Goal: Information Seeking & Learning: Learn about a topic

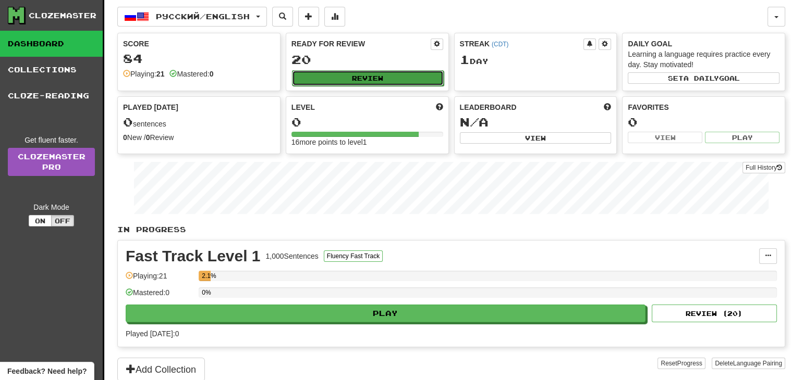
click at [382, 78] on button "Review" at bounding box center [368, 78] width 152 height 16
select select "**"
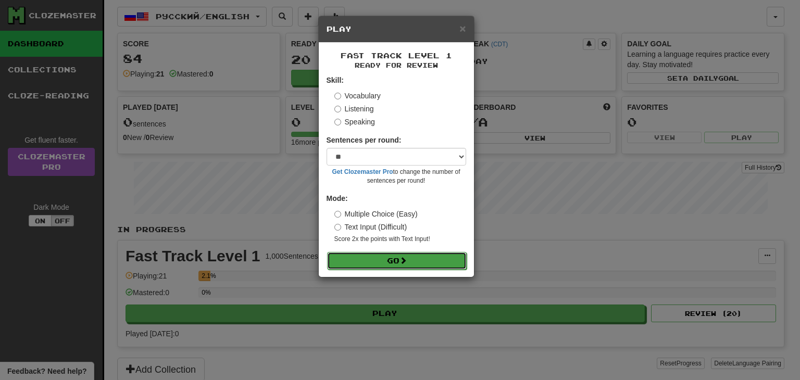
click at [413, 261] on button "Go" at bounding box center [397, 261] width 140 height 18
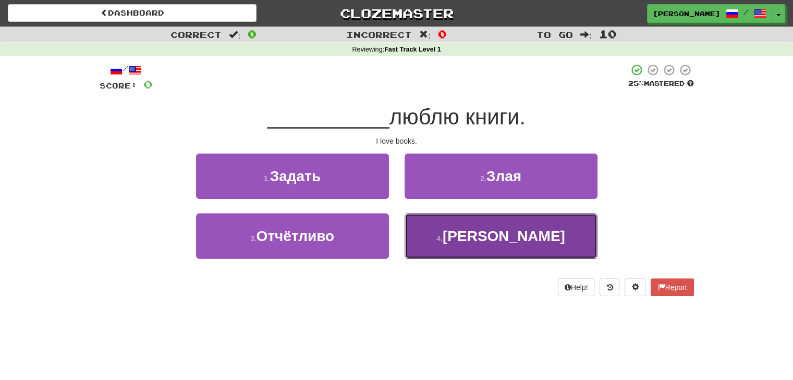
click at [440, 236] on button "4 . Я" at bounding box center [500, 236] width 193 height 45
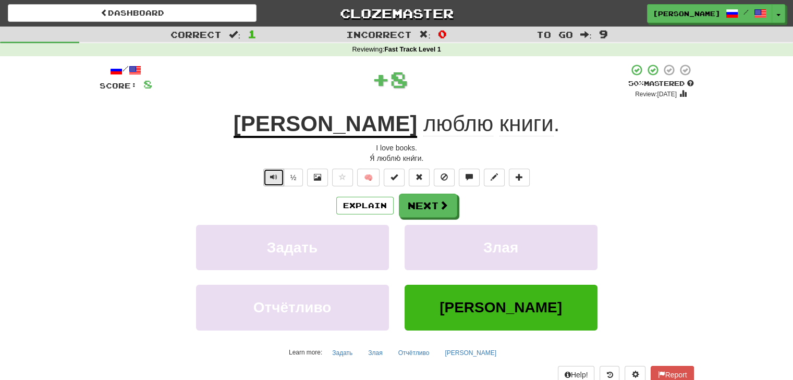
click at [275, 176] on span "Text-to-speech controls" at bounding box center [273, 177] width 7 height 7
click at [328, 183] on div "½ 🧠" at bounding box center [397, 178] width 594 height 18
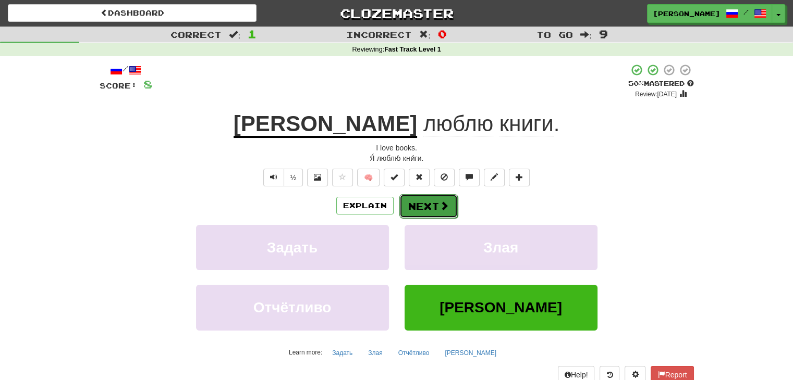
click at [445, 202] on span at bounding box center [443, 205] width 9 height 9
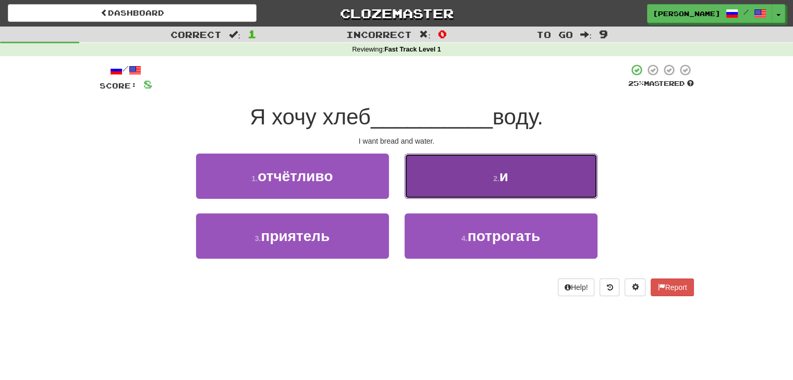
click at [455, 182] on button "2 . и" at bounding box center [500, 176] width 193 height 45
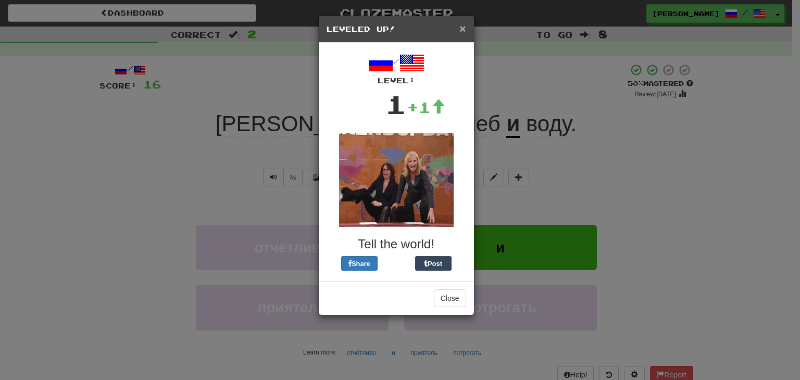
click at [465, 28] on span "×" at bounding box center [463, 28] width 6 height 12
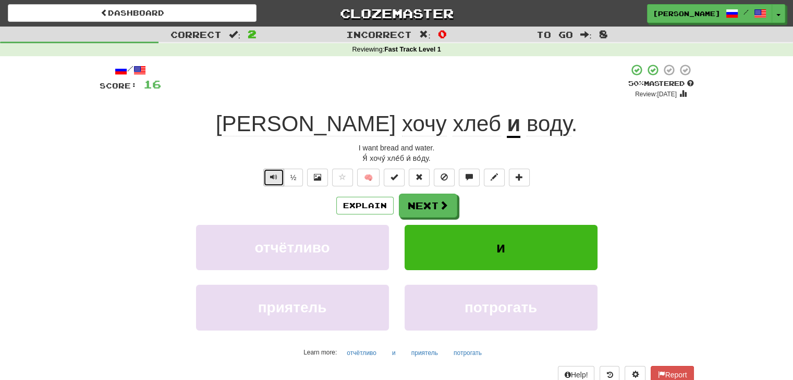
click at [275, 184] on button "Text-to-speech controls" at bounding box center [273, 178] width 21 height 18
click at [429, 206] on button "Next" at bounding box center [428, 206] width 58 height 24
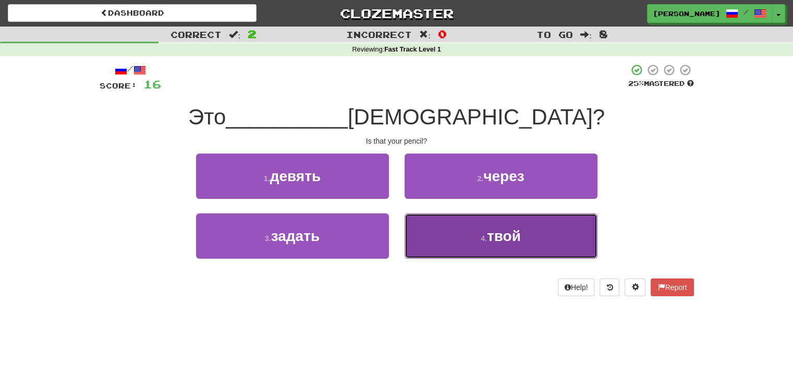
click at [447, 247] on button "4 . твой" at bounding box center [500, 236] width 193 height 45
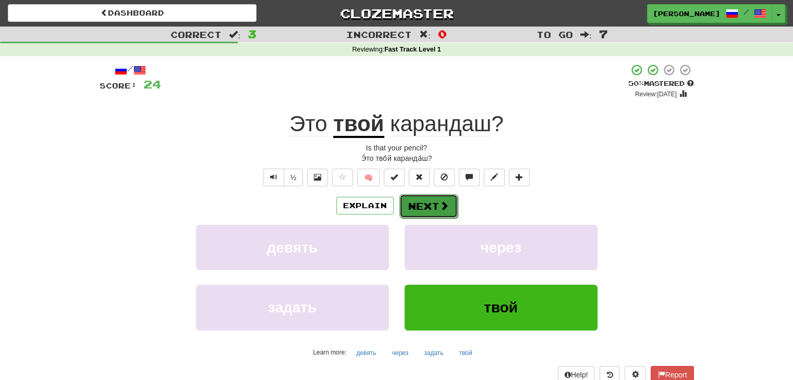
click at [429, 199] on button "Next" at bounding box center [428, 206] width 58 height 24
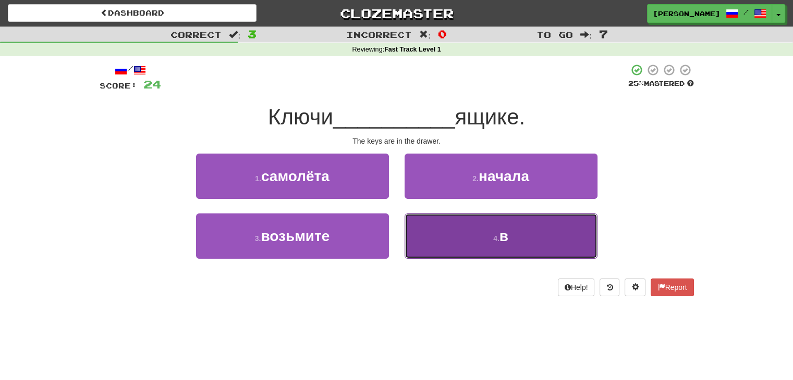
click at [443, 234] on button "4 . в" at bounding box center [500, 236] width 193 height 45
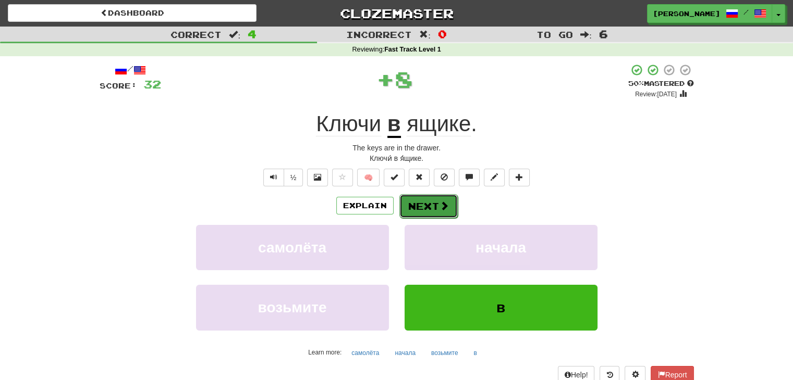
click at [427, 209] on button "Next" at bounding box center [428, 206] width 58 height 24
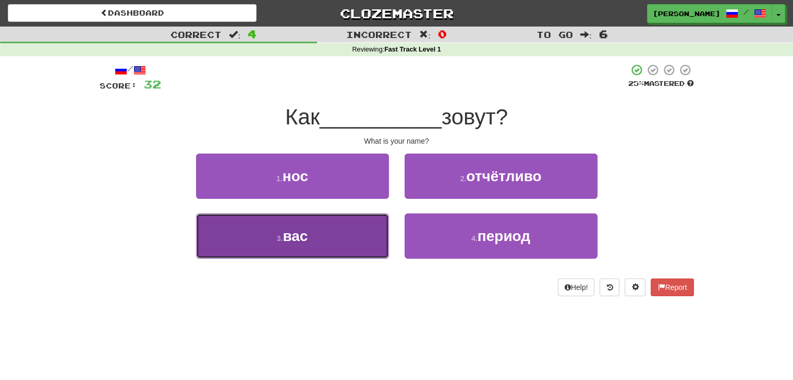
click at [315, 238] on button "3 . вас" at bounding box center [292, 236] width 193 height 45
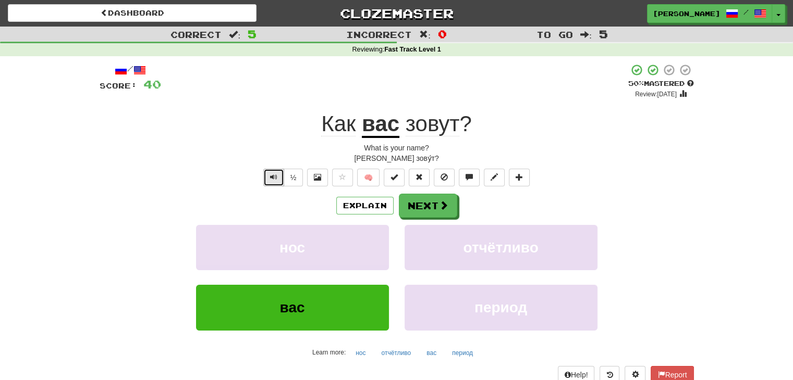
click at [270, 182] on button "Text-to-speech controls" at bounding box center [273, 178] width 21 height 18
click at [428, 207] on button "Next" at bounding box center [428, 206] width 58 height 24
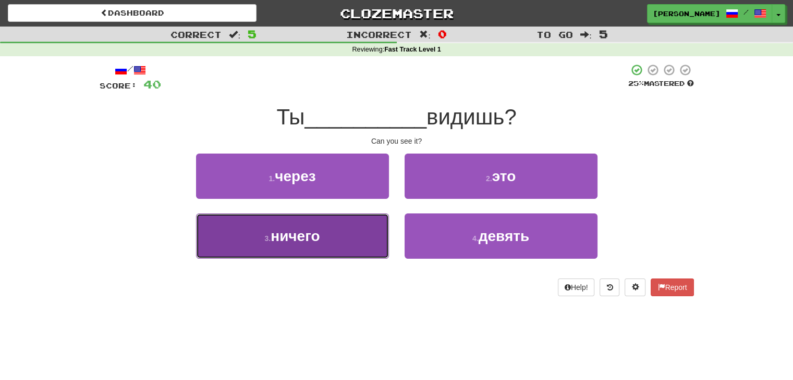
click at [314, 241] on span "ничего" at bounding box center [294, 236] width 49 height 16
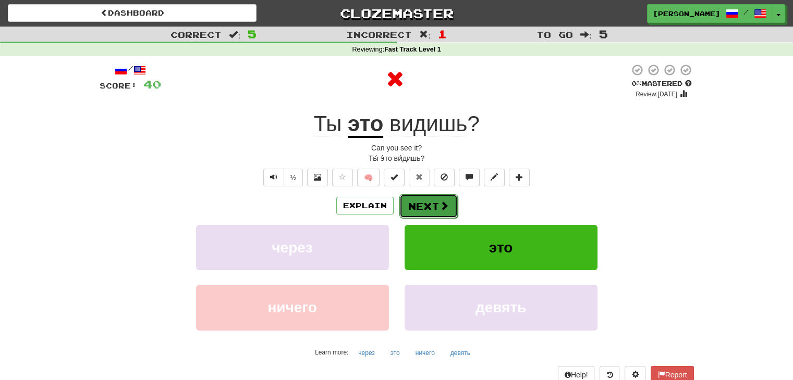
click at [415, 209] on button "Next" at bounding box center [428, 206] width 58 height 24
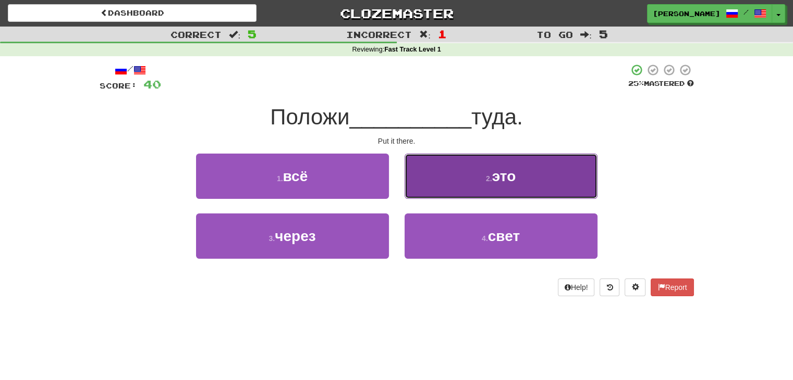
click at [444, 187] on button "2 . это" at bounding box center [500, 176] width 193 height 45
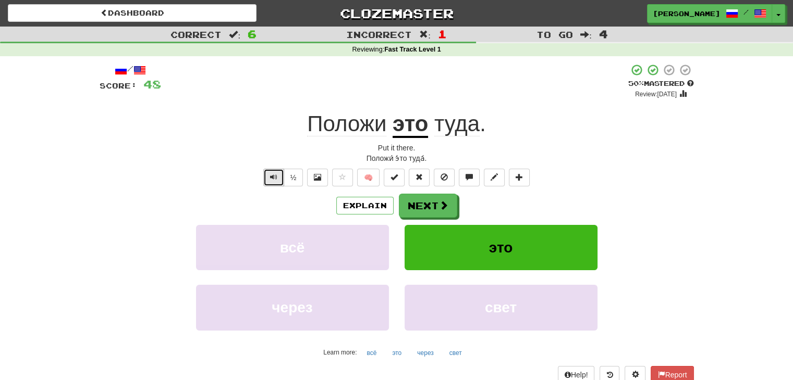
click at [271, 179] on span "Text-to-speech controls" at bounding box center [273, 177] width 7 height 7
click at [275, 180] on span "Text-to-speech controls" at bounding box center [273, 177] width 7 height 7
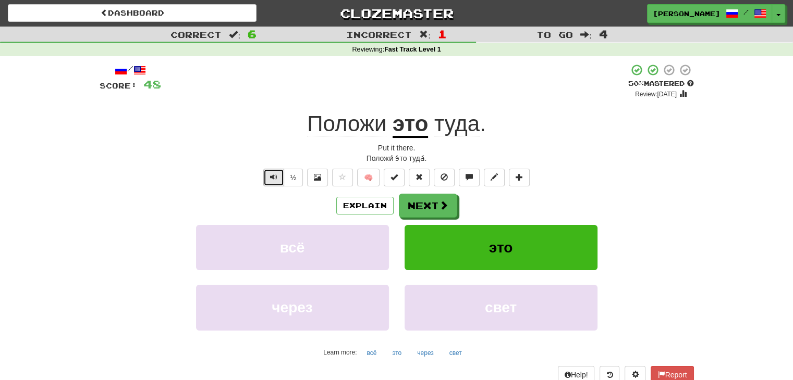
click at [275, 180] on span "Text-to-speech controls" at bounding box center [273, 177] width 7 height 7
click at [423, 196] on button "Next" at bounding box center [428, 206] width 58 height 24
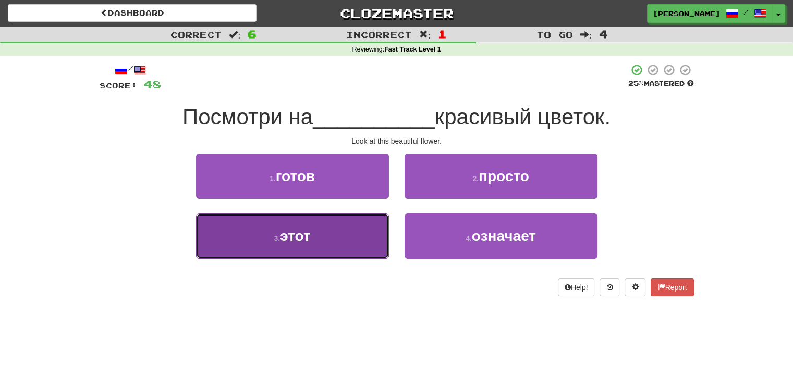
click at [341, 234] on button "3 . этот" at bounding box center [292, 236] width 193 height 45
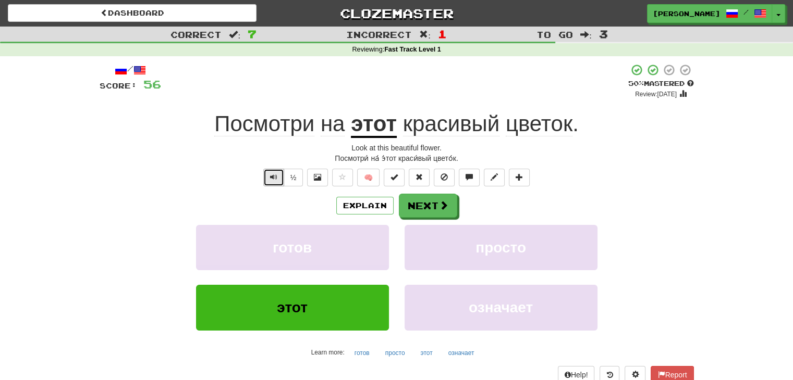
click at [278, 178] on button "Text-to-speech controls" at bounding box center [273, 178] width 21 height 18
click at [440, 200] on button "Next" at bounding box center [428, 206] width 58 height 24
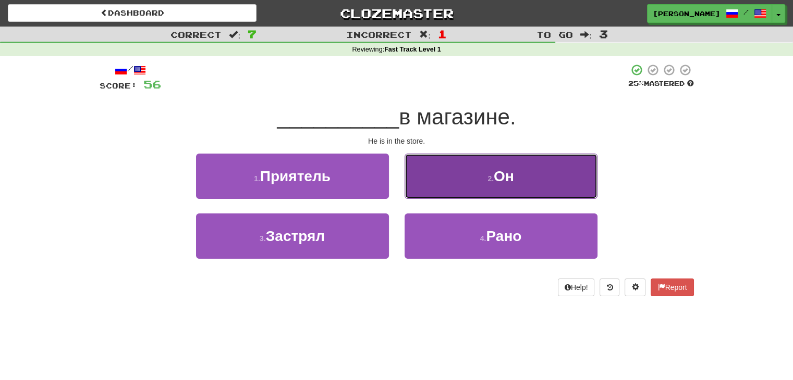
click at [442, 176] on button "2 . Он" at bounding box center [500, 176] width 193 height 45
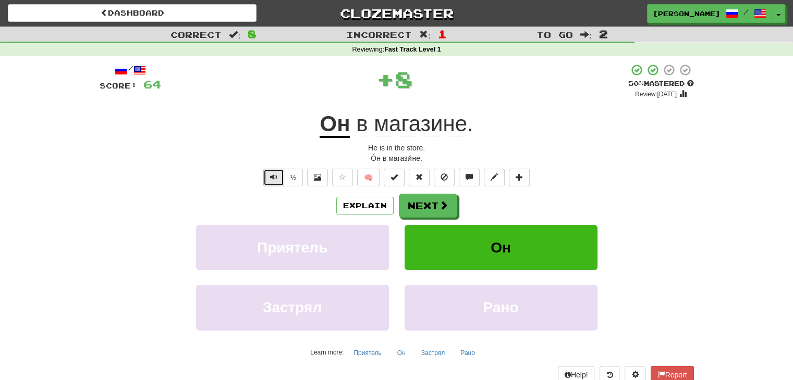
click at [275, 180] on span "Text-to-speech controls" at bounding box center [273, 177] width 7 height 7
click at [423, 209] on button "Next" at bounding box center [428, 206] width 58 height 24
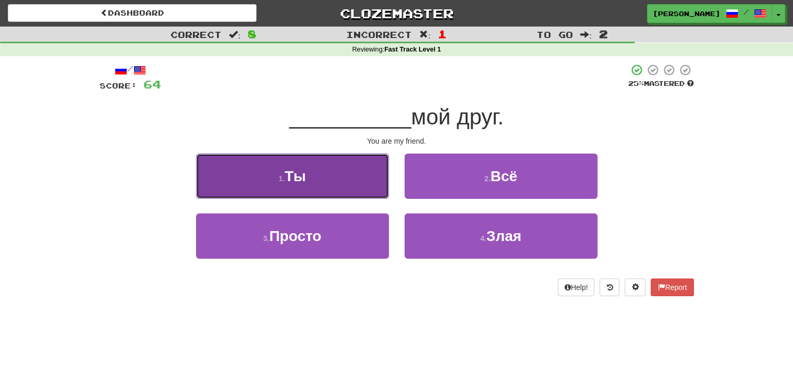
click at [314, 195] on button "1 . Ты" at bounding box center [292, 176] width 193 height 45
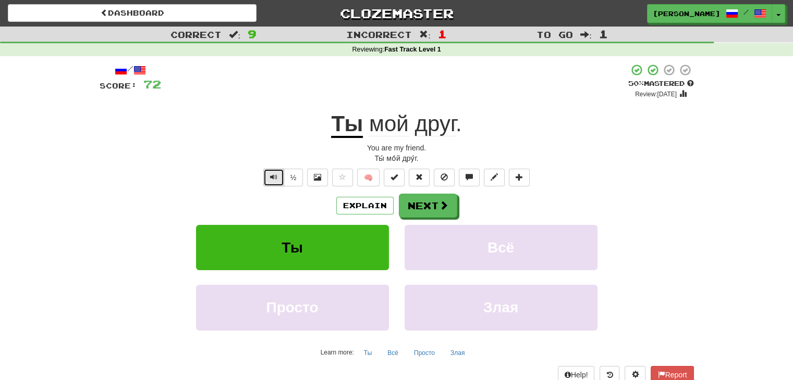
click at [271, 182] on button "Text-to-speech controls" at bounding box center [273, 178] width 21 height 18
click at [277, 178] on span "Text-to-speech controls" at bounding box center [273, 177] width 7 height 7
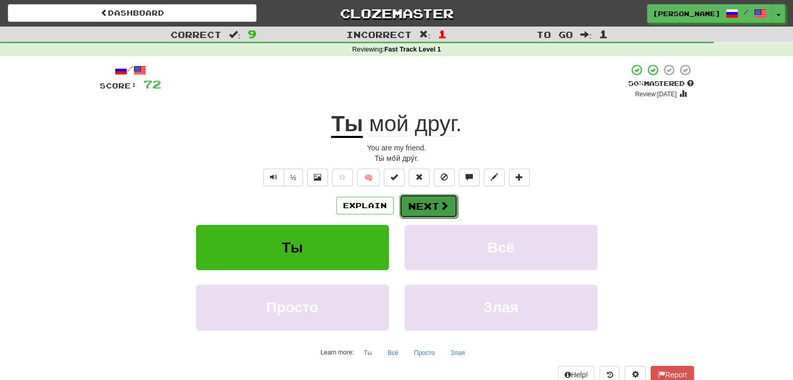
click at [440, 216] on button "Next" at bounding box center [428, 206] width 58 height 24
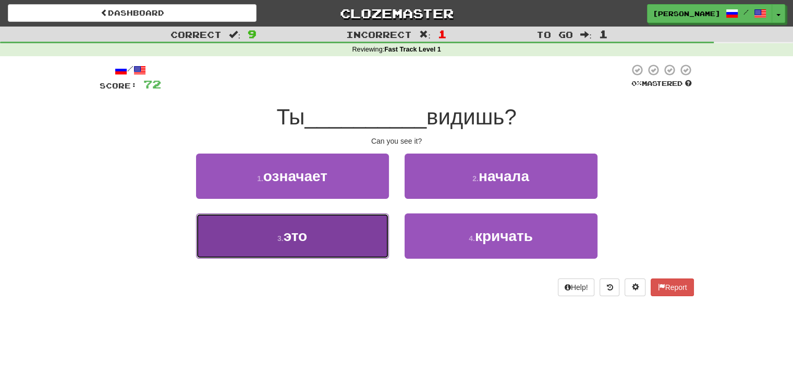
click at [335, 249] on button "3 . это" at bounding box center [292, 236] width 193 height 45
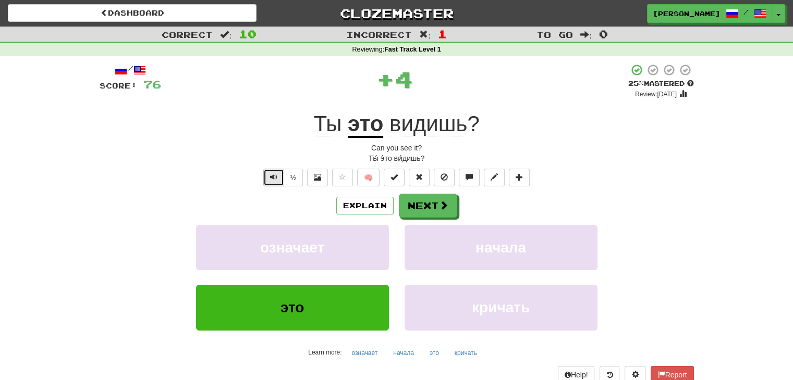
click at [264, 181] on button "Text-to-speech controls" at bounding box center [273, 178] width 21 height 18
click at [265, 180] on button "Text-to-speech controls" at bounding box center [273, 178] width 21 height 18
click at [424, 208] on button "Next" at bounding box center [428, 206] width 58 height 24
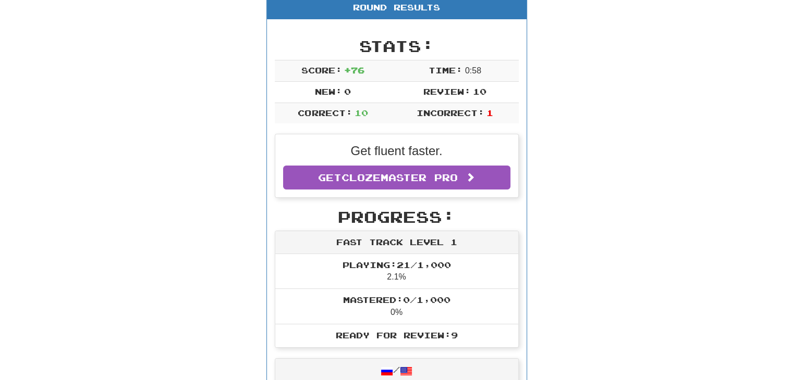
scroll to position [144, 0]
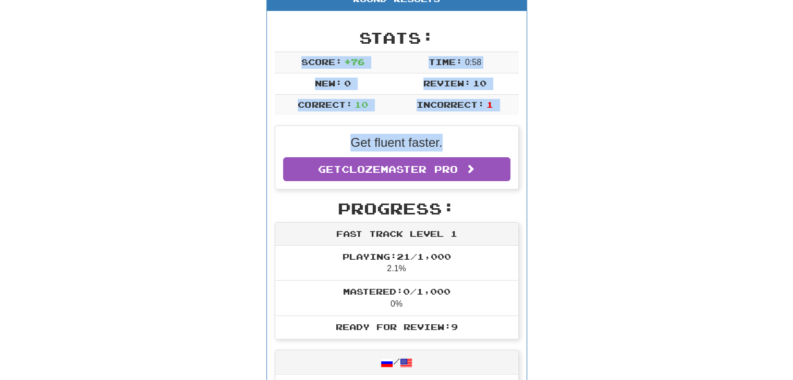
drag, startPoint x: 788, startPoint y: 112, endPoint x: 800, endPoint y: 146, distance: 36.4
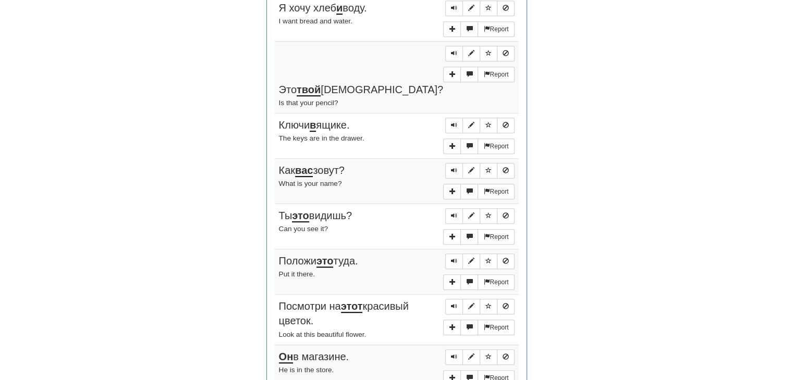
scroll to position [761, 0]
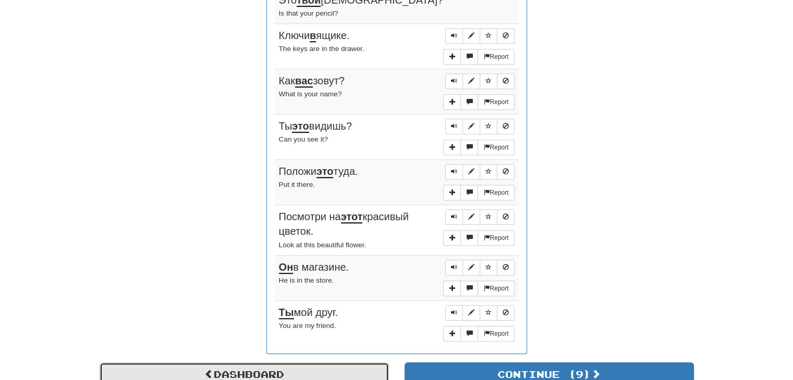
click at [287, 363] on link "Dashboard" at bounding box center [244, 375] width 289 height 24
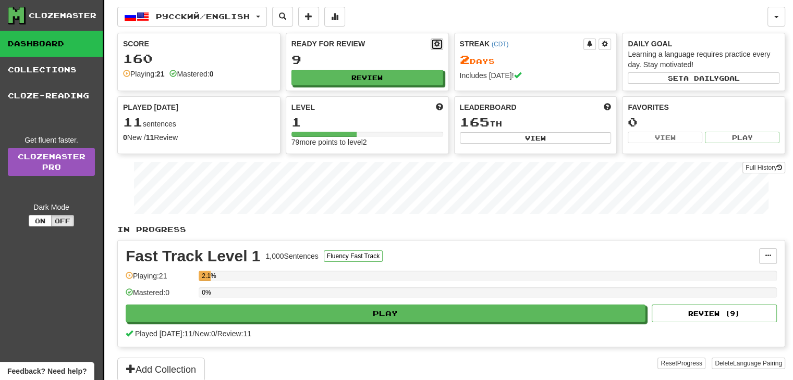
click at [442, 40] on button at bounding box center [436, 44] width 13 height 11
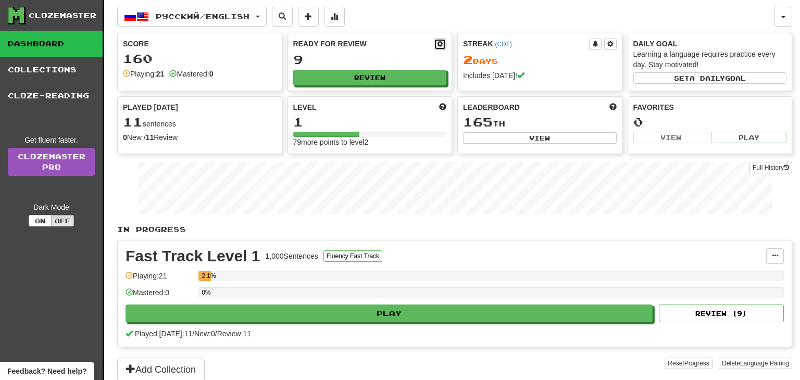
select select "*"
select select "**"
select select "***"
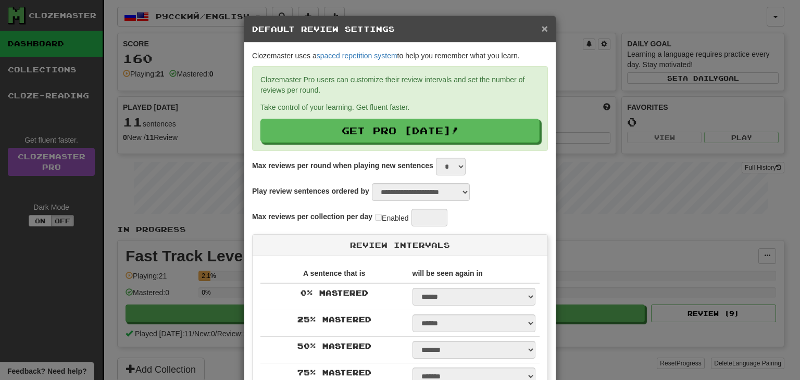
click at [542, 28] on span "×" at bounding box center [545, 28] width 6 height 12
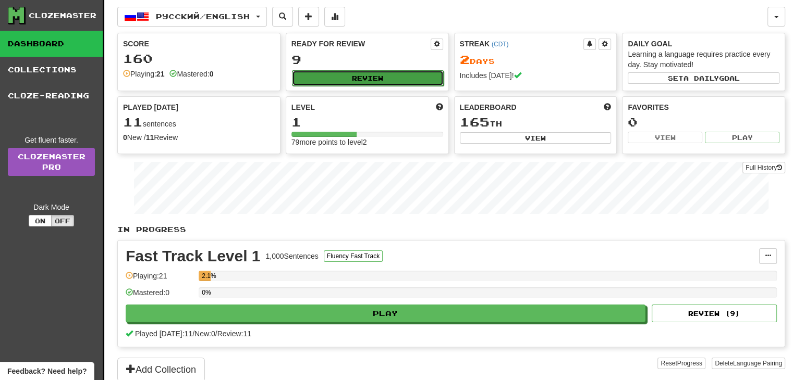
click at [380, 82] on button "Review" at bounding box center [368, 78] width 152 height 16
select select "**"
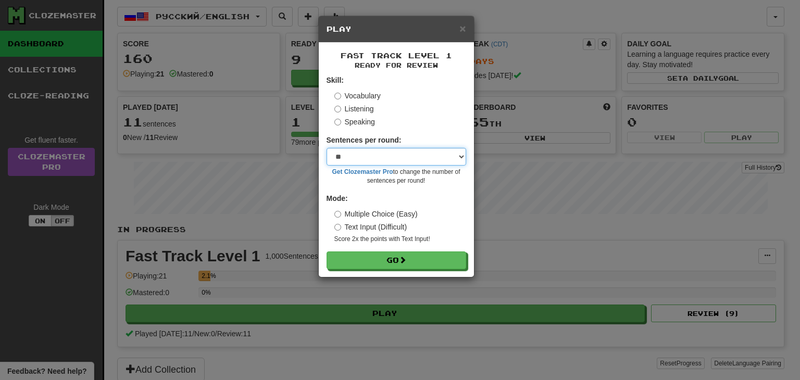
click at [423, 151] on select "* ** ** ** ** ** *** ********" at bounding box center [397, 157] width 140 height 18
click at [374, 157] on select "* ** ** ** ** ** *** ********" at bounding box center [397, 157] width 140 height 18
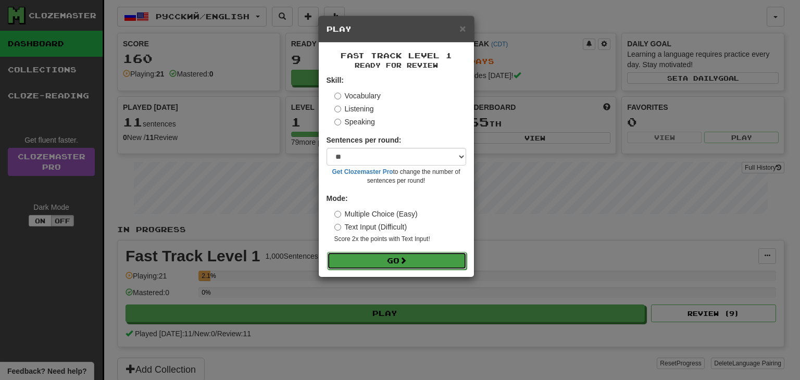
click at [389, 264] on button "Go" at bounding box center [397, 261] width 140 height 18
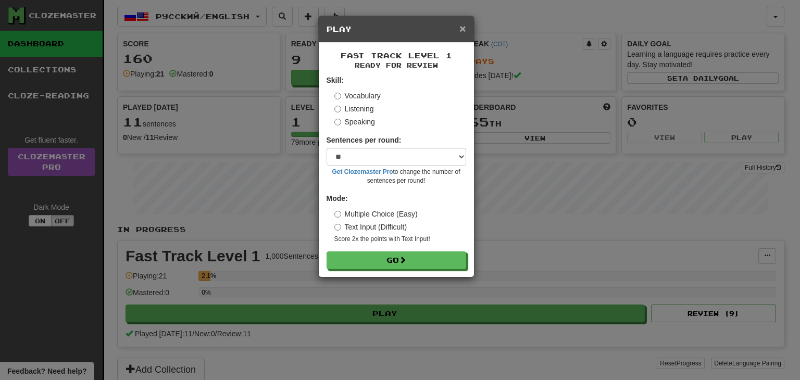
click at [462, 32] on span "×" at bounding box center [463, 28] width 6 height 12
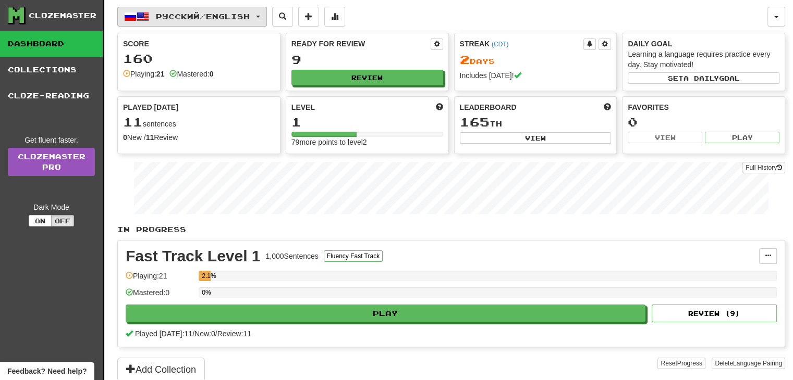
click at [184, 10] on button "Русский / English" at bounding box center [192, 17] width 150 height 20
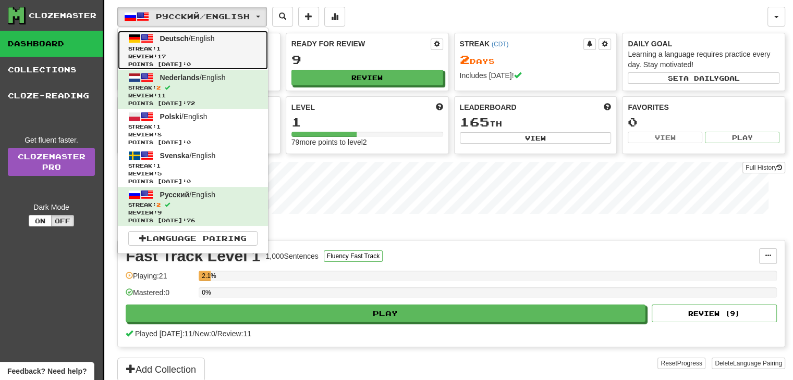
click at [183, 51] on span "Streak: 1" at bounding box center [192, 49] width 129 height 8
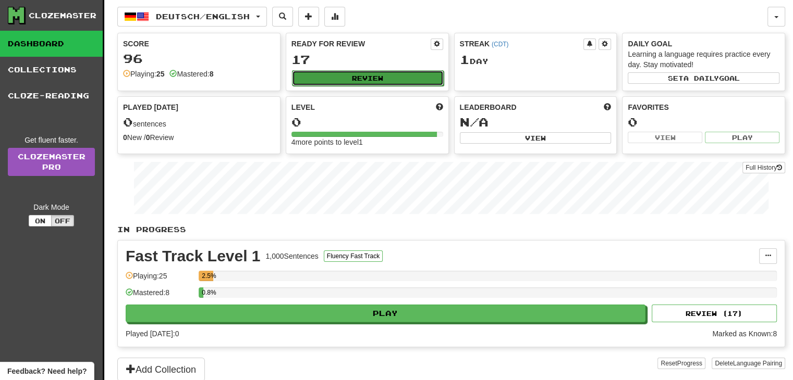
click at [347, 73] on button "Review" at bounding box center [368, 78] width 152 height 16
select select "**"
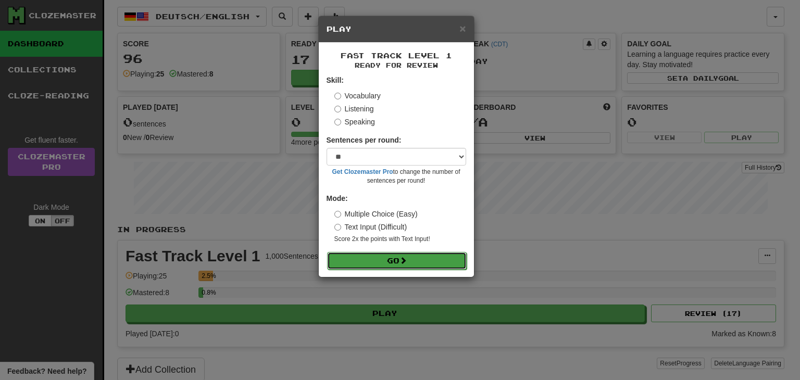
click at [392, 263] on button "Go" at bounding box center [397, 261] width 140 height 18
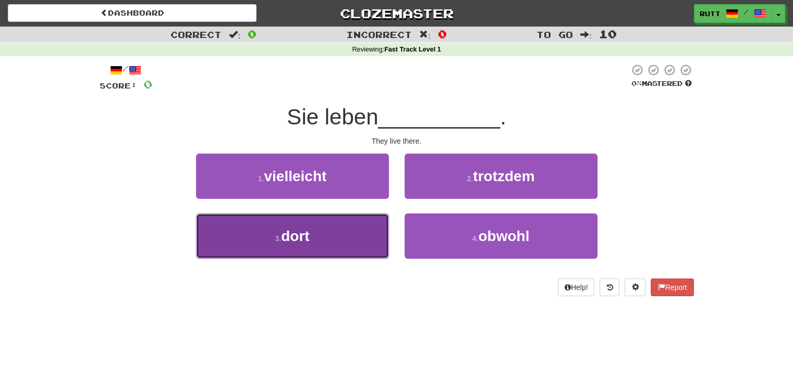
click at [340, 238] on button "3 . dort" at bounding box center [292, 236] width 193 height 45
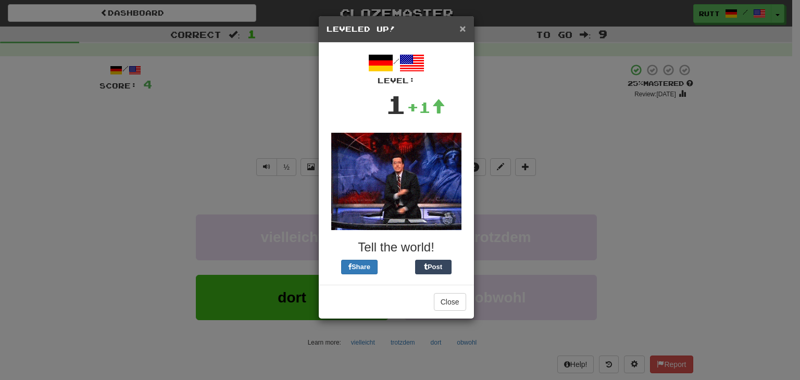
click at [461, 27] on span "×" at bounding box center [463, 28] width 6 height 12
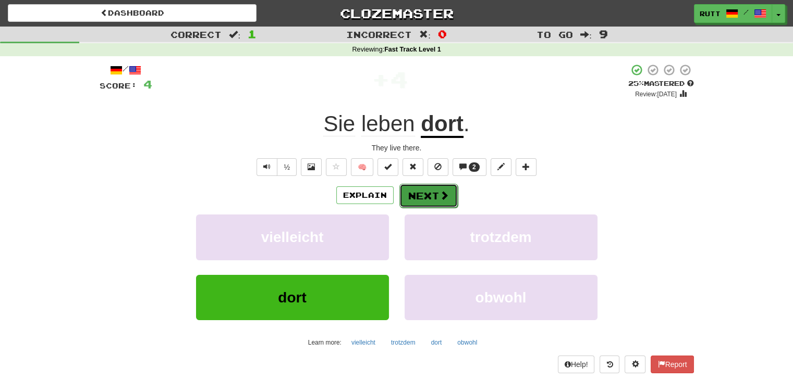
click at [425, 184] on button "Next" at bounding box center [428, 196] width 58 height 24
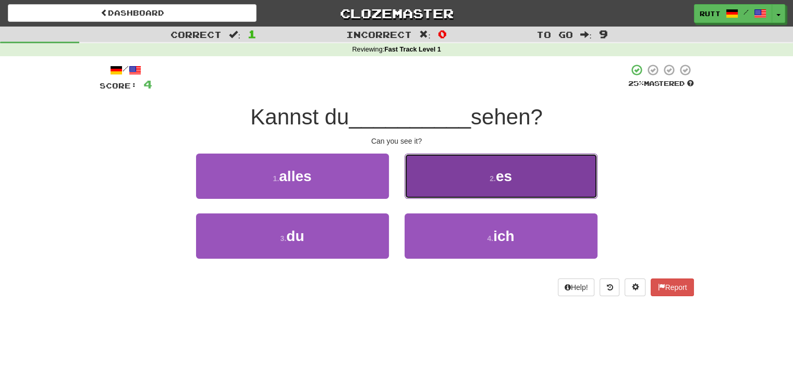
click at [434, 182] on button "2 . es" at bounding box center [500, 176] width 193 height 45
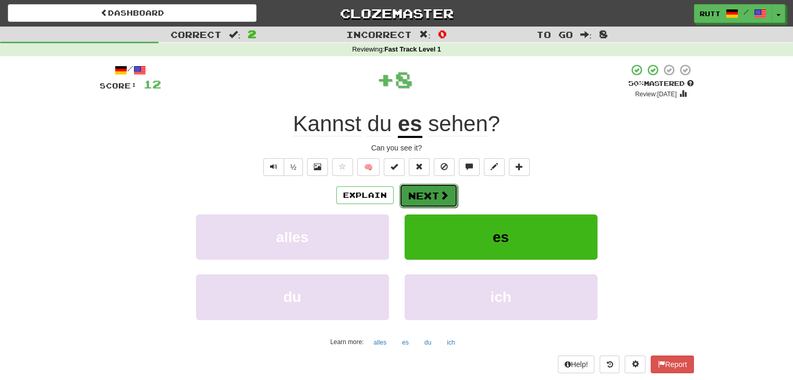
click at [424, 196] on button "Next" at bounding box center [428, 196] width 58 height 24
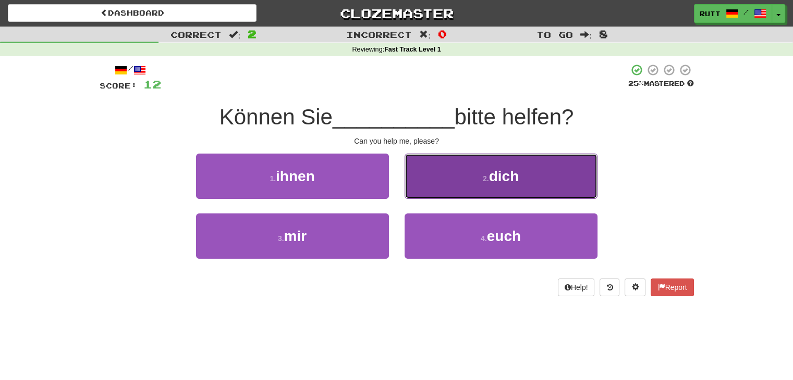
click at [476, 174] on button "2 . dich" at bounding box center [500, 176] width 193 height 45
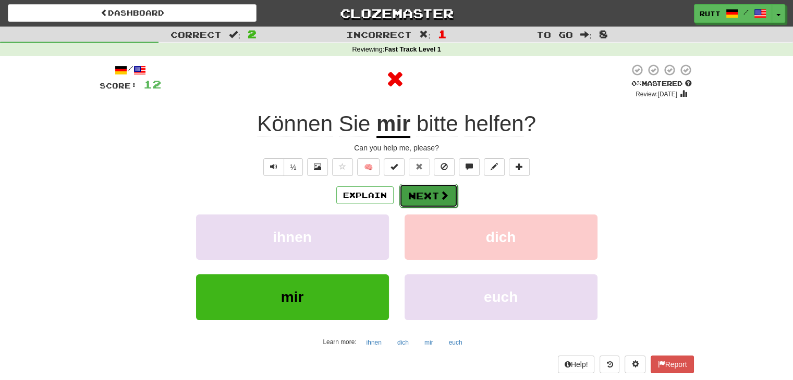
click at [421, 194] on button "Next" at bounding box center [428, 196] width 58 height 24
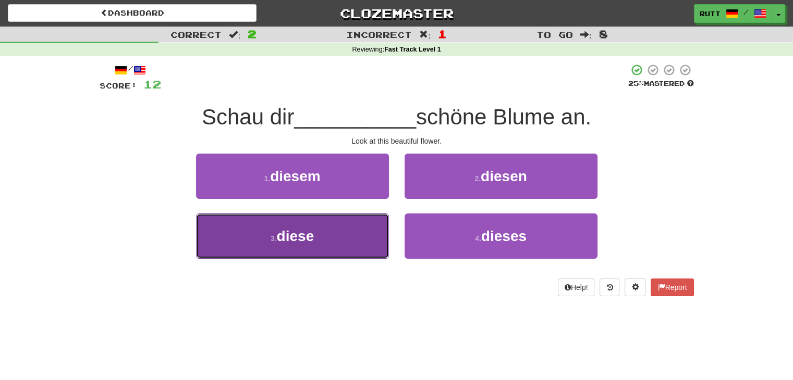
click at [328, 232] on button "3 . diese" at bounding box center [292, 236] width 193 height 45
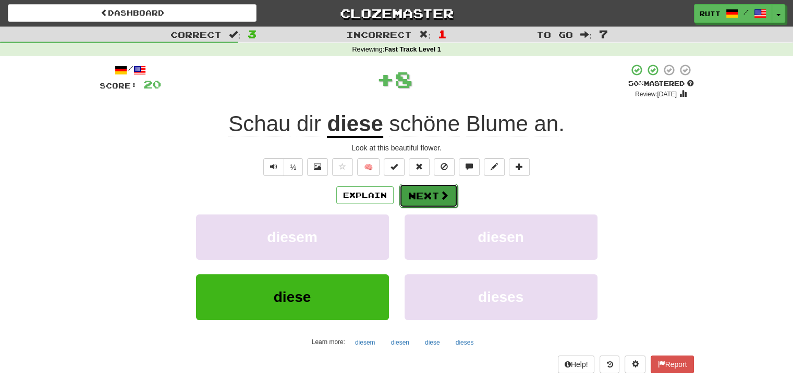
click at [427, 202] on button "Next" at bounding box center [428, 196] width 58 height 24
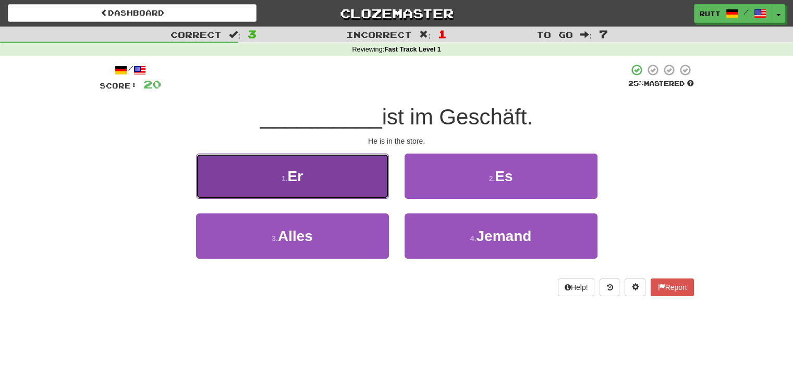
click at [347, 167] on button "1 . Er" at bounding box center [292, 176] width 193 height 45
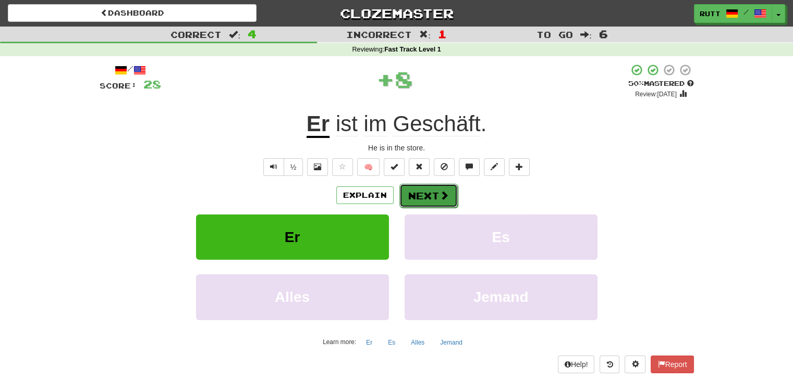
click at [417, 191] on button "Next" at bounding box center [428, 196] width 58 height 24
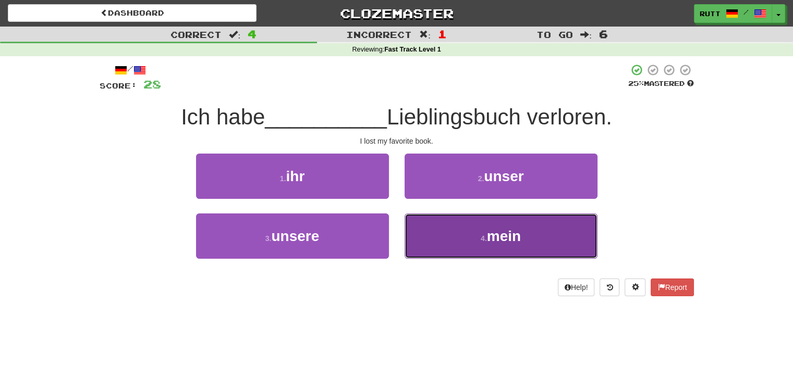
click at [448, 237] on button "4 . mein" at bounding box center [500, 236] width 193 height 45
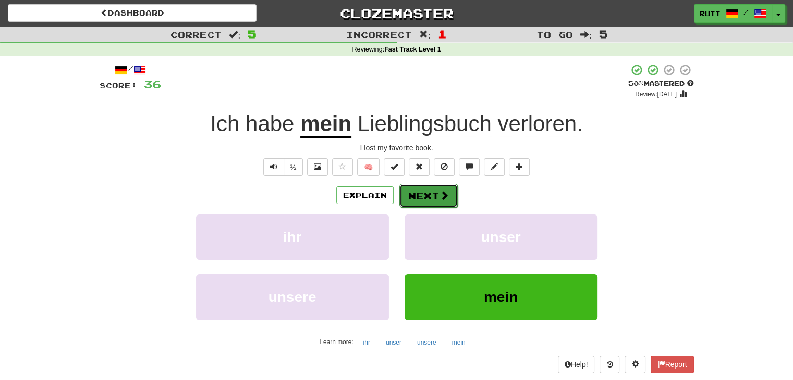
click at [429, 196] on button "Next" at bounding box center [428, 196] width 58 height 24
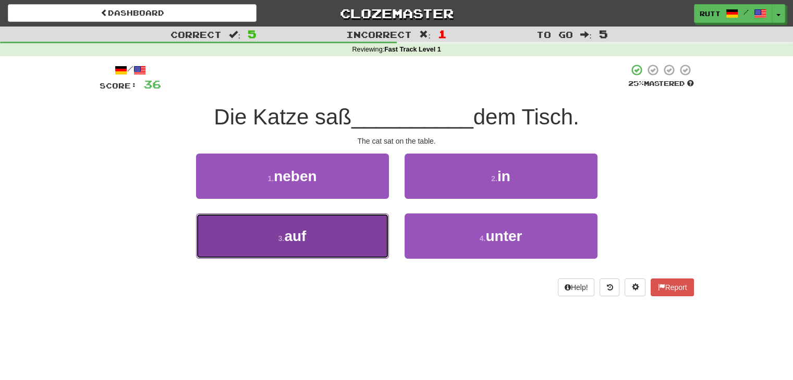
click at [353, 240] on button "3 . auf" at bounding box center [292, 236] width 193 height 45
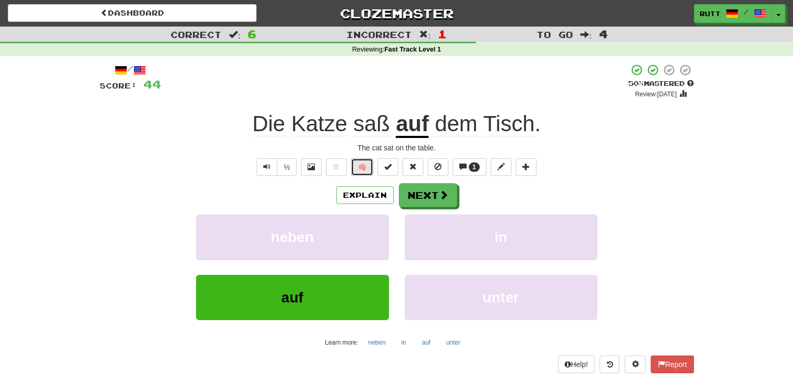
click at [360, 171] on button "🧠" at bounding box center [362, 167] width 22 height 18
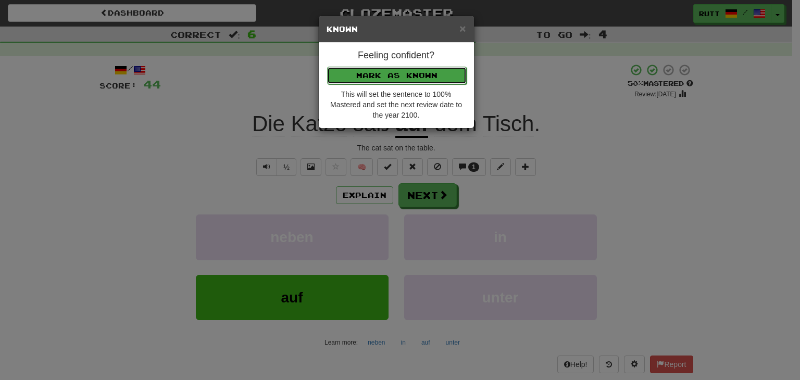
click at [411, 72] on button "Mark as Known" at bounding box center [397, 76] width 140 height 18
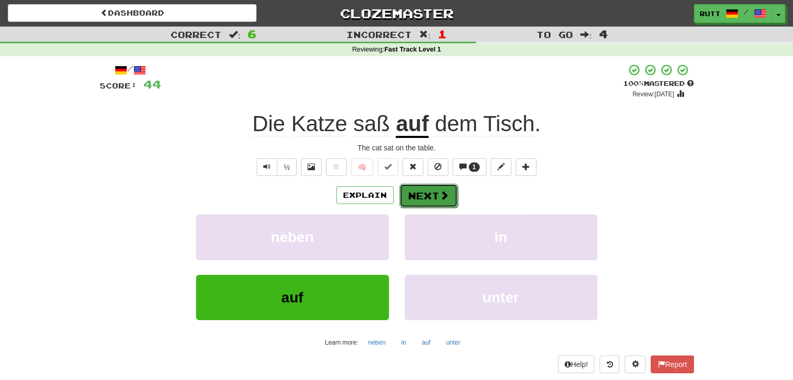
click at [428, 202] on button "Next" at bounding box center [428, 196] width 58 height 24
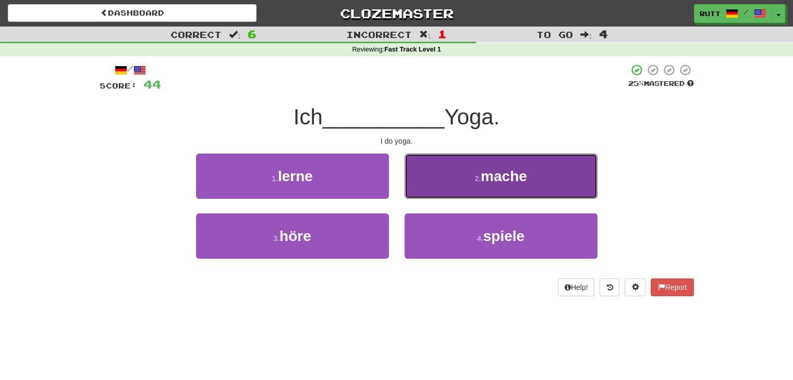
click at [457, 189] on button "2 . mache" at bounding box center [500, 176] width 193 height 45
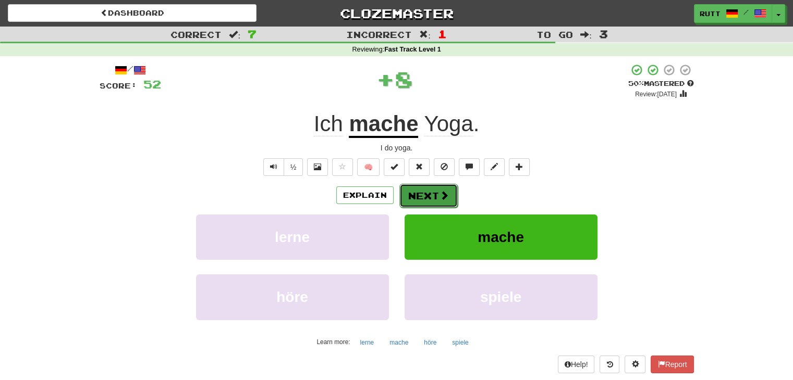
click at [444, 194] on span at bounding box center [443, 195] width 9 height 9
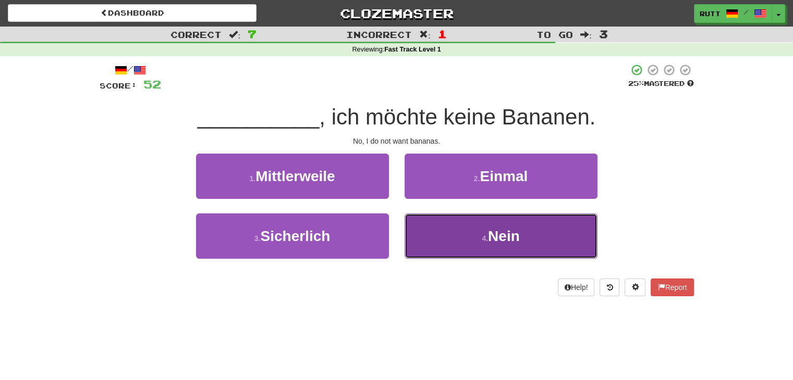
click at [438, 237] on button "4 . Nein" at bounding box center [500, 236] width 193 height 45
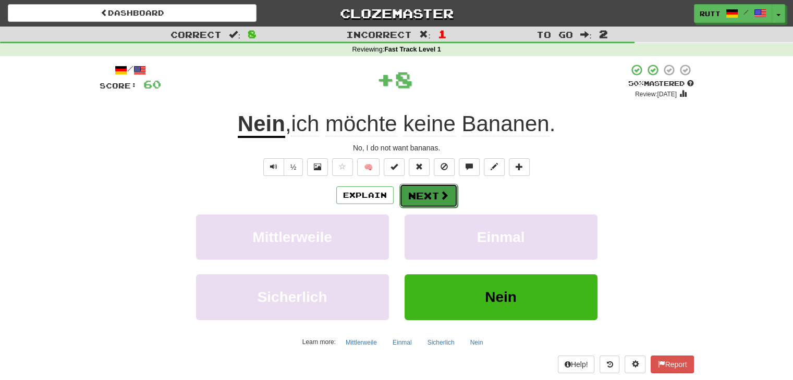
click at [427, 196] on button "Next" at bounding box center [428, 196] width 58 height 24
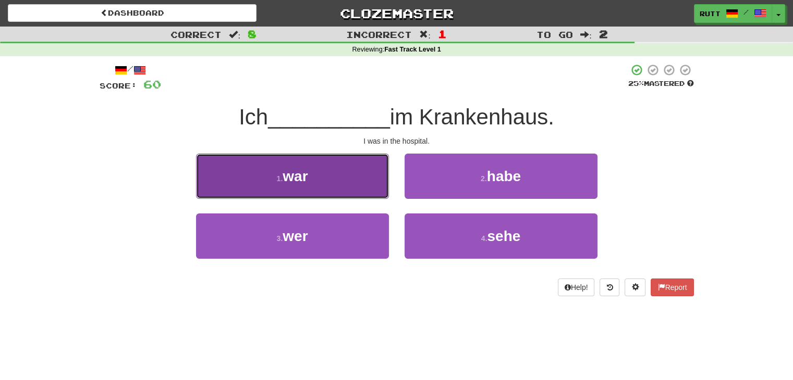
click at [321, 177] on button "1 . war" at bounding box center [292, 176] width 193 height 45
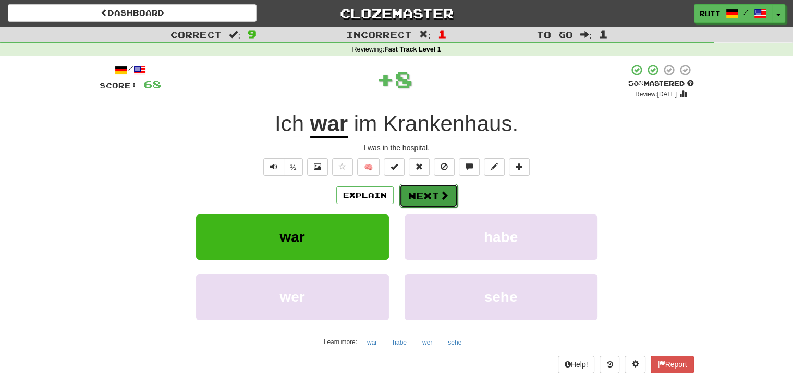
click at [440, 193] on span at bounding box center [443, 195] width 9 height 9
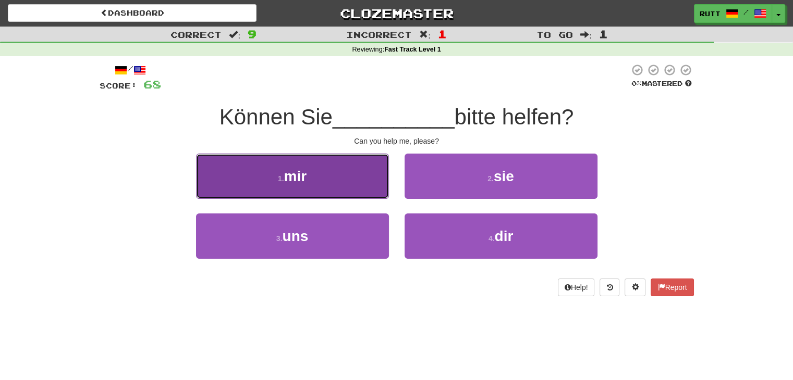
click at [318, 181] on button "1 . mir" at bounding box center [292, 176] width 193 height 45
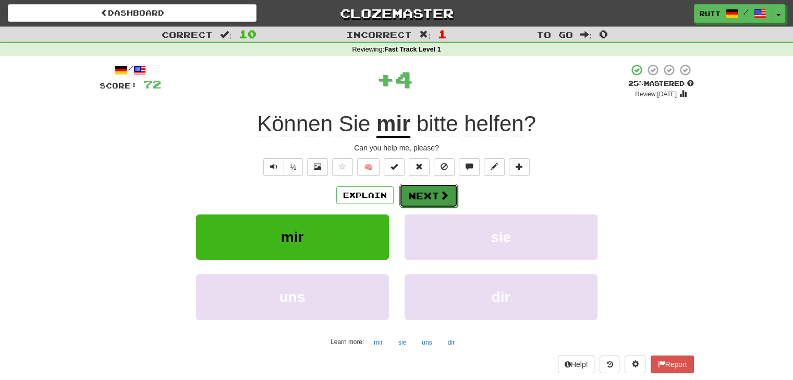
click at [444, 199] on span at bounding box center [443, 195] width 9 height 9
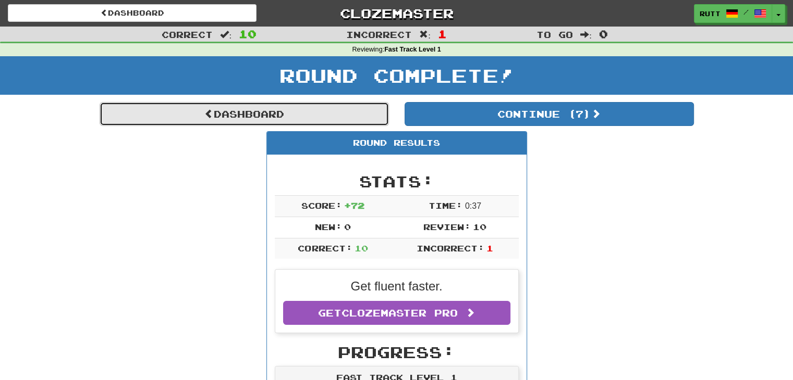
click at [308, 114] on link "Dashboard" at bounding box center [244, 114] width 289 height 24
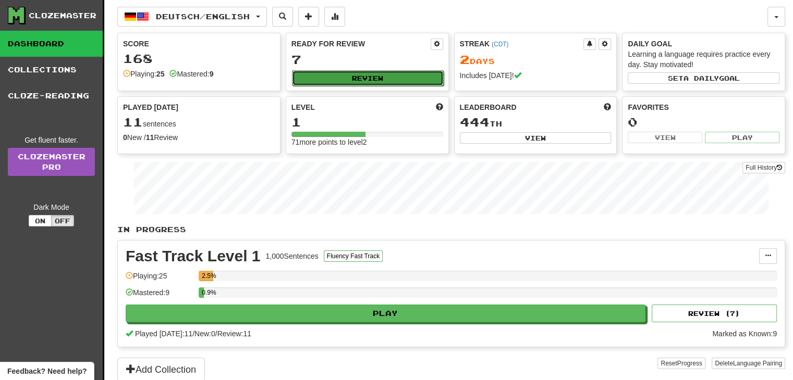
click at [355, 81] on button "Review" at bounding box center [368, 78] width 152 height 16
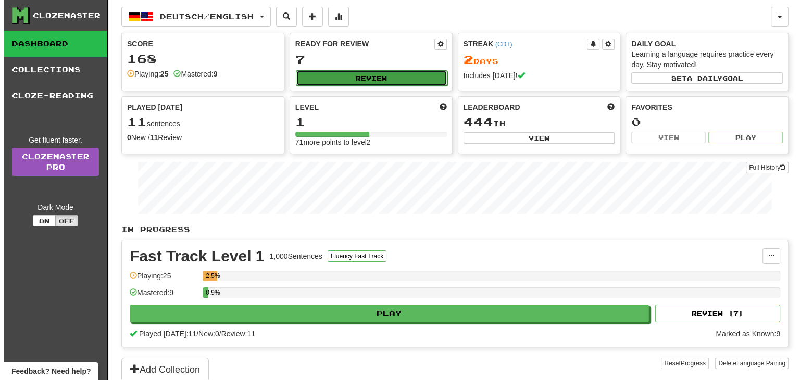
select select "**"
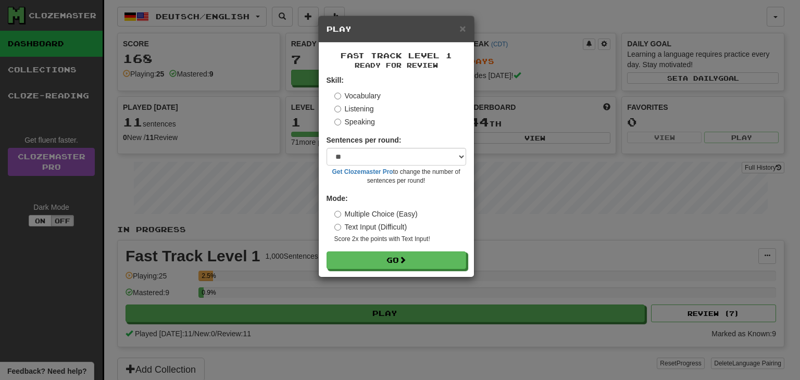
click at [344, 228] on label "Text Input (Difficult)" at bounding box center [371, 227] width 73 height 10
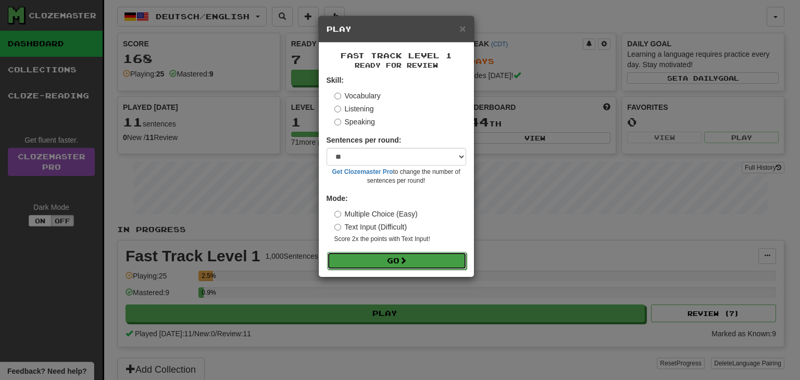
click at [400, 256] on button "Go" at bounding box center [397, 261] width 140 height 18
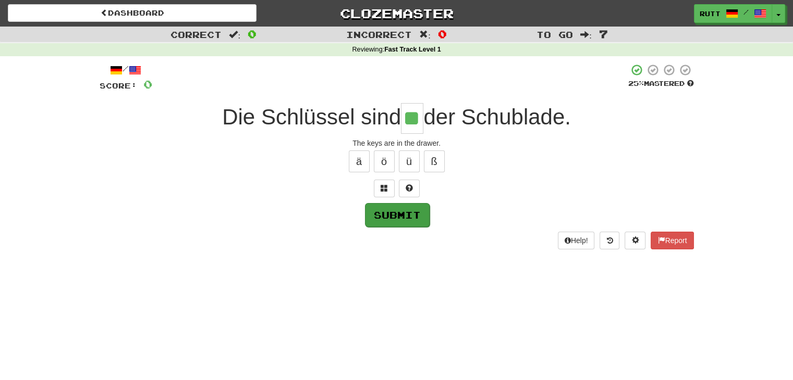
type input "**"
click at [401, 212] on button "Submit" at bounding box center [397, 215] width 65 height 24
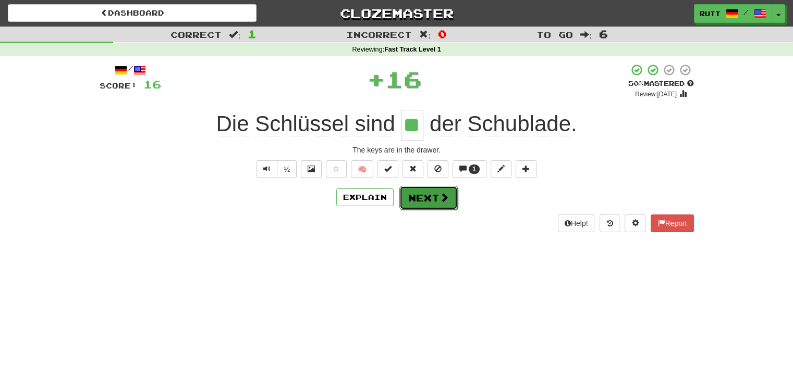
click at [430, 201] on button "Next" at bounding box center [428, 198] width 58 height 24
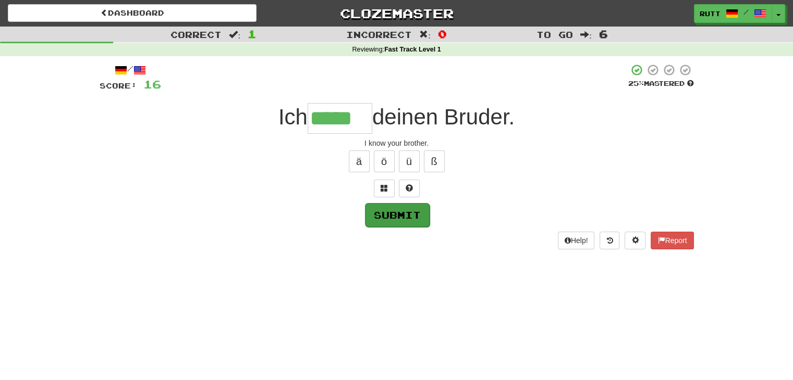
type input "*****"
click at [384, 209] on button "Submit" at bounding box center [397, 215] width 65 height 24
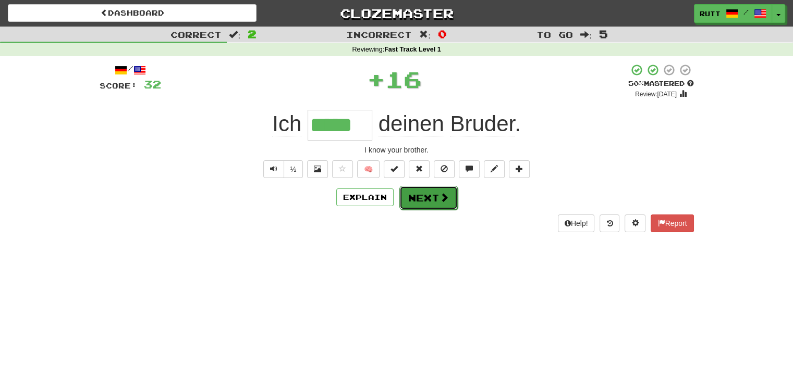
click at [436, 193] on button "Next" at bounding box center [428, 198] width 58 height 24
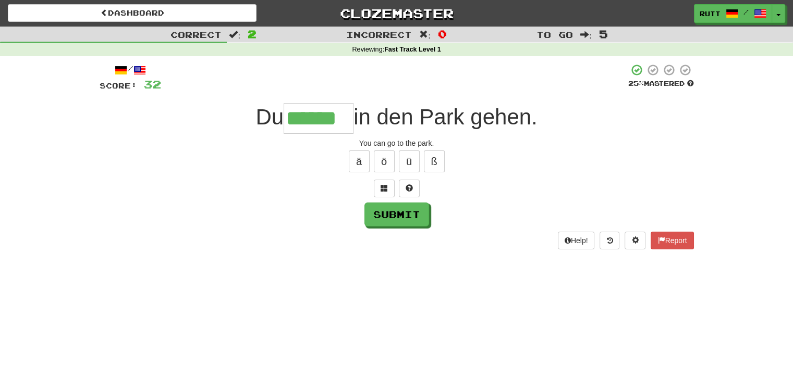
type input "******"
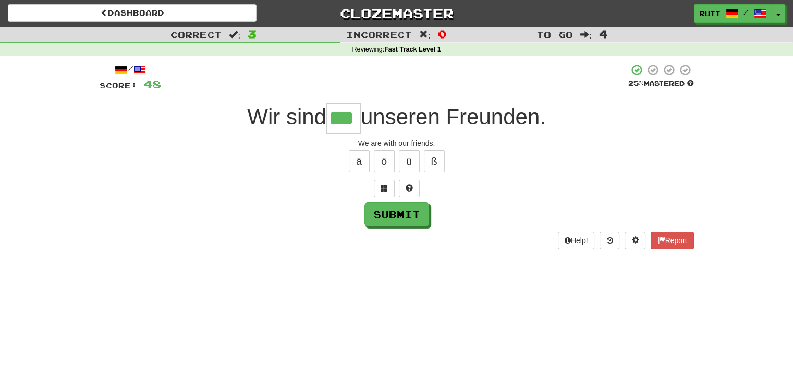
type input "***"
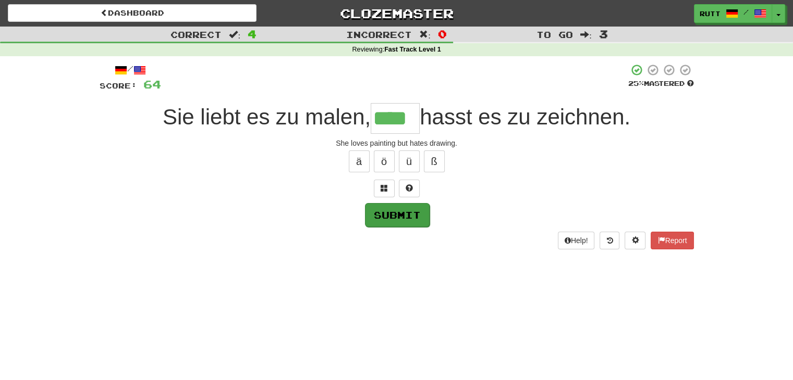
type input "****"
click at [399, 207] on button "Submit" at bounding box center [397, 215] width 65 height 24
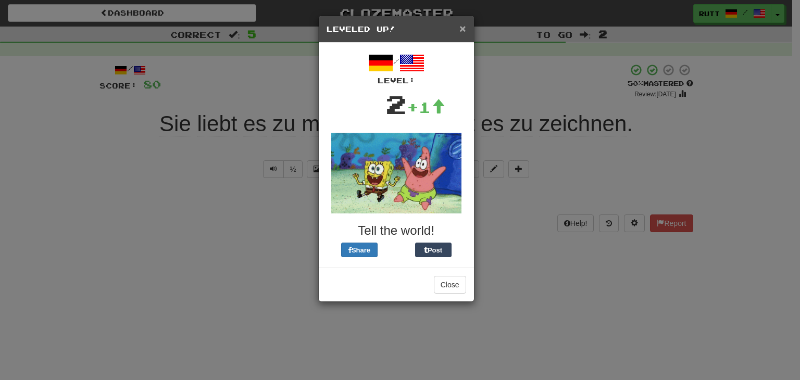
click at [462, 26] on span "×" at bounding box center [463, 28] width 6 height 12
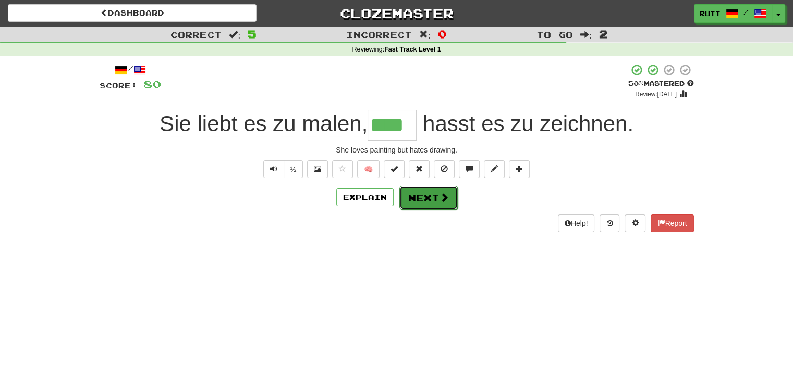
click at [426, 197] on button "Next" at bounding box center [428, 198] width 58 height 24
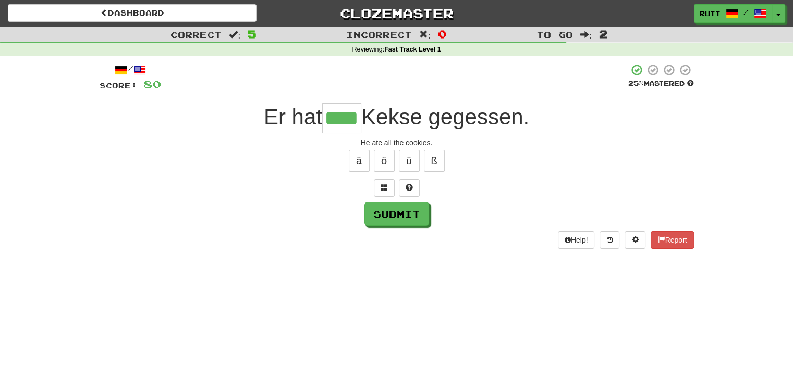
type input "****"
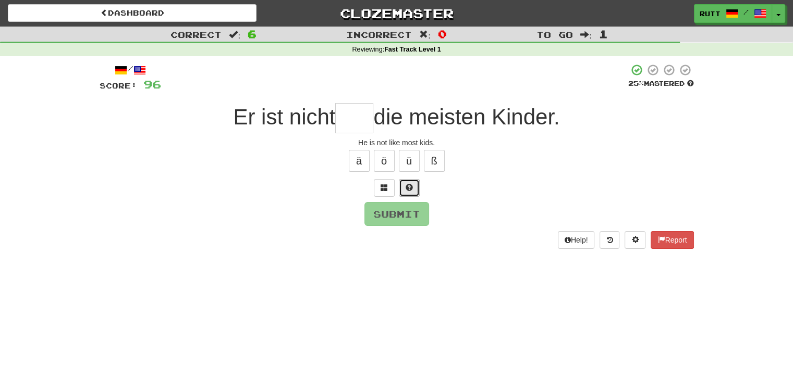
click at [409, 192] on button at bounding box center [409, 188] width 21 height 18
click at [413, 215] on button "Submit" at bounding box center [397, 215] width 65 height 24
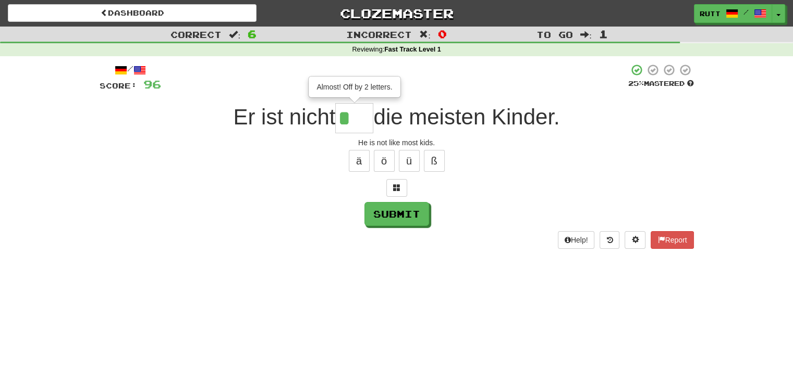
click at [363, 118] on input "*" at bounding box center [354, 118] width 38 height 30
type input "***"
click at [400, 203] on button "Submit" at bounding box center [397, 215] width 65 height 24
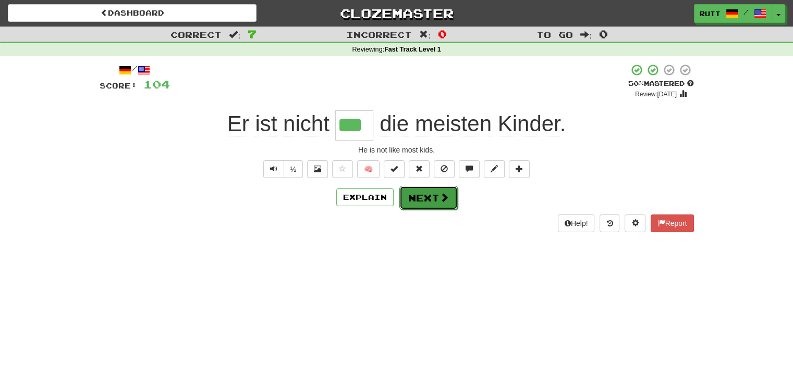
click at [429, 201] on button "Next" at bounding box center [428, 198] width 58 height 24
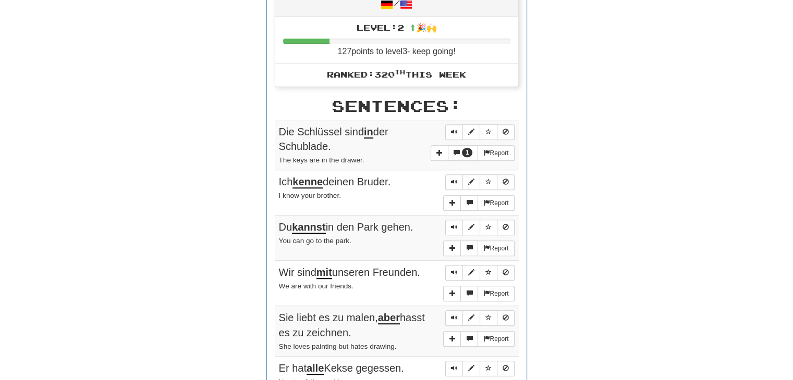
scroll to position [534, 0]
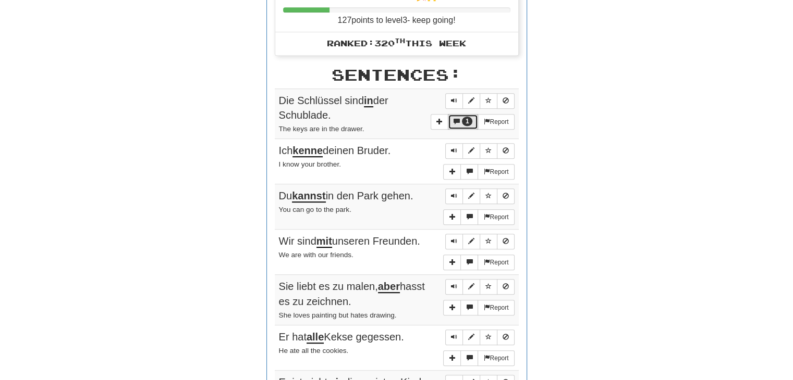
click at [463, 121] on span "1" at bounding box center [467, 121] width 11 height 9
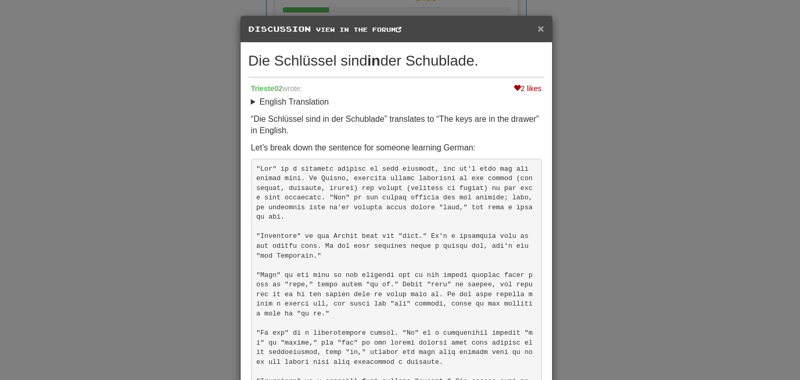
click at [538, 32] on span "×" at bounding box center [541, 28] width 6 height 12
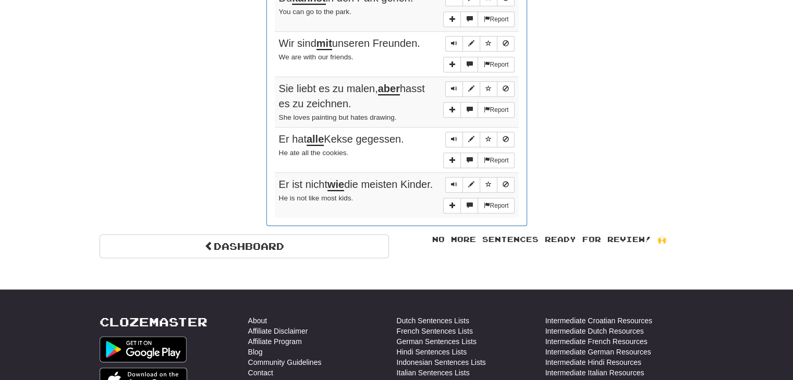
scroll to position [707, 0]
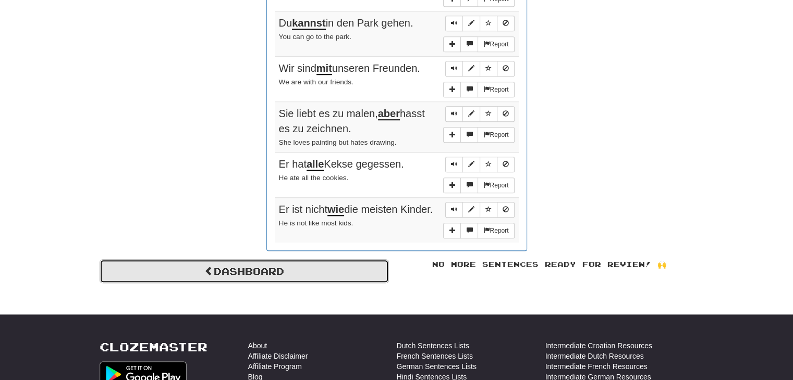
click at [310, 265] on link "Dashboard" at bounding box center [244, 272] width 289 height 24
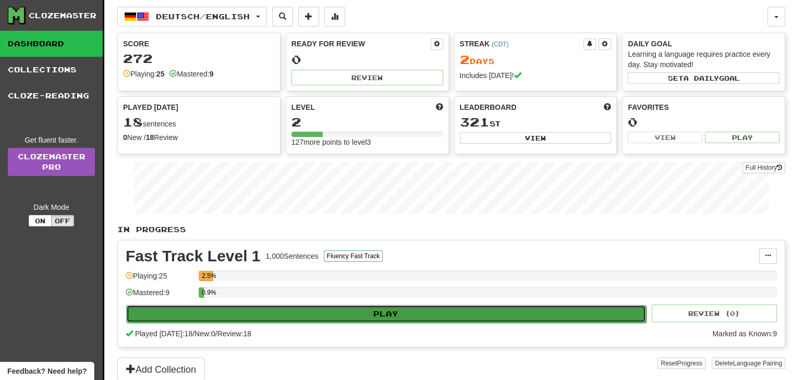
click at [318, 314] on button "Play" at bounding box center [386, 314] width 520 height 18
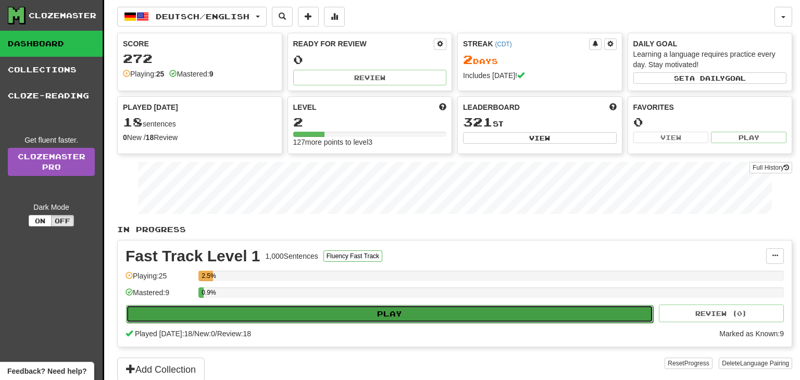
select select "**"
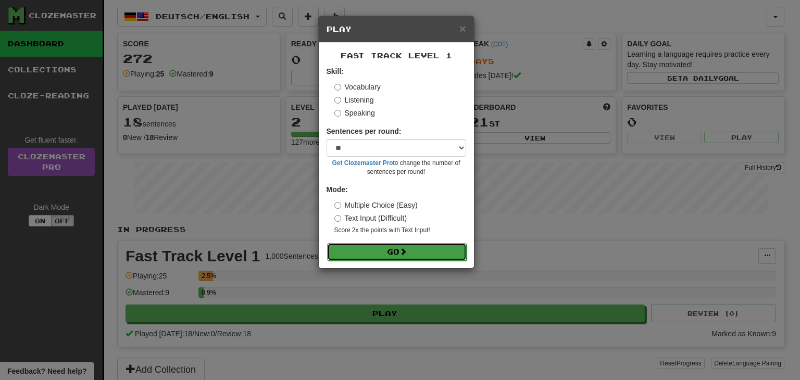
click at [372, 251] on button "Go" at bounding box center [397, 252] width 140 height 18
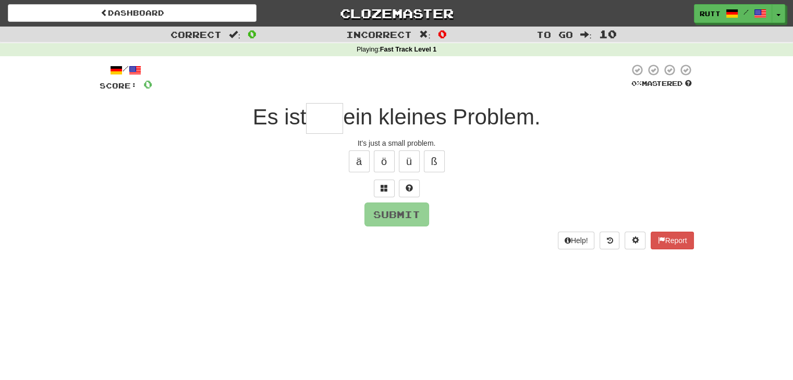
type input "*"
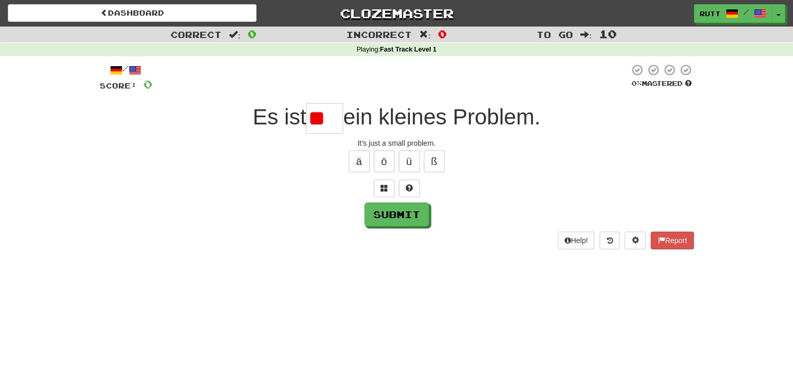
type input "*"
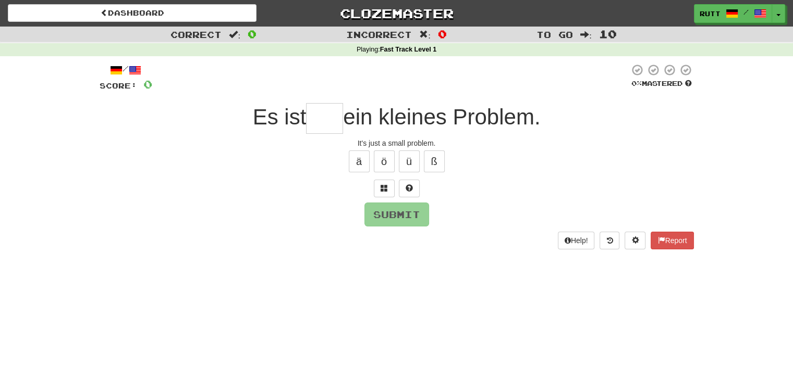
type input "*"
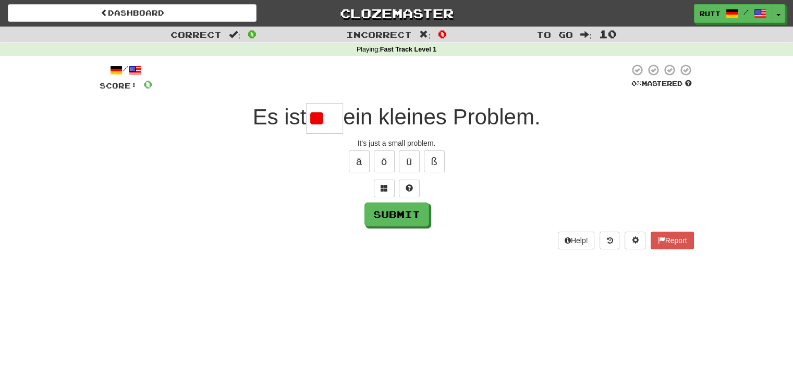
type input "*"
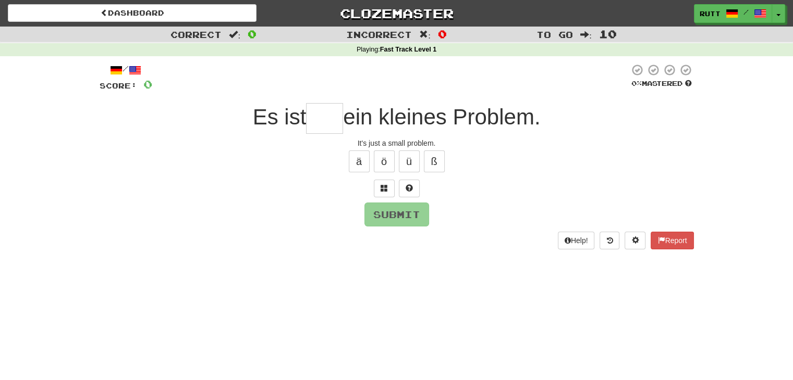
type input "*"
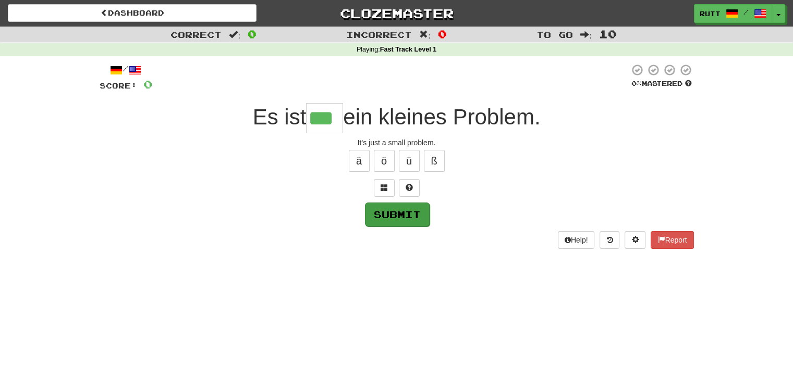
type input "***"
click at [378, 212] on button "Submit" at bounding box center [397, 215] width 65 height 24
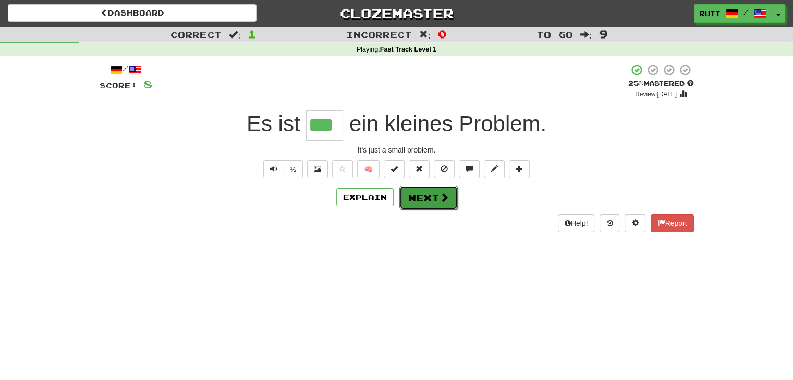
click at [433, 192] on button "Next" at bounding box center [428, 198] width 58 height 24
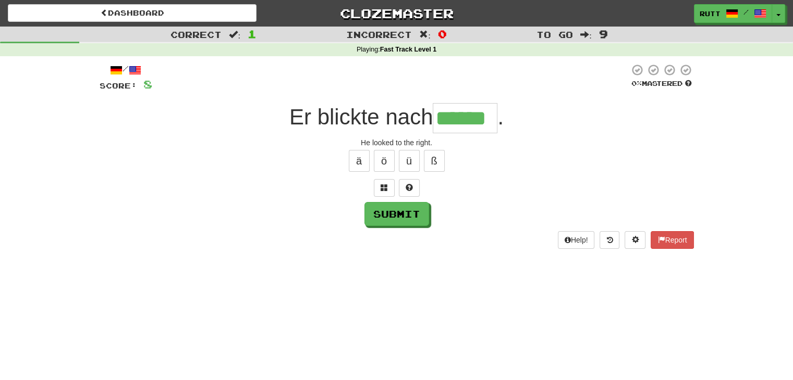
type input "******"
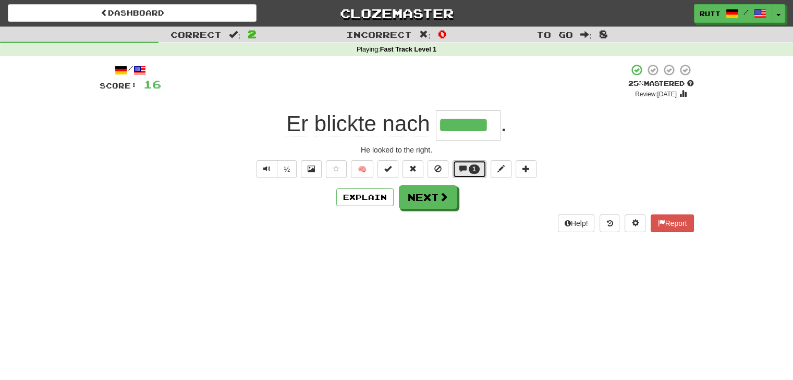
click at [469, 166] on span "1" at bounding box center [473, 169] width 11 height 9
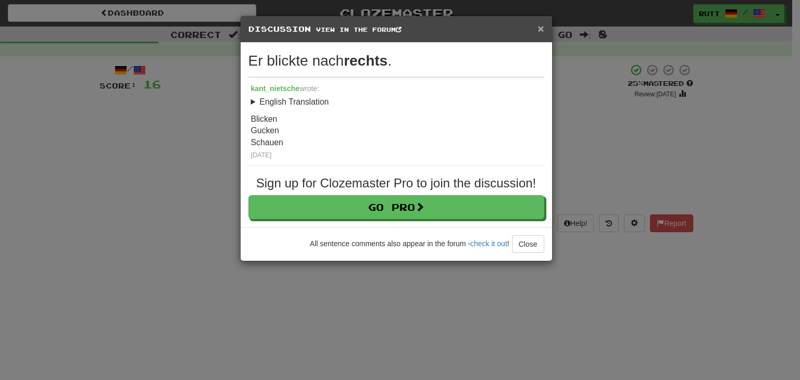
click at [542, 26] on span "×" at bounding box center [541, 28] width 6 height 12
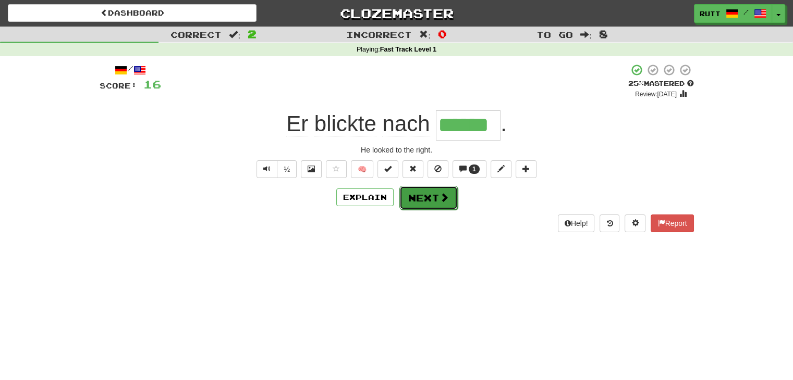
click at [410, 195] on button "Next" at bounding box center [428, 198] width 58 height 24
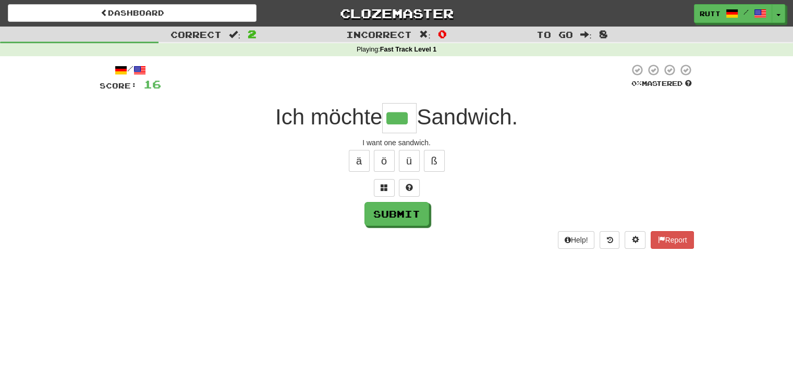
type input "***"
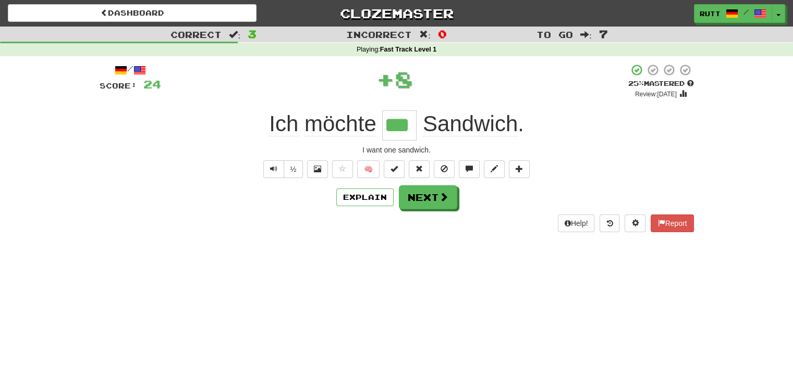
click at [598, 182] on div "/ Score: 24 + 8 25 % Mastered Review: [DATE] Ich möchte *** Sandwich . I want o…" at bounding box center [397, 148] width 594 height 168
click at [274, 177] on button "Text-to-speech controls" at bounding box center [273, 169] width 21 height 18
click at [365, 176] on button "🧠" at bounding box center [368, 169] width 22 height 18
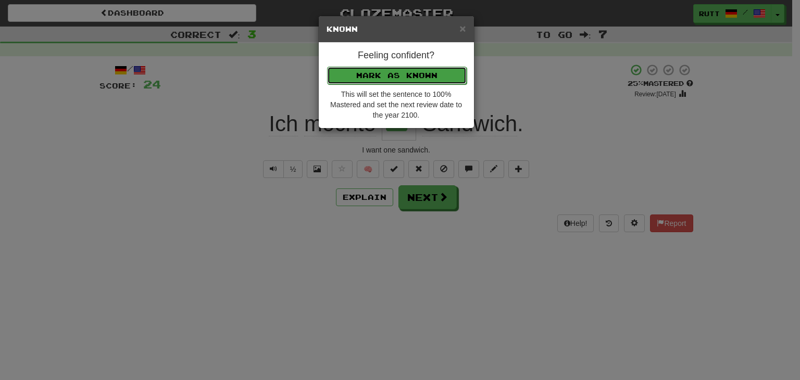
click at [421, 75] on button "Mark as Known" at bounding box center [397, 76] width 140 height 18
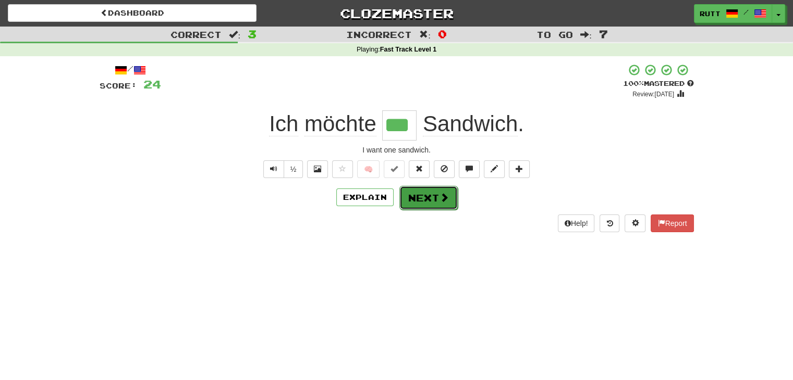
click at [417, 196] on button "Next" at bounding box center [428, 198] width 58 height 24
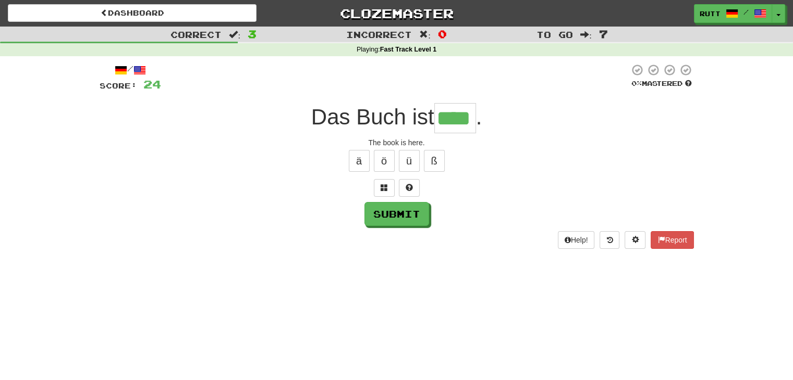
type input "****"
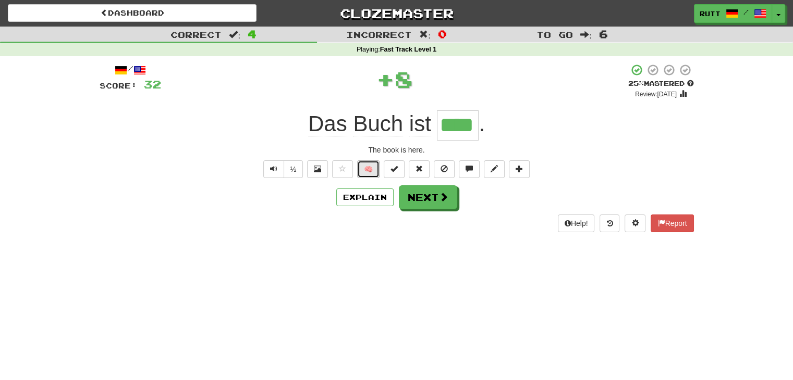
click at [367, 165] on button "🧠" at bounding box center [368, 169] width 22 height 18
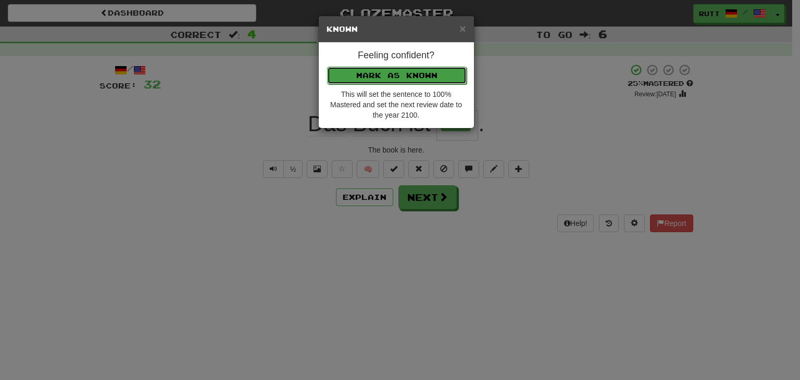
click at [421, 80] on button "Mark as Known" at bounding box center [397, 76] width 140 height 18
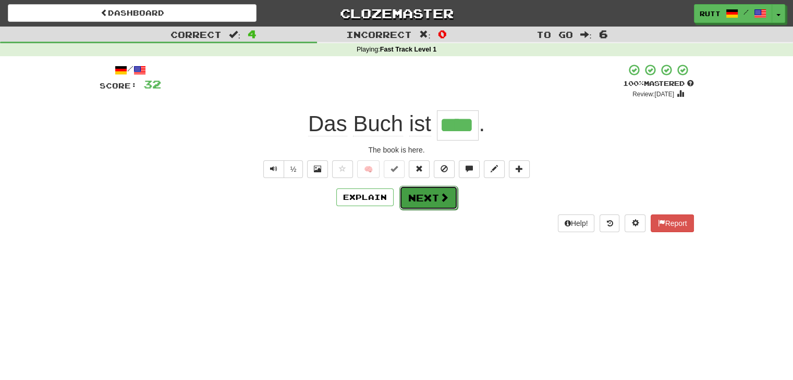
click at [423, 196] on button "Next" at bounding box center [428, 198] width 58 height 24
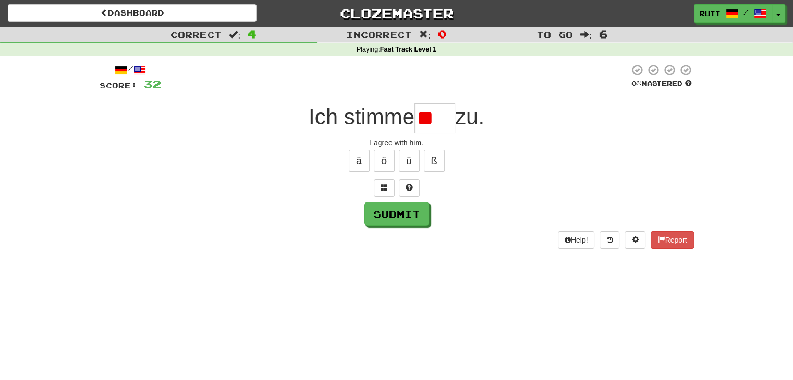
type input "*"
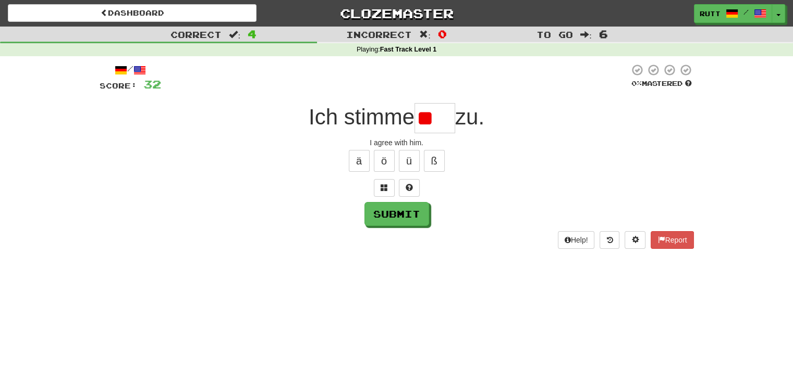
type input "*"
type input "***"
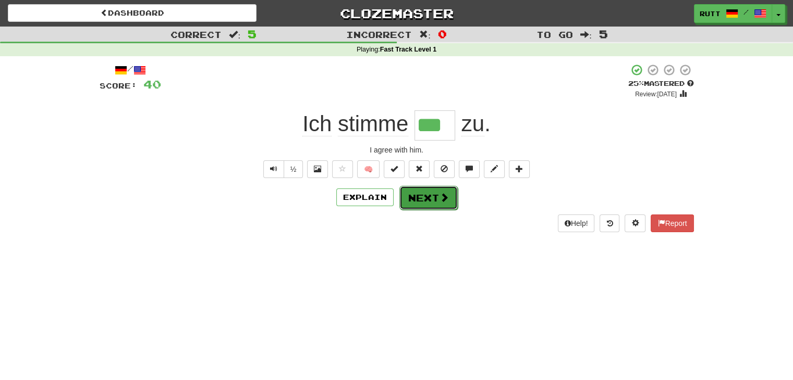
click at [422, 204] on button "Next" at bounding box center [428, 198] width 58 height 24
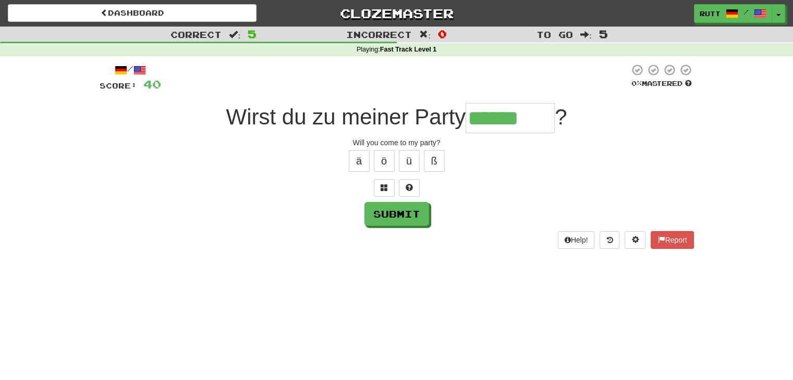
type input "******"
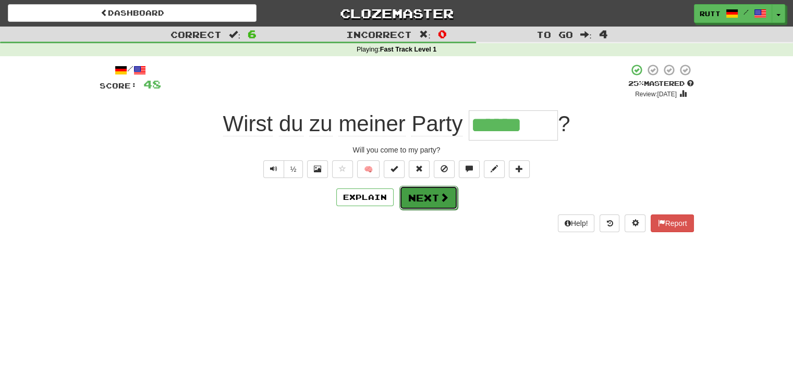
click at [434, 200] on button "Next" at bounding box center [428, 198] width 58 height 24
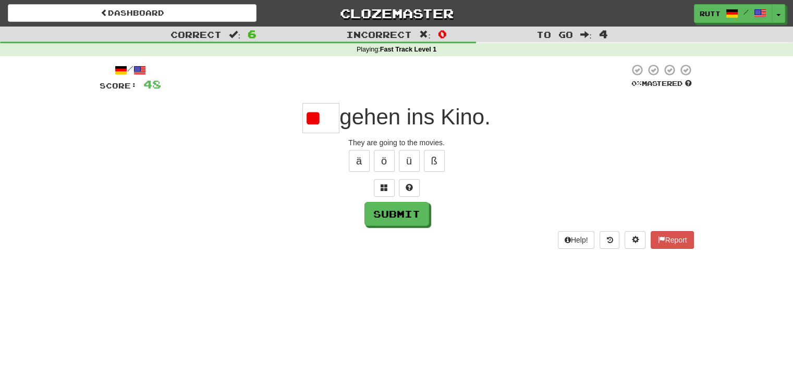
type input "*"
click at [469, 128] on span "gehen ins Kino." at bounding box center [414, 117] width 151 height 24
click at [316, 110] on input "text" at bounding box center [320, 118] width 37 height 30
type input "***"
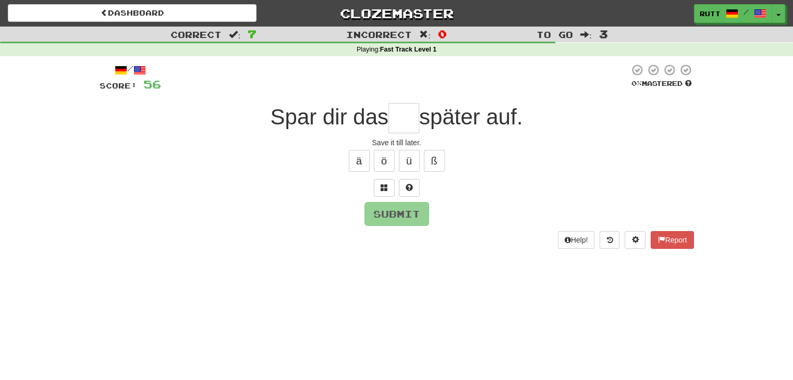
click at [367, 135] on div "/ Score: 56 0 % Mastered Spar dir das später auf. Save it till later. ä ö ü ß S…" at bounding box center [397, 157] width 594 height 186
click at [402, 129] on input "text" at bounding box center [403, 118] width 31 height 30
click at [411, 184] on span at bounding box center [408, 187] width 7 height 7
click at [415, 155] on button "ü" at bounding box center [409, 161] width 21 height 22
type input "***"
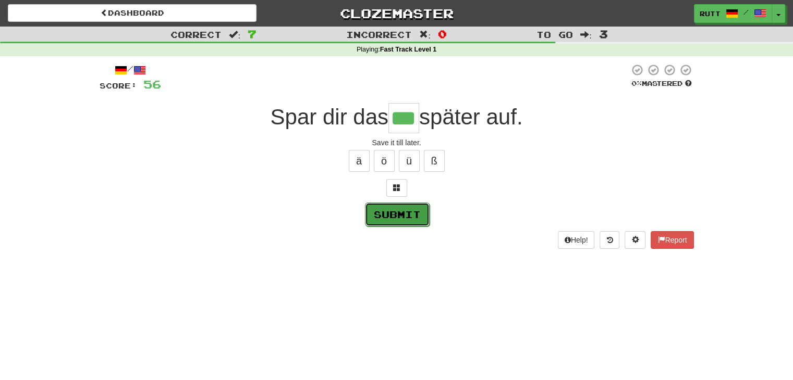
click at [388, 217] on button "Submit" at bounding box center [397, 215] width 65 height 24
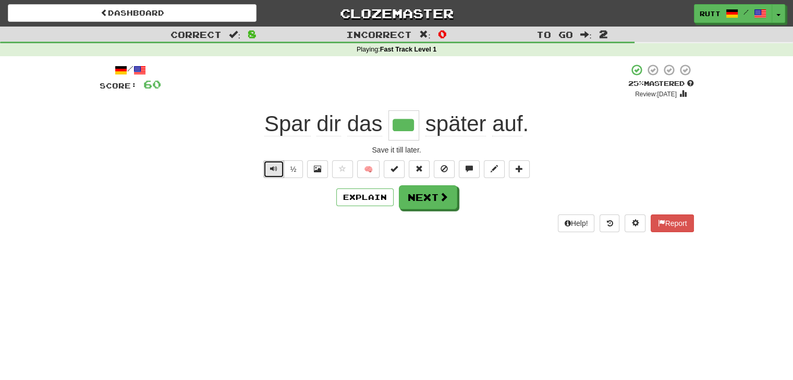
click at [272, 166] on span "Text-to-speech controls" at bounding box center [273, 168] width 7 height 7
click at [417, 198] on button "Next" at bounding box center [428, 198] width 58 height 24
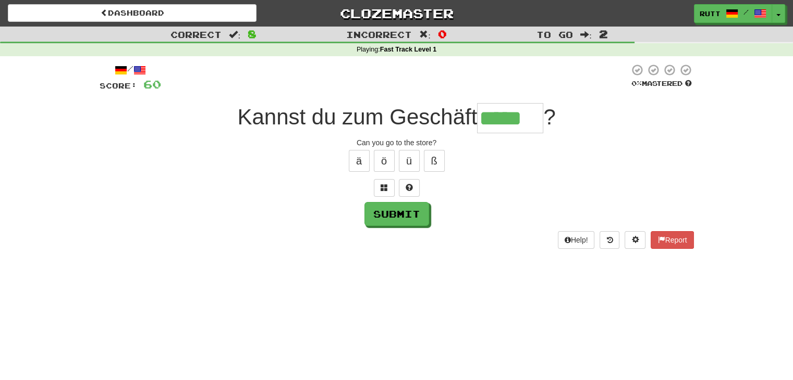
type input "*****"
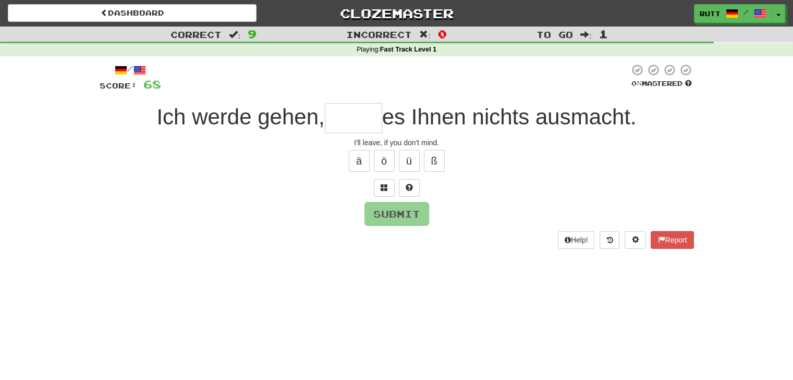
click at [345, 120] on input "text" at bounding box center [353, 118] width 57 height 30
type input "*"
click at [412, 186] on span at bounding box center [408, 187] width 7 height 7
type input "****"
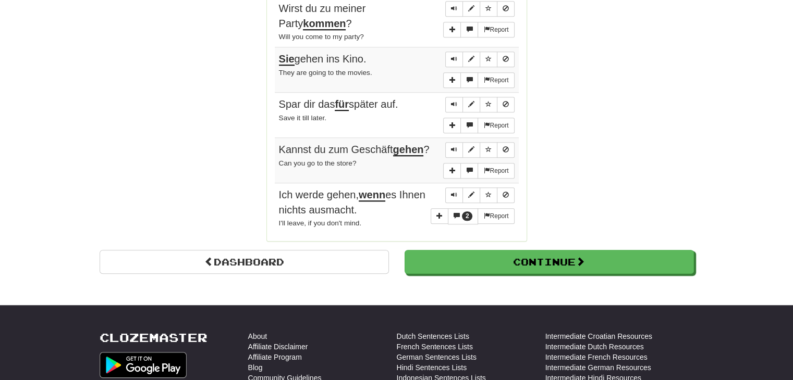
scroll to position [866, 0]
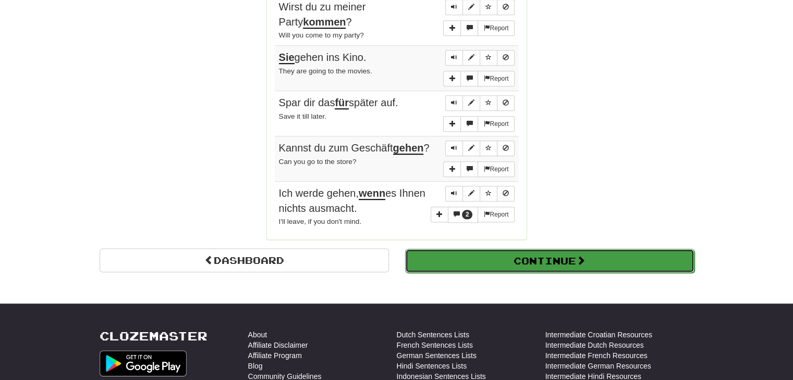
click at [452, 251] on button "Continue" at bounding box center [549, 261] width 289 height 24
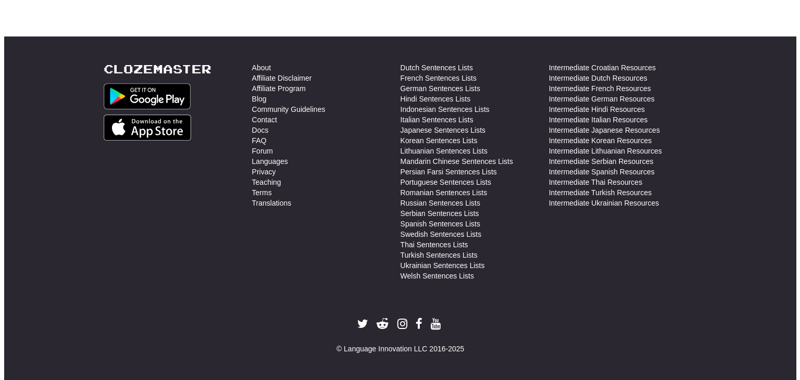
scroll to position [0, 0]
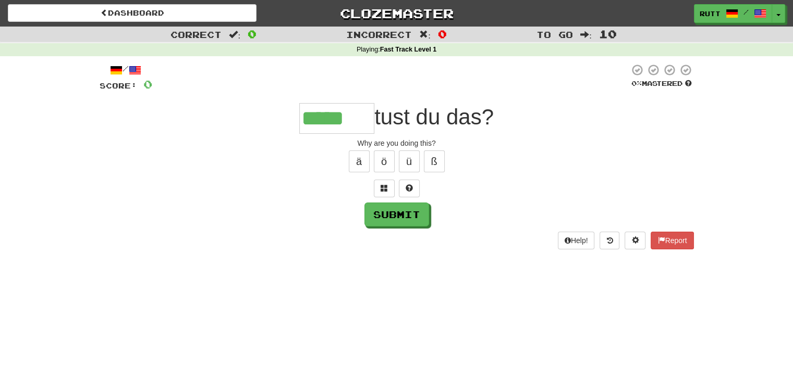
type input "*****"
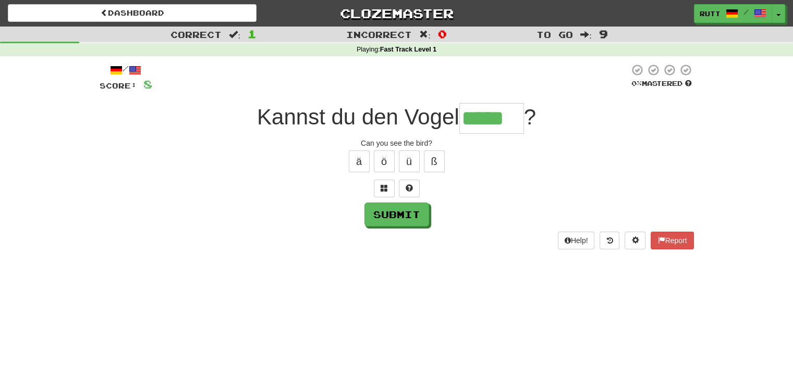
type input "*****"
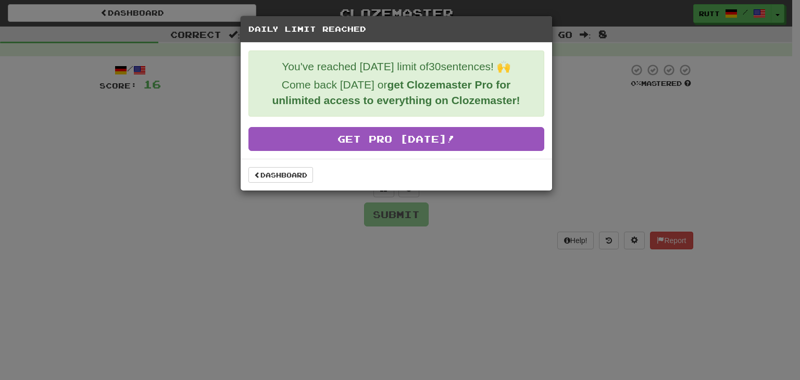
click at [273, 200] on div "Daily Limit Reached You've reached today's limit of 30 sentences! 🙌 Come back t…" at bounding box center [400, 190] width 800 height 380
click at [275, 176] on link "Dashboard" at bounding box center [281, 175] width 65 height 16
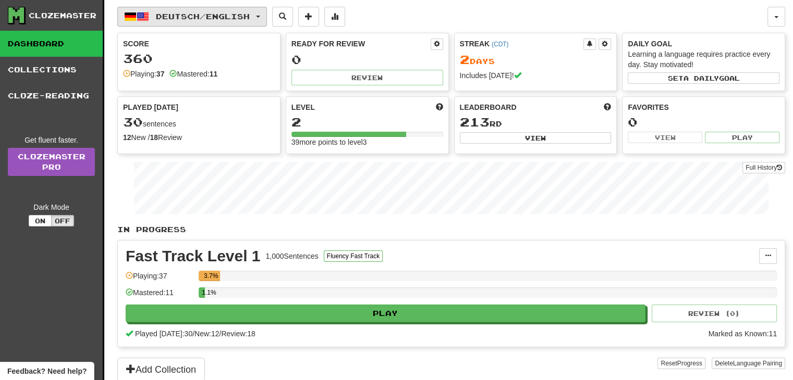
click at [238, 16] on span "Deutsch / English" at bounding box center [203, 16] width 94 height 9
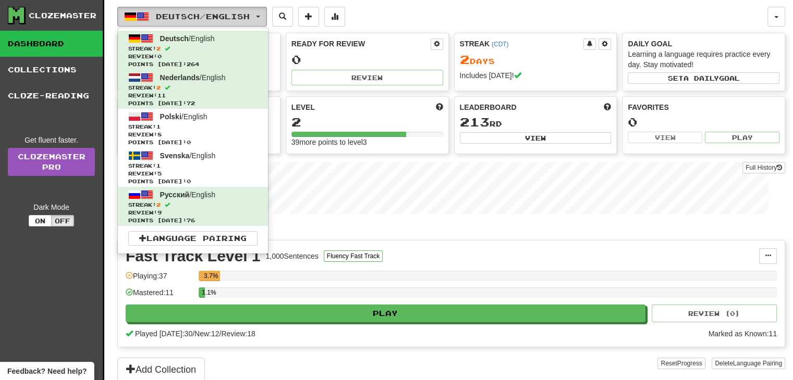
click at [227, 15] on span "Deutsch / English" at bounding box center [203, 16] width 94 height 9
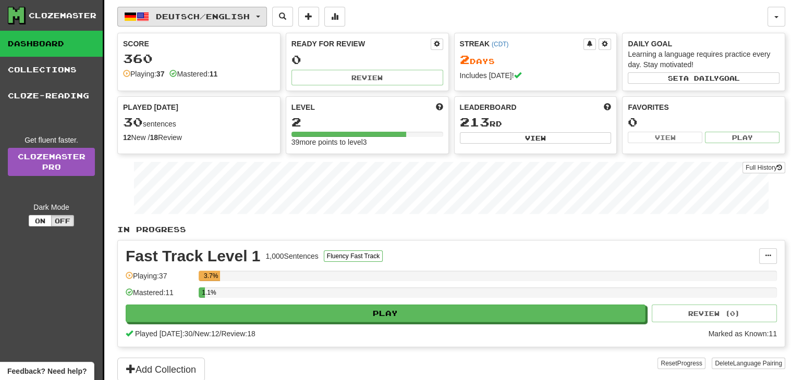
click at [208, 26] on button "Deutsch / English" at bounding box center [192, 17] width 150 height 20
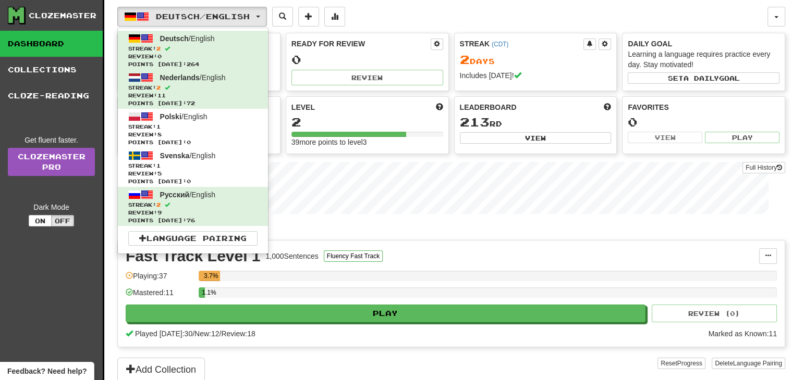
click at [690, 26] on div "Deutsch / English Deutsch / English Streak: 2 Review: 0 Points [DATE]: 264 Nede…" at bounding box center [442, 17] width 650 height 20
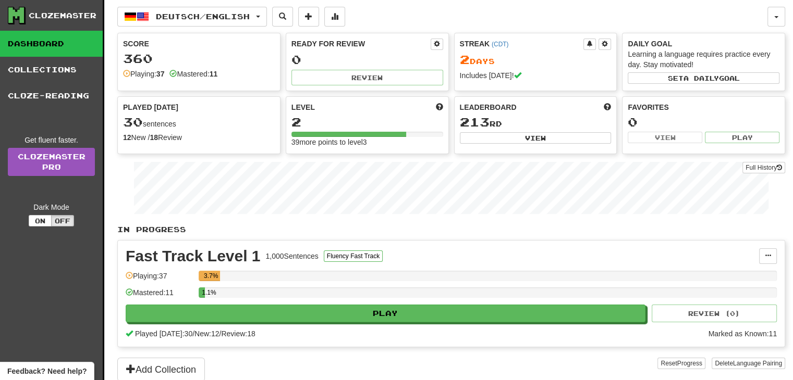
click at [690, 26] on div "Deutsch / English Deutsch / English Streak: 2 Review: 0 Points [DATE]: 264 Nede…" at bounding box center [442, 17] width 650 height 20
click at [267, 13] on button "Deutsch / English" at bounding box center [192, 17] width 150 height 20
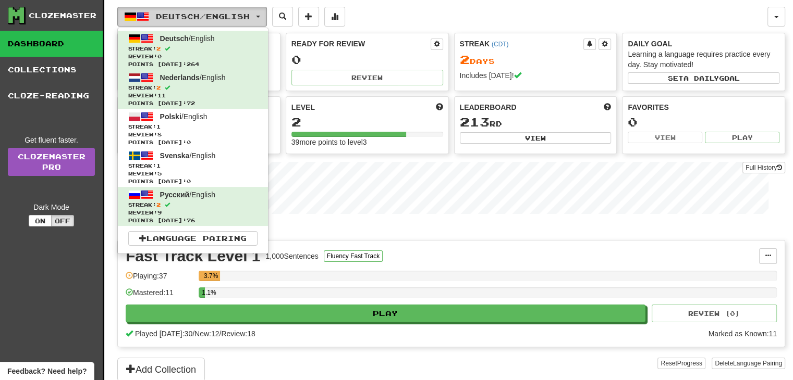
click at [267, 18] on button "Deutsch / English" at bounding box center [192, 17] width 150 height 20
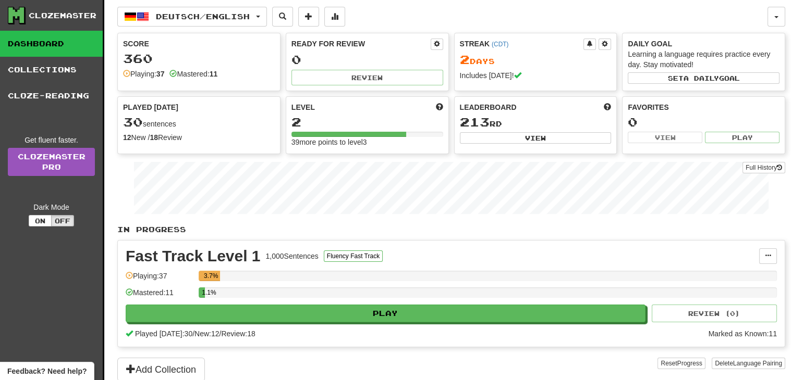
click at [169, 113] on div "Played [DATE] 30 sentences 12 New / 18 Review Full History" at bounding box center [199, 123] width 162 height 52
click at [228, 17] on span "Deutsch / English" at bounding box center [203, 16] width 94 height 9
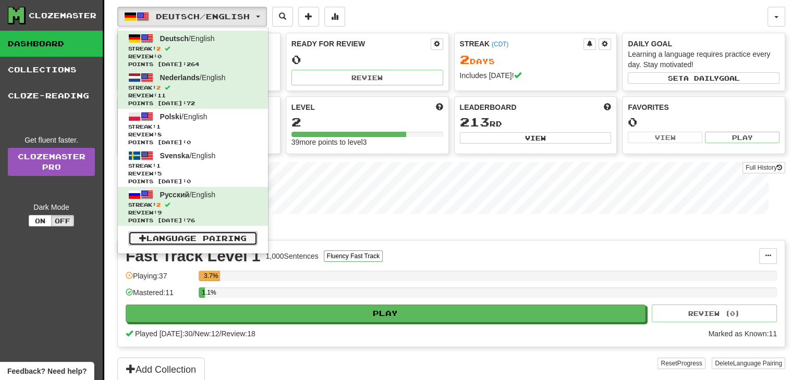
click at [172, 234] on link "Language Pairing" at bounding box center [192, 238] width 129 height 15
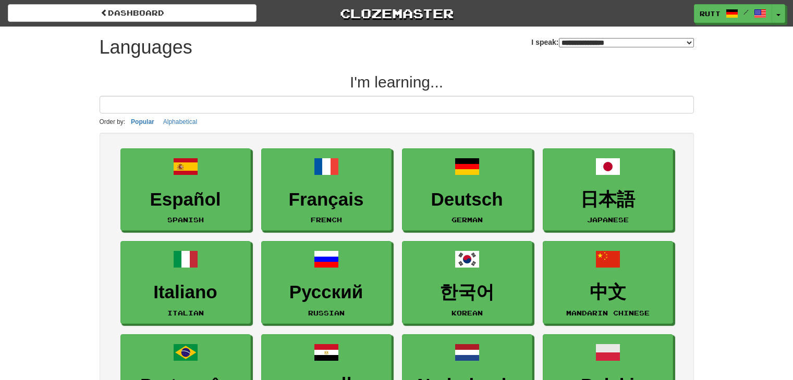
select select "*******"
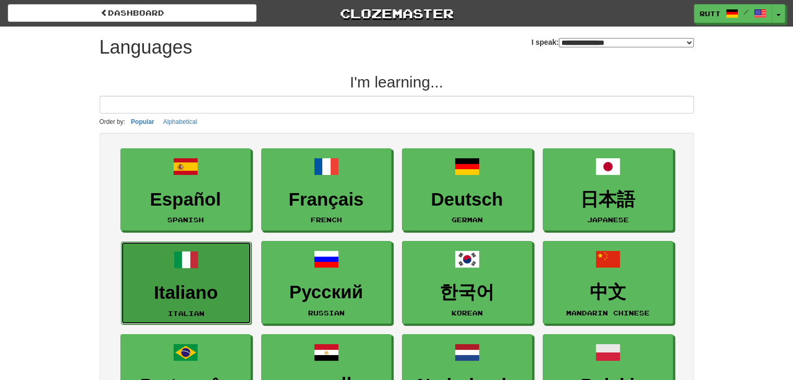
click at [206, 304] on link "Italiano Italian" at bounding box center [186, 283] width 130 height 83
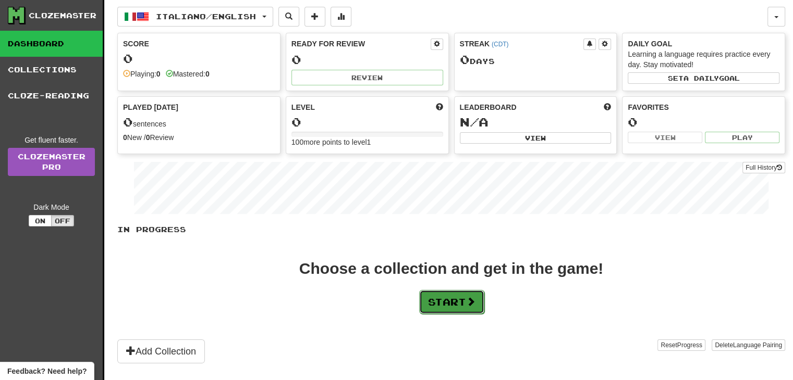
click at [463, 301] on button "Start" at bounding box center [451, 302] width 65 height 24
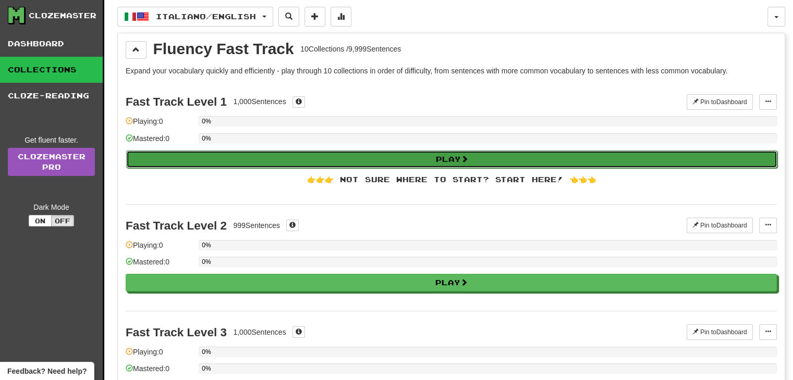
click at [386, 156] on button "Play" at bounding box center [451, 160] width 651 height 18
select select "**"
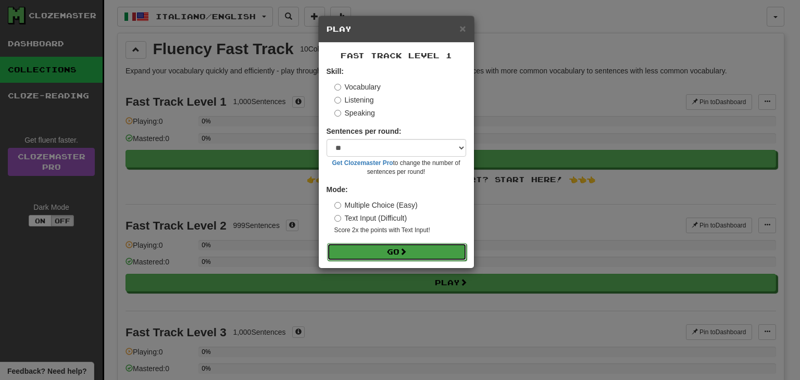
click at [398, 244] on button "Go" at bounding box center [397, 252] width 140 height 18
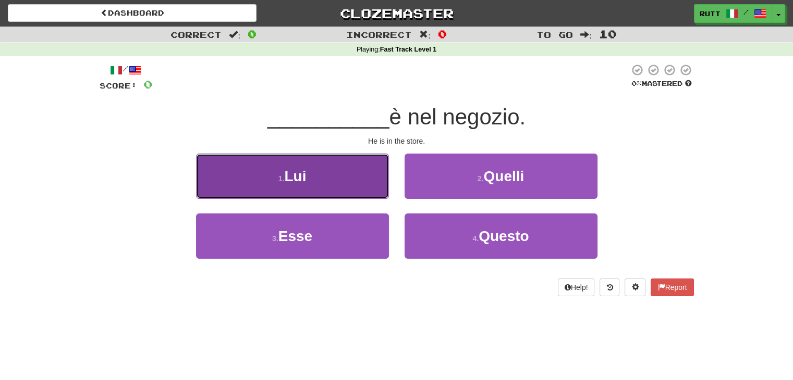
click at [342, 188] on button "1 . Lui" at bounding box center [292, 176] width 193 height 45
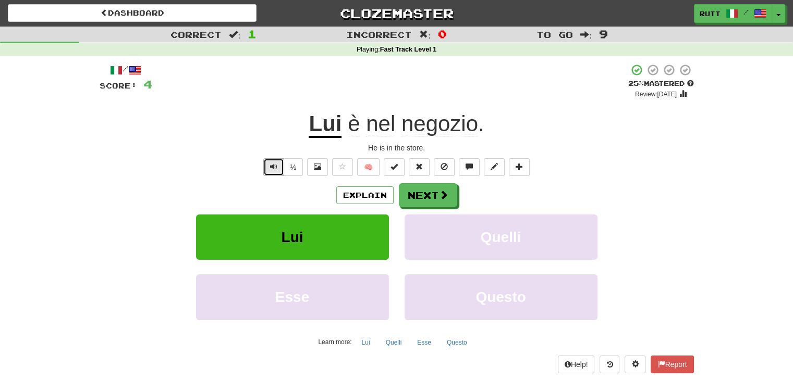
click at [272, 169] on span "Text-to-speech controls" at bounding box center [273, 166] width 7 height 7
click at [404, 196] on button "Next" at bounding box center [428, 196] width 58 height 24
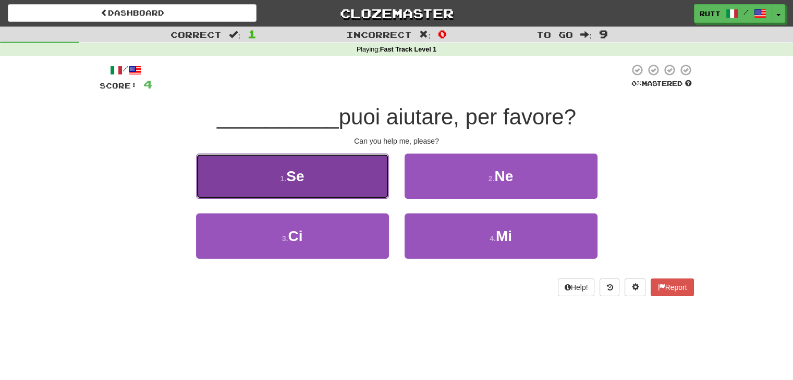
click at [356, 167] on button "1 . Se" at bounding box center [292, 176] width 193 height 45
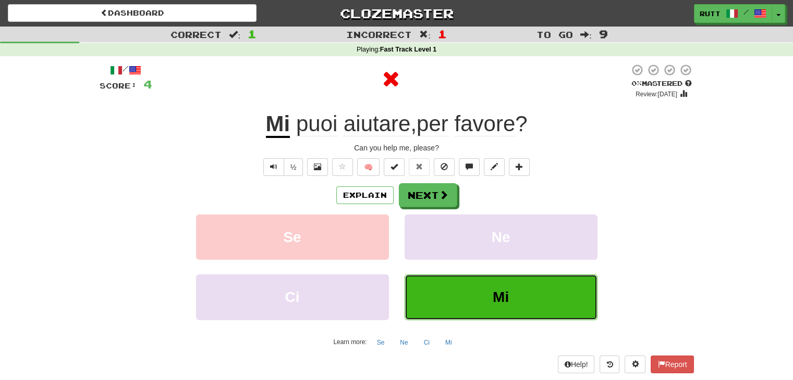
click at [498, 286] on button "Mi" at bounding box center [500, 297] width 193 height 45
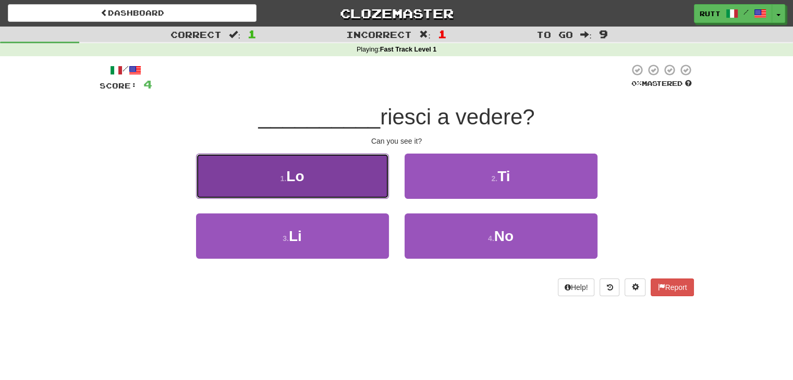
click at [339, 170] on button "1 . Lo" at bounding box center [292, 176] width 193 height 45
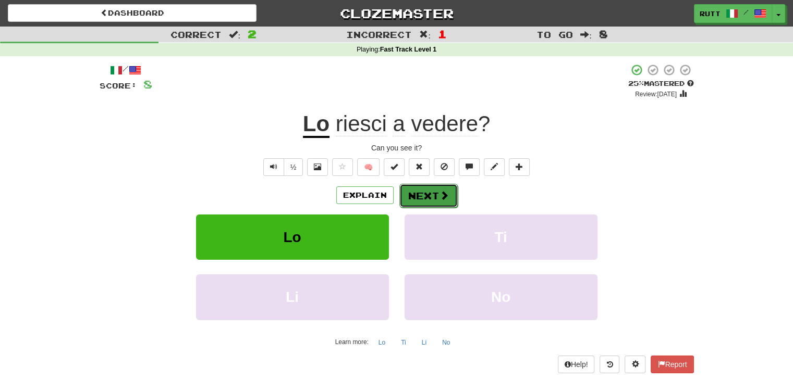
click at [421, 192] on button "Next" at bounding box center [428, 196] width 58 height 24
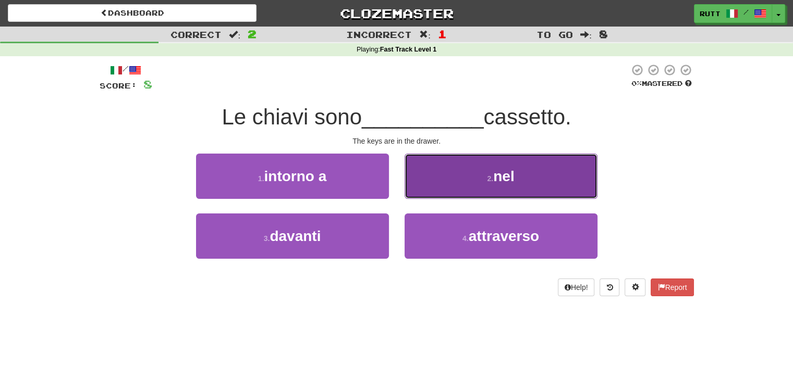
click at [448, 171] on button "2 . nel" at bounding box center [500, 176] width 193 height 45
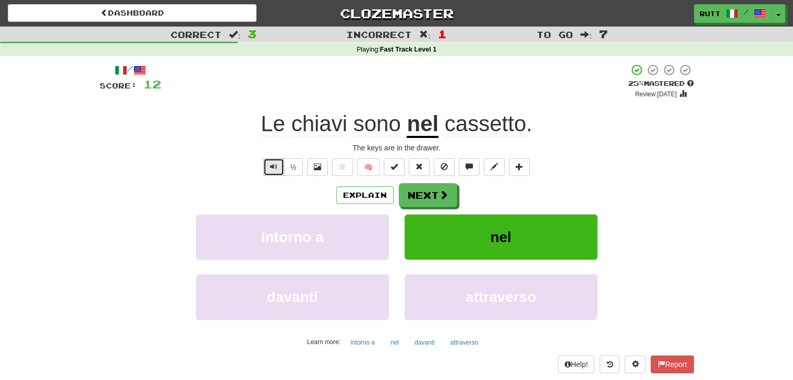
click at [273, 167] on span "Text-to-speech controls" at bounding box center [273, 166] width 7 height 7
click at [428, 191] on button "Next" at bounding box center [428, 196] width 58 height 24
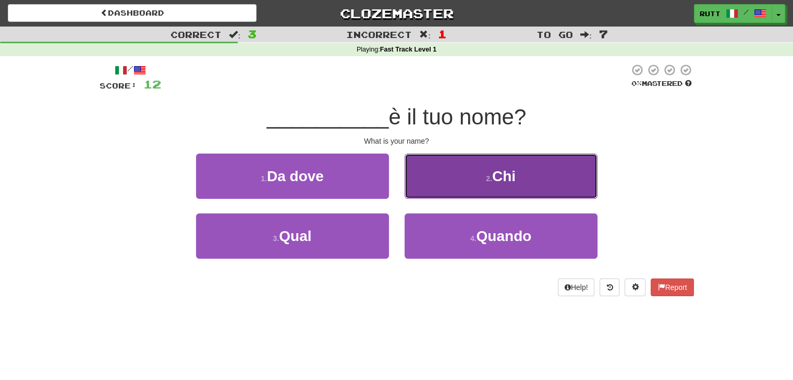
click at [439, 184] on button "2 . Chi" at bounding box center [500, 176] width 193 height 45
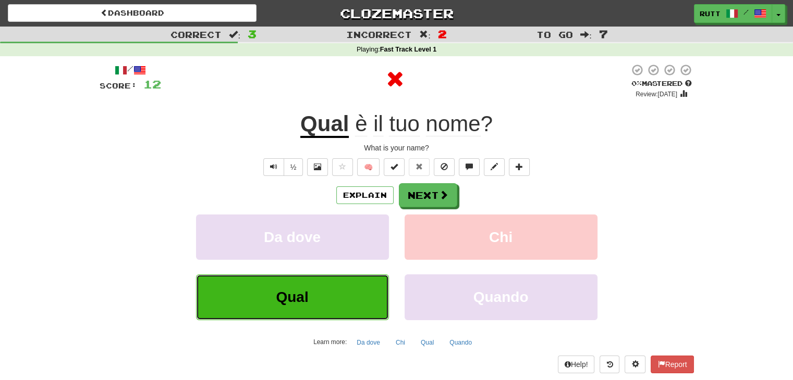
click at [335, 305] on button "Qual" at bounding box center [292, 297] width 193 height 45
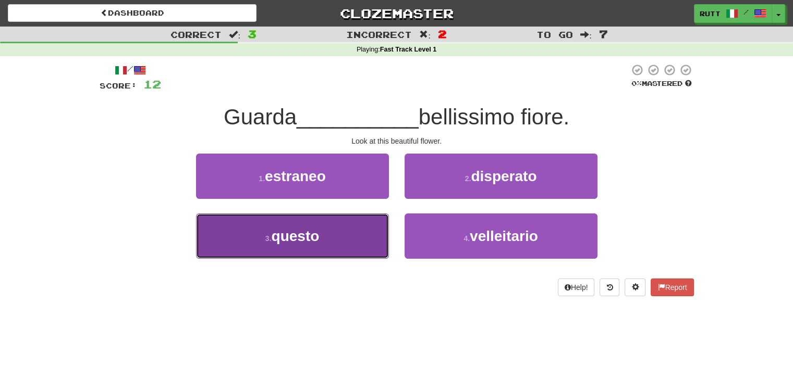
click at [296, 240] on span "questo" at bounding box center [295, 236] width 48 height 16
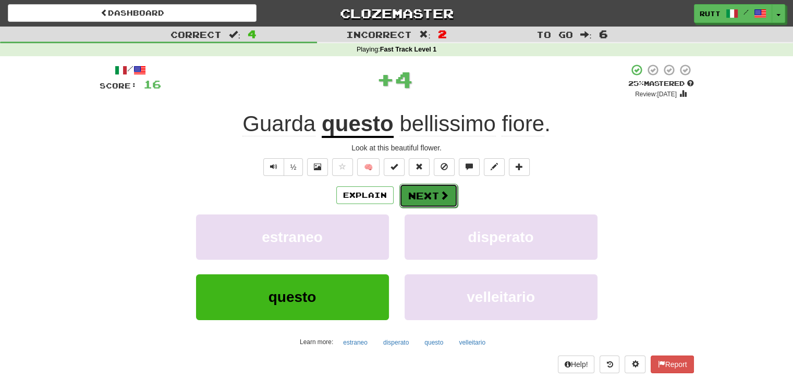
click at [436, 194] on button "Next" at bounding box center [428, 196] width 58 height 24
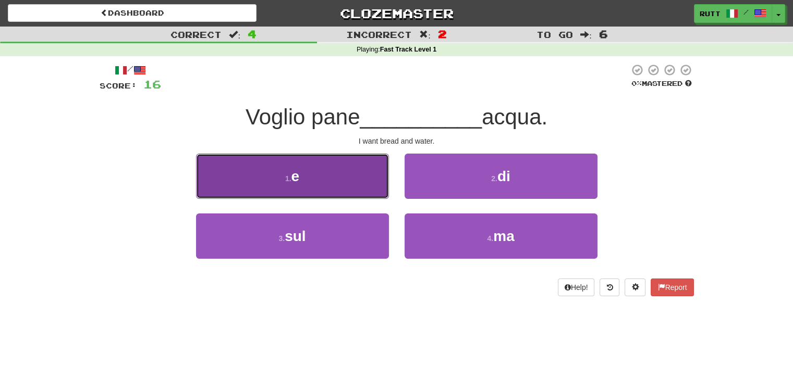
click at [366, 174] on button "1 . e" at bounding box center [292, 176] width 193 height 45
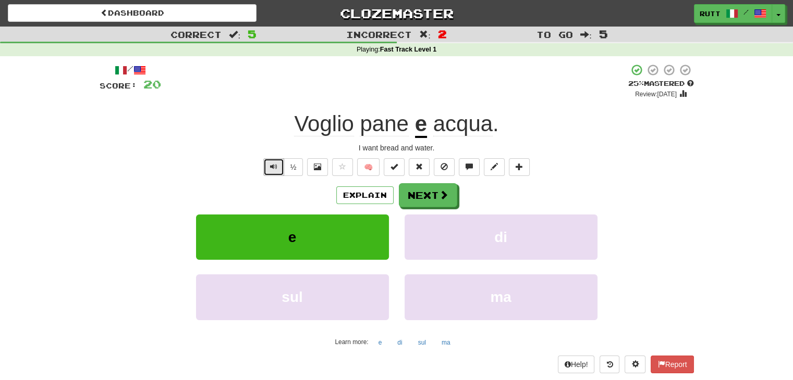
click at [281, 165] on button "Text-to-speech controls" at bounding box center [273, 167] width 21 height 18
click at [441, 194] on span at bounding box center [443, 195] width 9 height 9
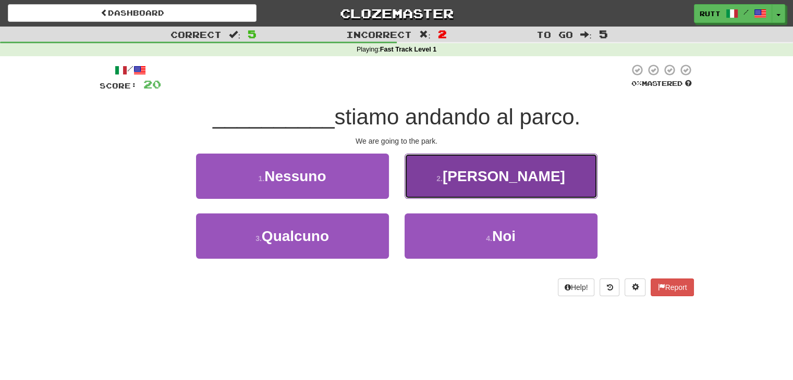
click at [460, 172] on button "2 . Ella" at bounding box center [500, 176] width 193 height 45
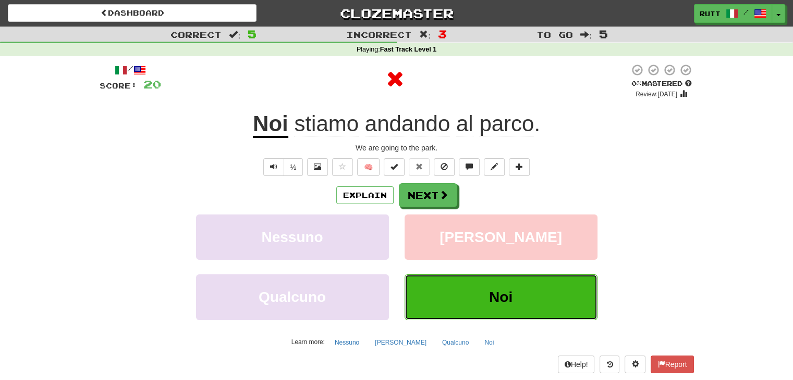
click at [480, 296] on button "Noi" at bounding box center [500, 297] width 193 height 45
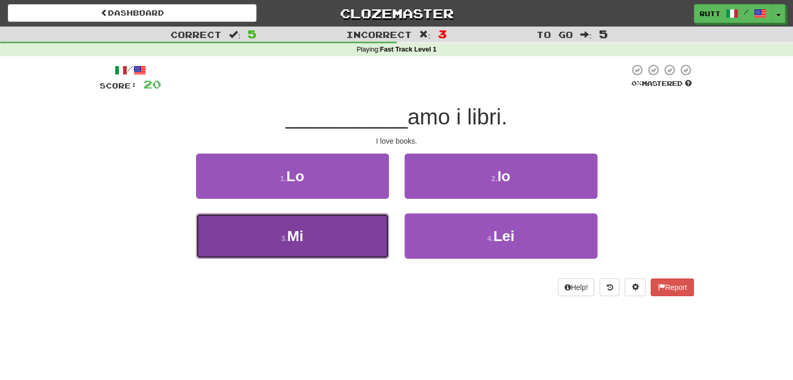
click at [345, 226] on button "3 . Mi" at bounding box center [292, 236] width 193 height 45
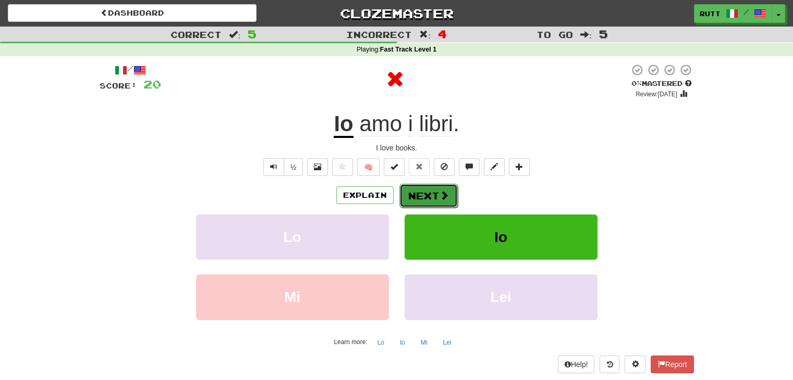
click at [433, 202] on button "Next" at bounding box center [428, 196] width 58 height 24
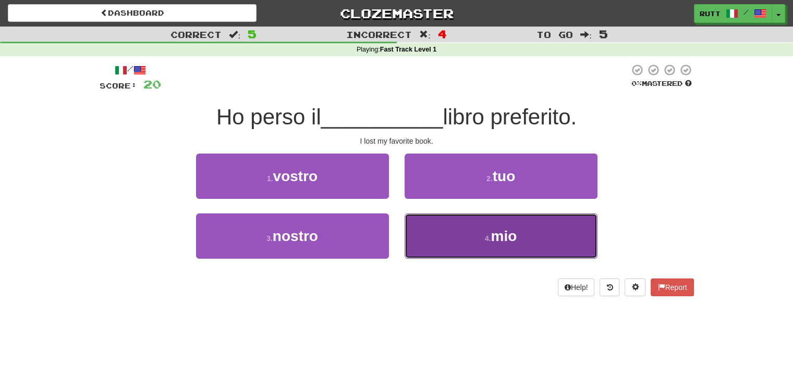
click at [480, 233] on button "4 . mio" at bounding box center [500, 236] width 193 height 45
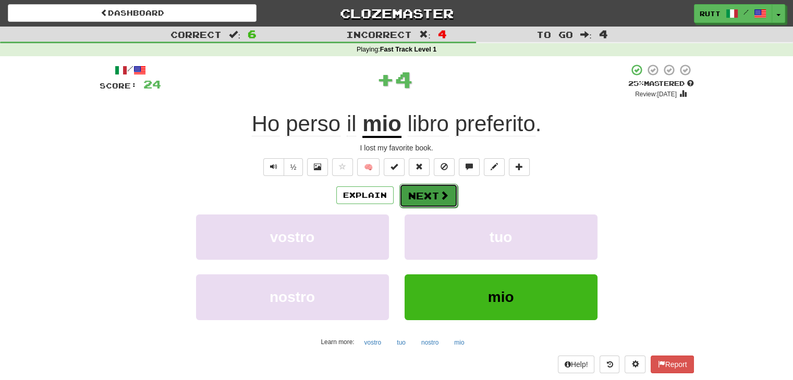
click at [443, 192] on span at bounding box center [443, 195] width 9 height 9
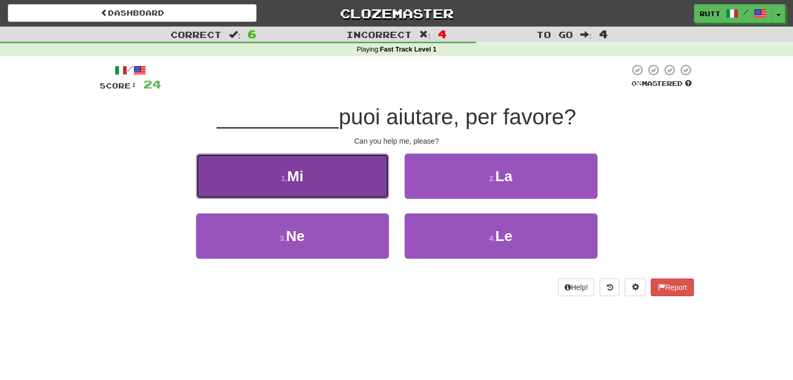
click at [348, 172] on button "1 . Mi" at bounding box center [292, 176] width 193 height 45
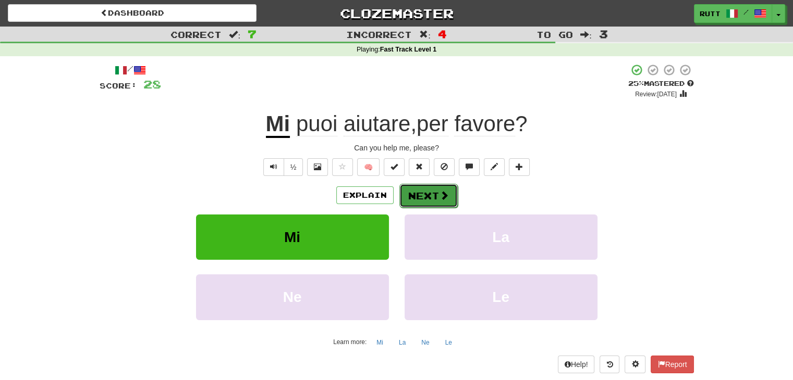
click at [440, 193] on span at bounding box center [443, 195] width 9 height 9
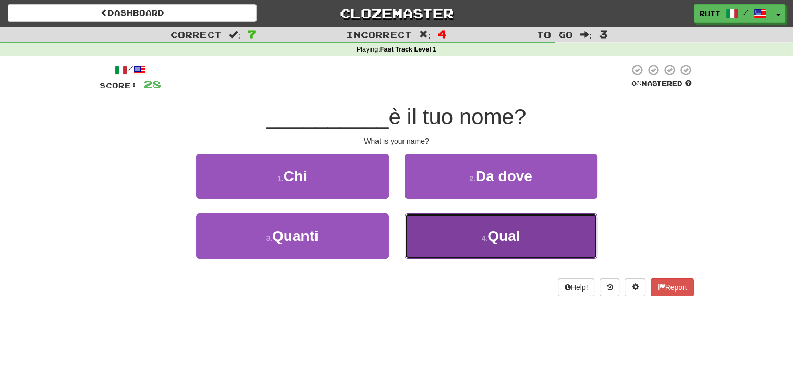
click at [456, 228] on button "4 . Qual" at bounding box center [500, 236] width 193 height 45
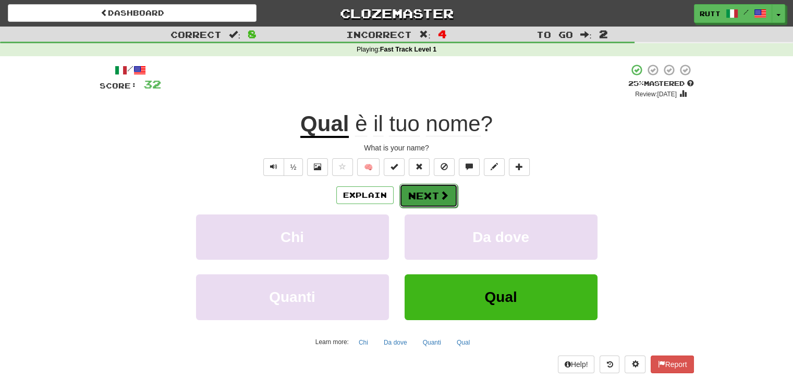
click at [434, 200] on button "Next" at bounding box center [428, 196] width 58 height 24
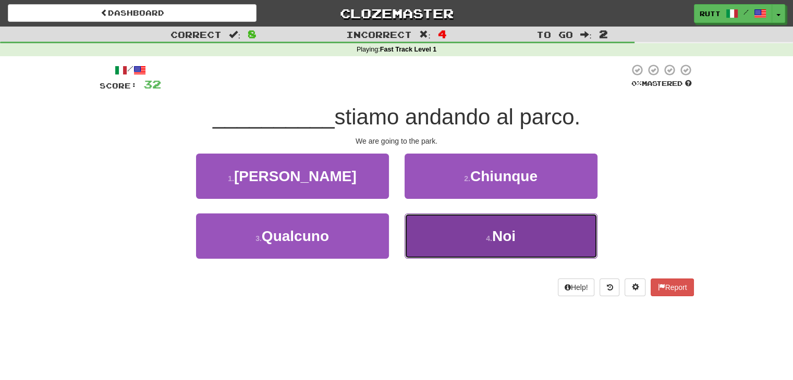
click at [459, 243] on button "4 . Noi" at bounding box center [500, 236] width 193 height 45
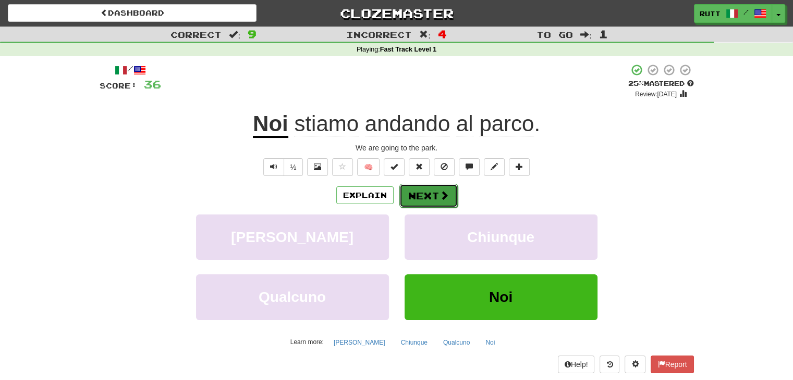
click at [423, 202] on button "Next" at bounding box center [428, 196] width 58 height 24
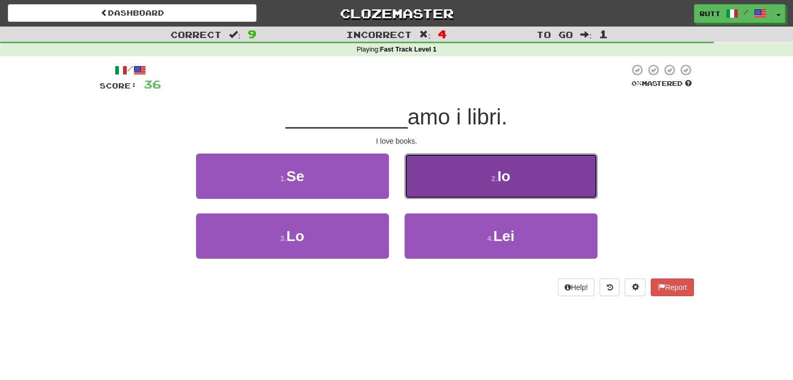
click at [529, 181] on button "2 . Io" at bounding box center [500, 176] width 193 height 45
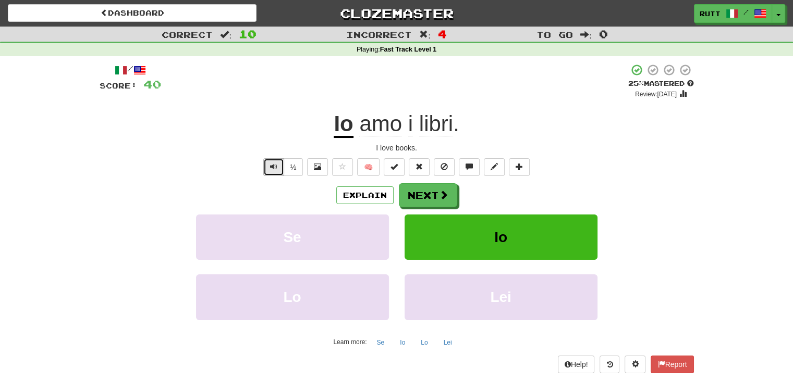
click at [270, 172] on button "Text-to-speech controls" at bounding box center [273, 167] width 21 height 18
click at [264, 163] on button "Text-to-speech controls" at bounding box center [273, 167] width 21 height 18
click at [422, 195] on button "Next" at bounding box center [428, 196] width 58 height 24
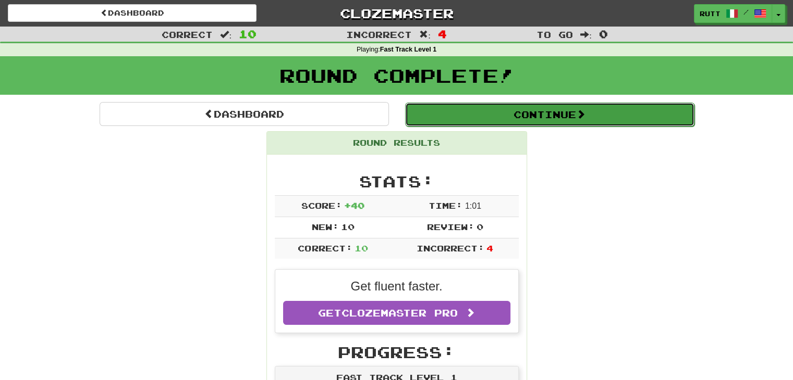
click at [622, 124] on button "Continue" at bounding box center [549, 115] width 289 height 24
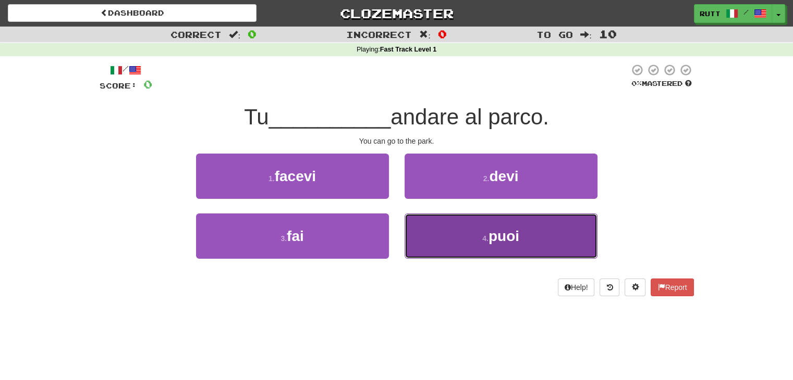
click at [420, 237] on button "4 . puoi" at bounding box center [500, 236] width 193 height 45
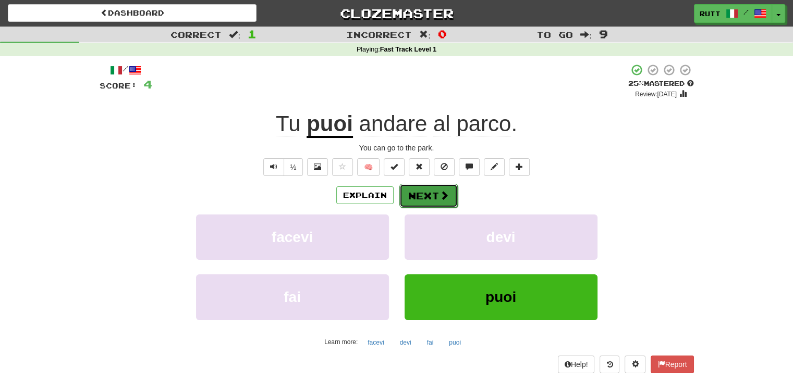
click at [420, 195] on button "Next" at bounding box center [428, 196] width 58 height 24
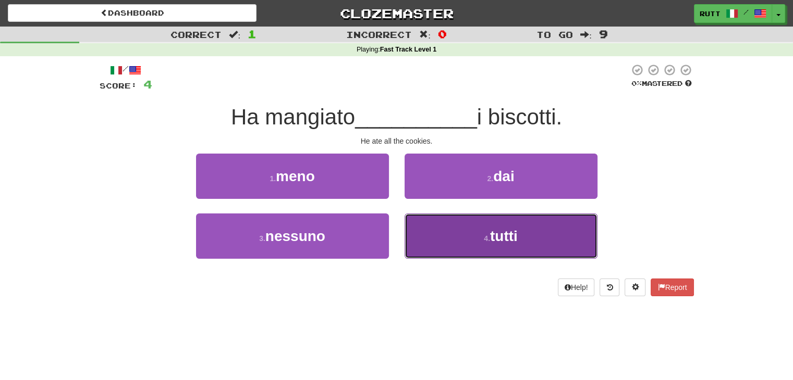
click at [471, 229] on button "4 . tutti" at bounding box center [500, 236] width 193 height 45
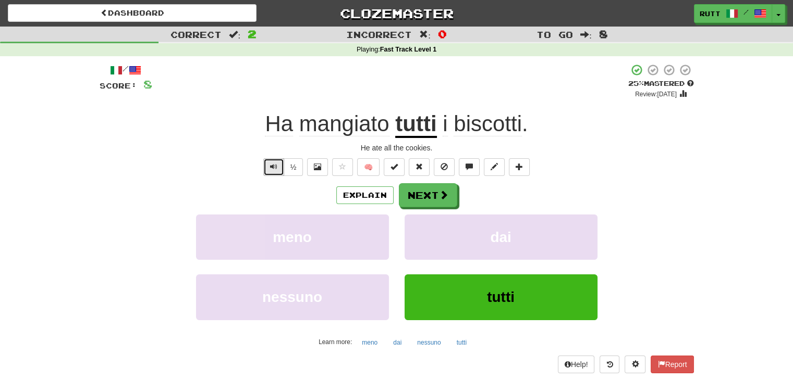
click at [274, 165] on span "Text-to-speech controls" at bounding box center [273, 166] width 7 height 7
click at [430, 192] on button "Next" at bounding box center [428, 196] width 58 height 24
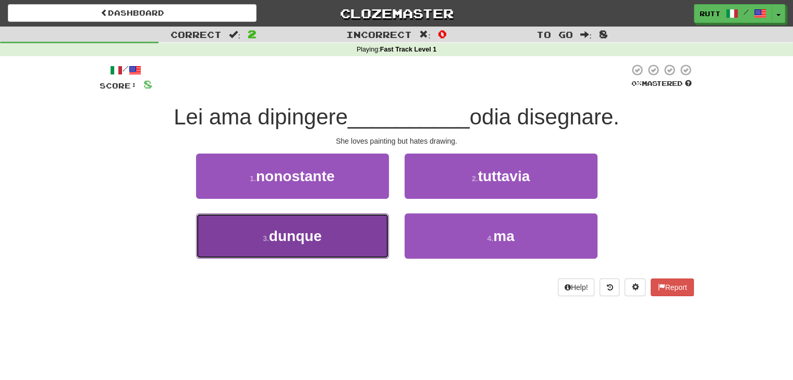
click at [373, 234] on button "3 . dunque" at bounding box center [292, 236] width 193 height 45
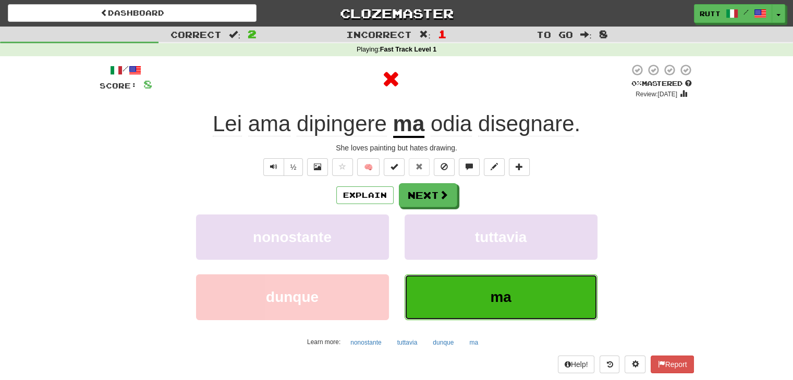
click at [474, 292] on button "ma" at bounding box center [500, 297] width 193 height 45
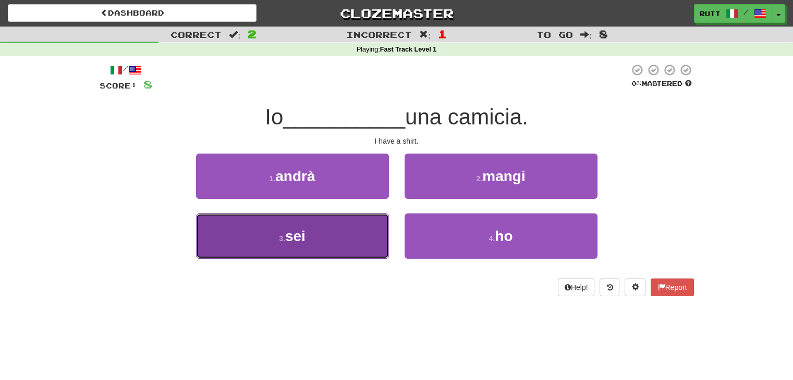
click at [366, 232] on button "3 . sei" at bounding box center [292, 236] width 193 height 45
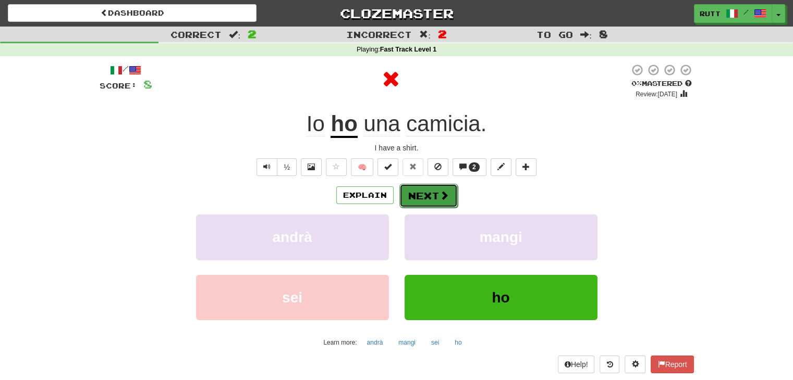
click at [434, 200] on button "Next" at bounding box center [428, 196] width 58 height 24
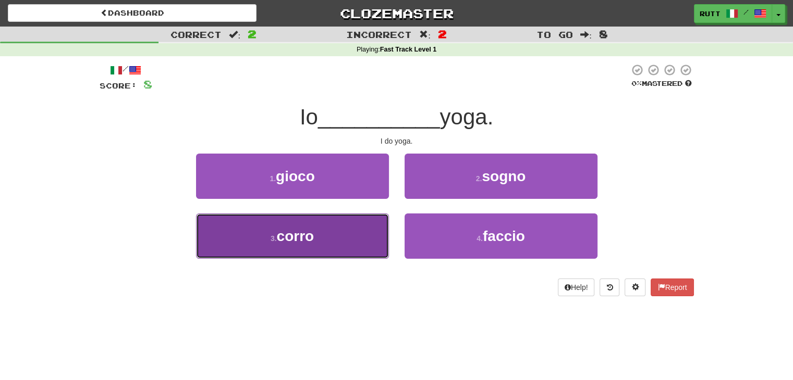
click at [341, 258] on button "3 . corro" at bounding box center [292, 236] width 193 height 45
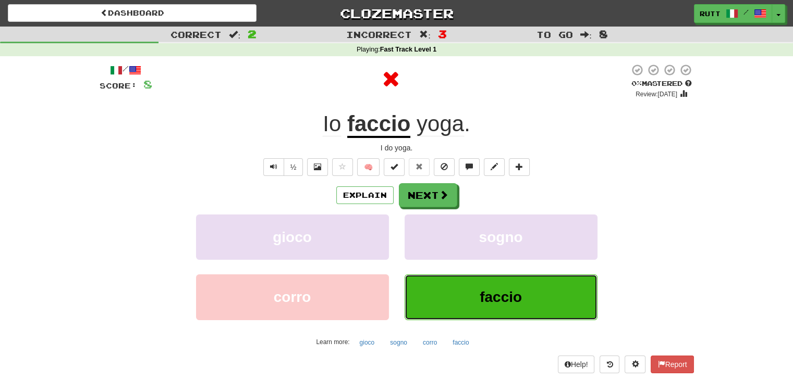
click at [481, 296] on span "faccio" at bounding box center [500, 297] width 42 height 16
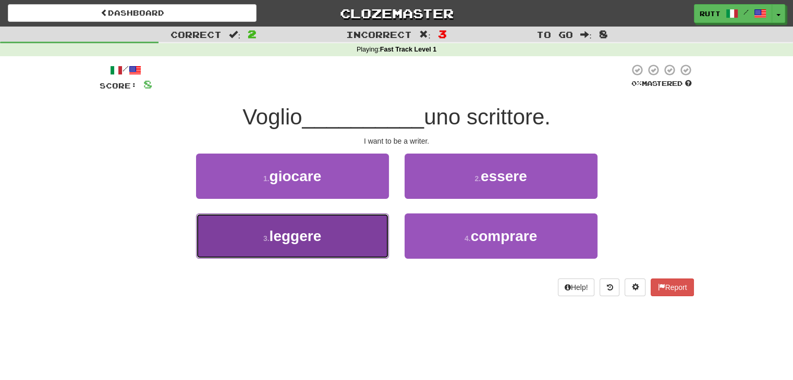
click at [354, 223] on button "3 . leggere" at bounding box center [292, 236] width 193 height 45
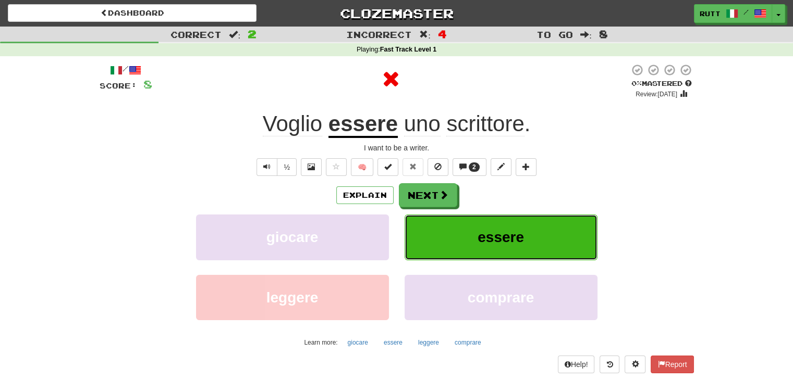
click at [440, 216] on button "essere" at bounding box center [500, 237] width 193 height 45
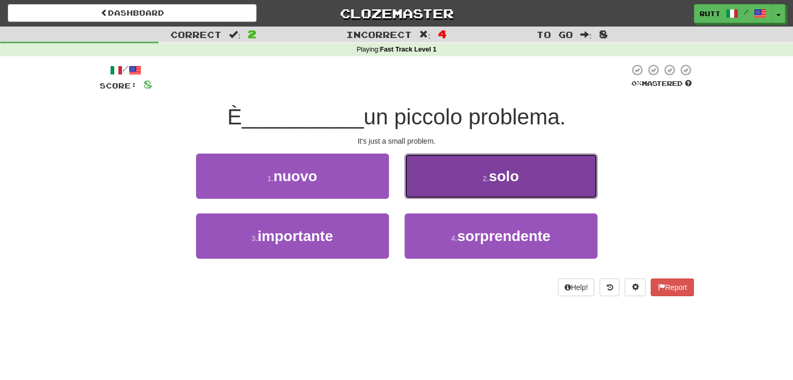
click at [455, 182] on button "2 . solo" at bounding box center [500, 176] width 193 height 45
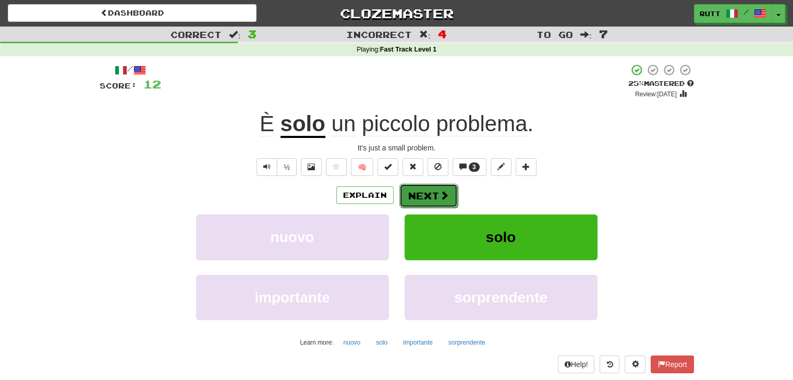
click at [428, 194] on button "Next" at bounding box center [428, 196] width 58 height 24
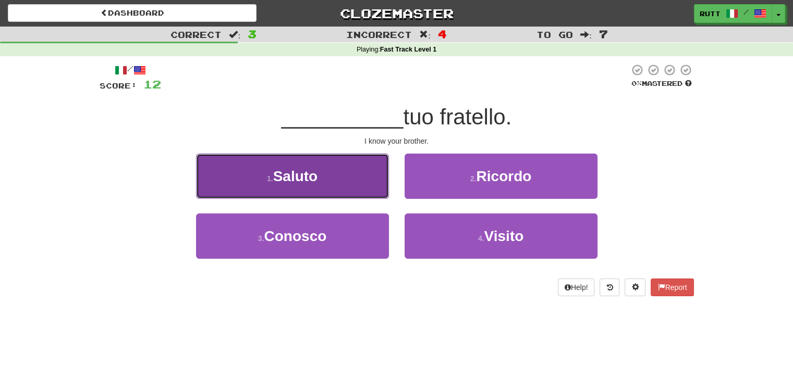
click at [331, 163] on button "1 . Saluto" at bounding box center [292, 176] width 193 height 45
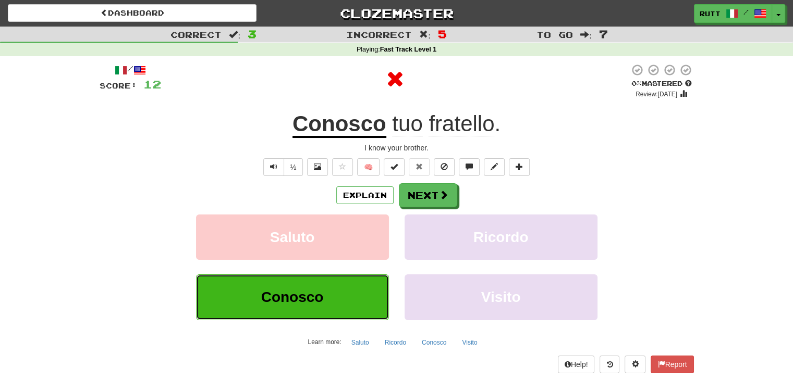
click at [326, 305] on button "Conosco" at bounding box center [292, 297] width 193 height 45
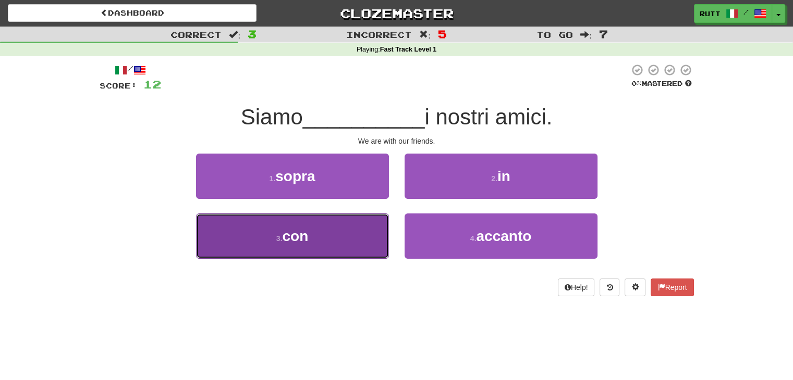
click at [370, 229] on button "3 . con" at bounding box center [292, 236] width 193 height 45
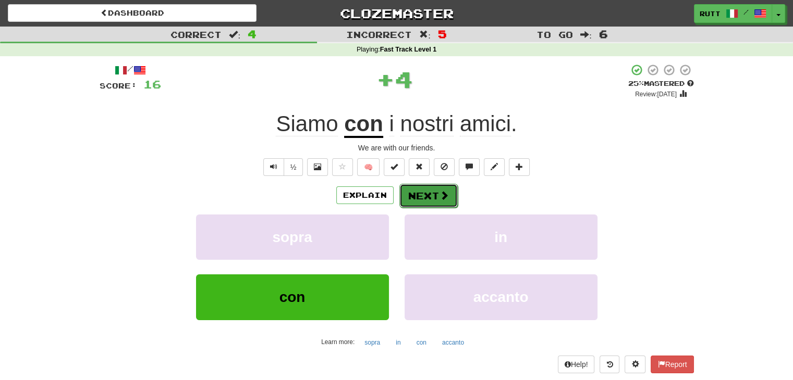
click at [431, 189] on button "Next" at bounding box center [428, 196] width 58 height 24
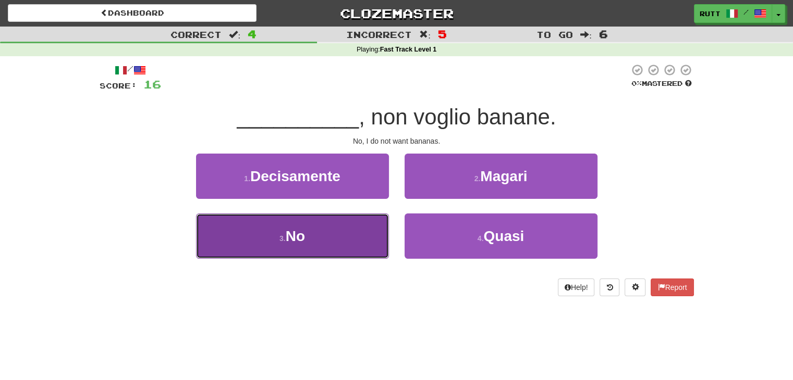
click at [354, 223] on button "3 . No" at bounding box center [292, 236] width 193 height 45
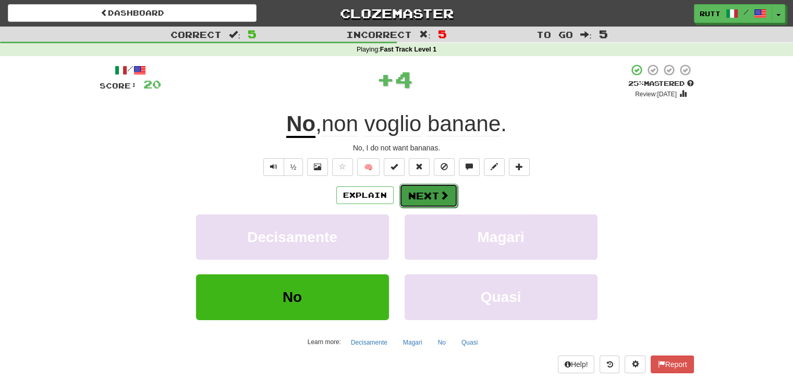
click at [428, 194] on button "Next" at bounding box center [428, 196] width 58 height 24
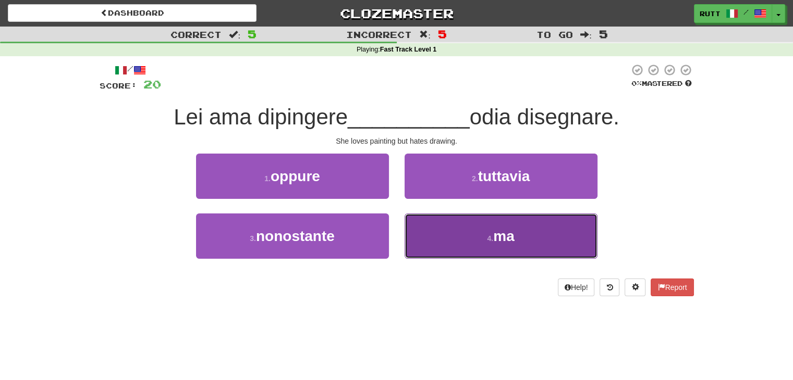
click at [432, 233] on button "4 . ma" at bounding box center [500, 236] width 193 height 45
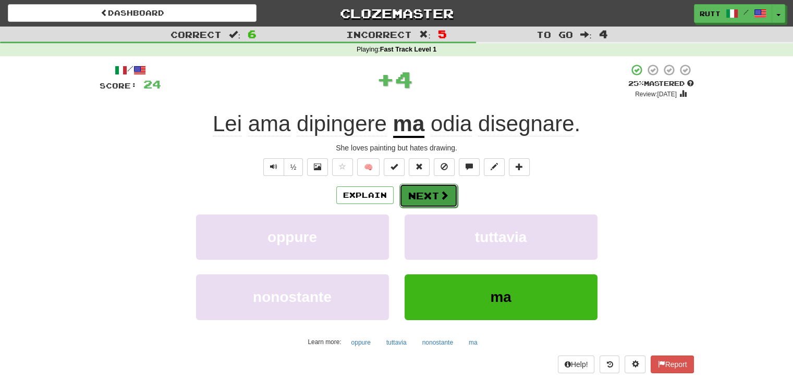
click at [427, 188] on button "Next" at bounding box center [428, 196] width 58 height 24
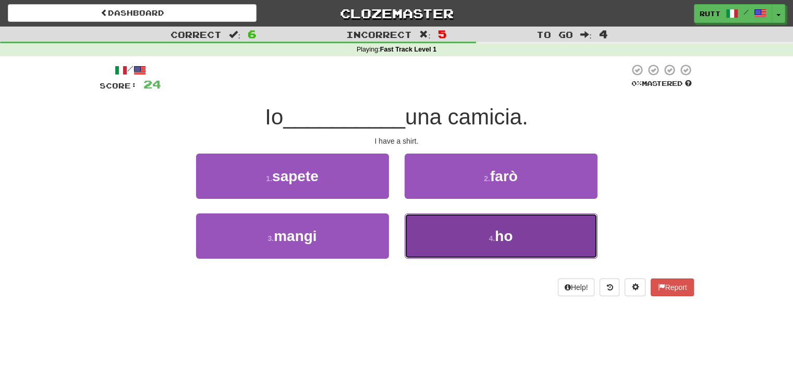
click at [436, 231] on button "4 . ho" at bounding box center [500, 236] width 193 height 45
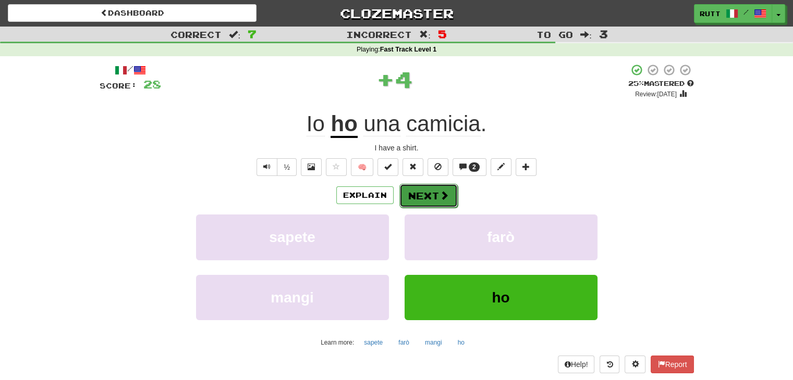
click at [435, 194] on button "Next" at bounding box center [428, 196] width 58 height 24
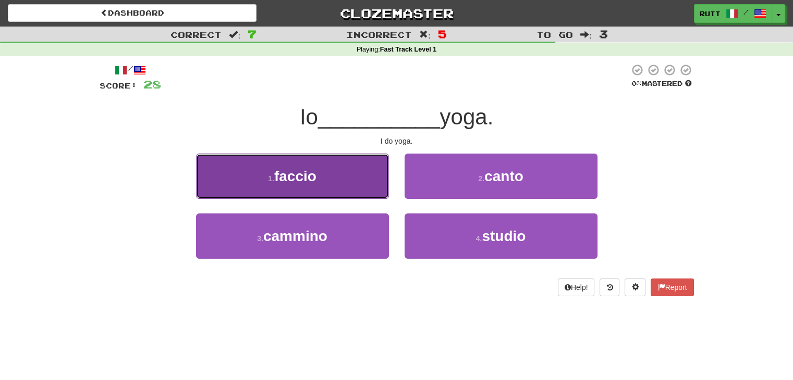
click at [325, 175] on button "1 . faccio" at bounding box center [292, 176] width 193 height 45
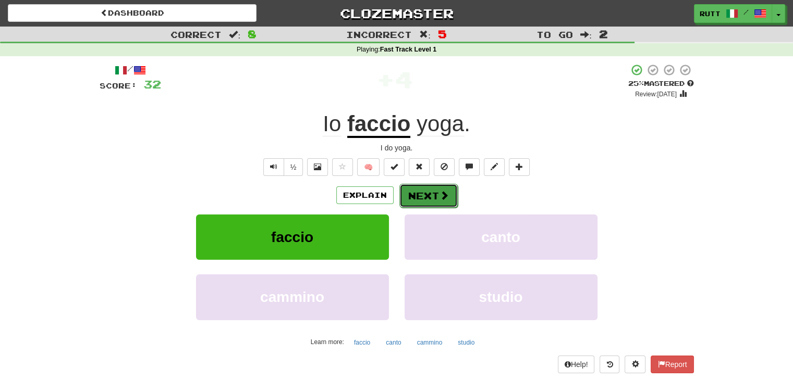
click at [421, 195] on button "Next" at bounding box center [428, 196] width 58 height 24
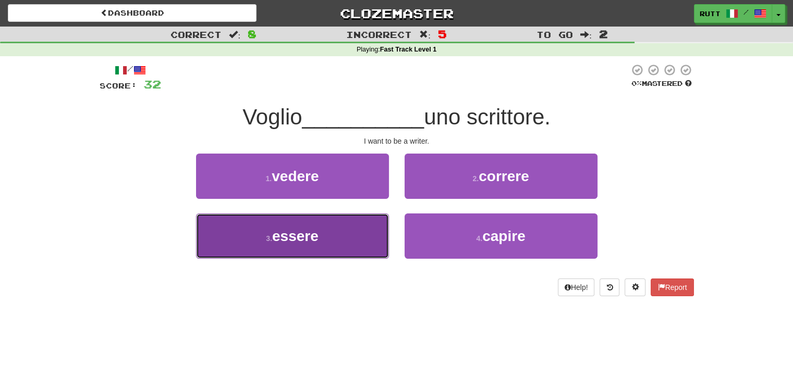
click at [379, 237] on button "3 . essere" at bounding box center [292, 236] width 193 height 45
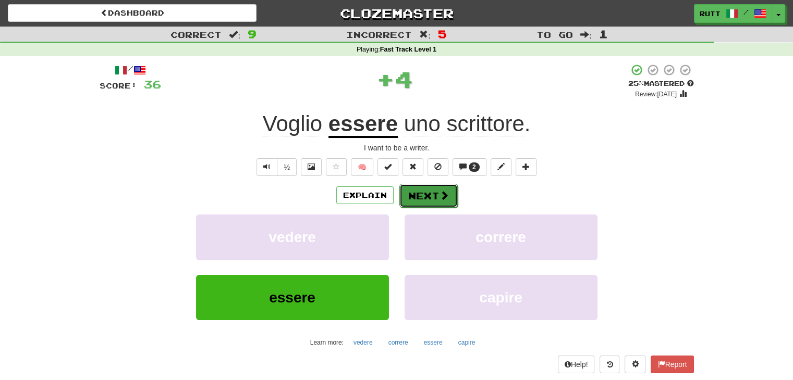
click at [428, 195] on button "Next" at bounding box center [428, 196] width 58 height 24
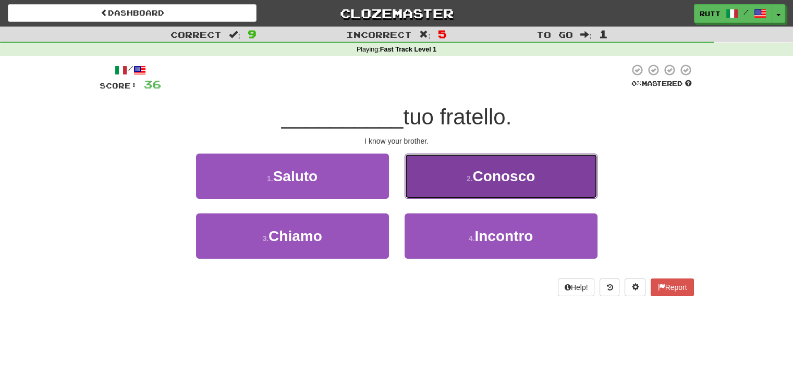
click at [466, 178] on small "2 ." at bounding box center [469, 179] width 6 height 8
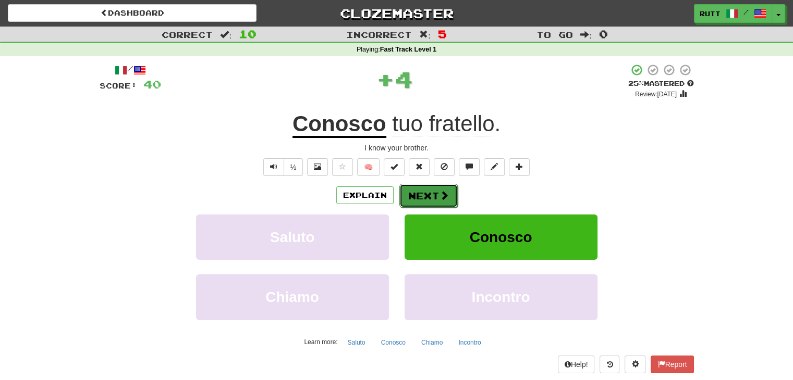
click at [436, 199] on button "Next" at bounding box center [428, 196] width 58 height 24
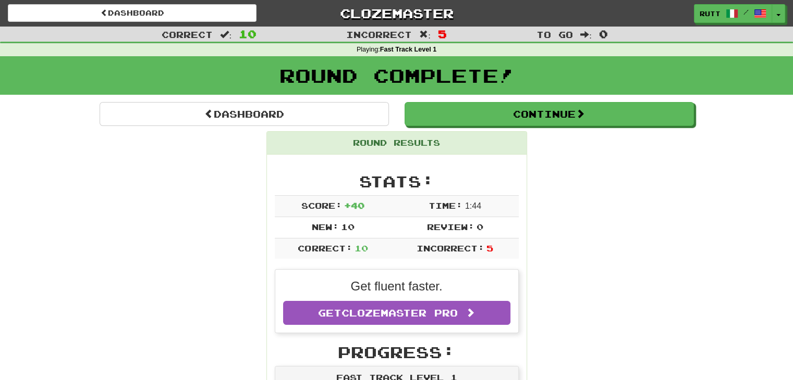
scroll to position [271, 0]
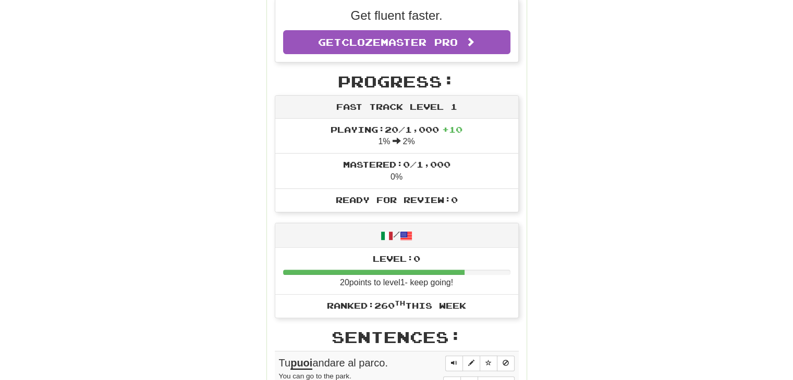
drag, startPoint x: 798, startPoint y: 167, endPoint x: 778, endPoint y: 99, distance: 70.7
click at [778, 99] on div "Correct : 10 Incorrect : 5 To go : 0 Playing : Fast Track Level 1 Round Complet…" at bounding box center [396, 306] width 793 height 1101
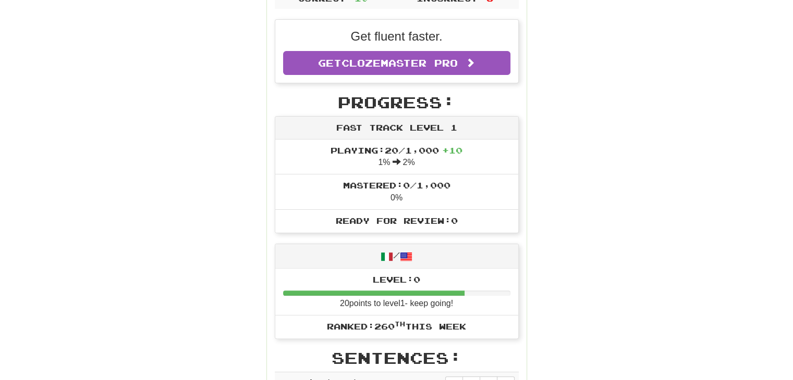
scroll to position [0, 0]
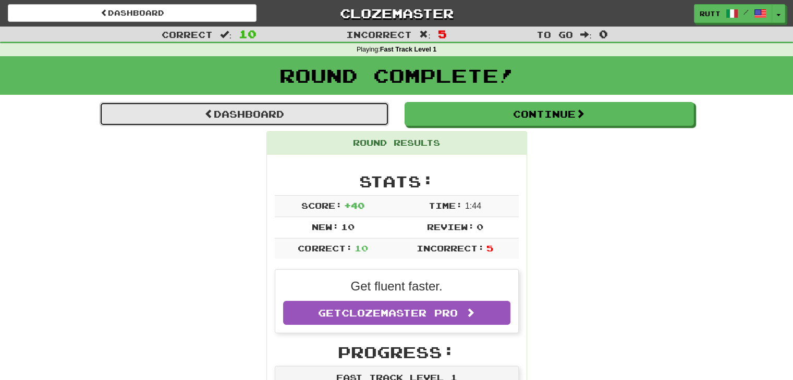
click at [243, 105] on link "Dashboard" at bounding box center [244, 114] width 289 height 24
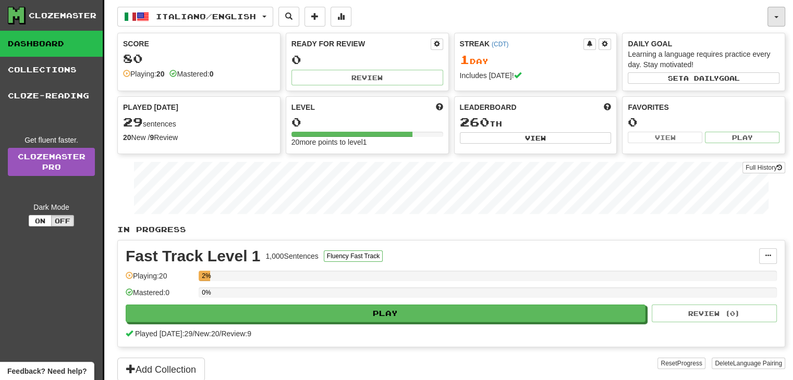
click at [773, 9] on button "button" at bounding box center [776, 17] width 18 height 20
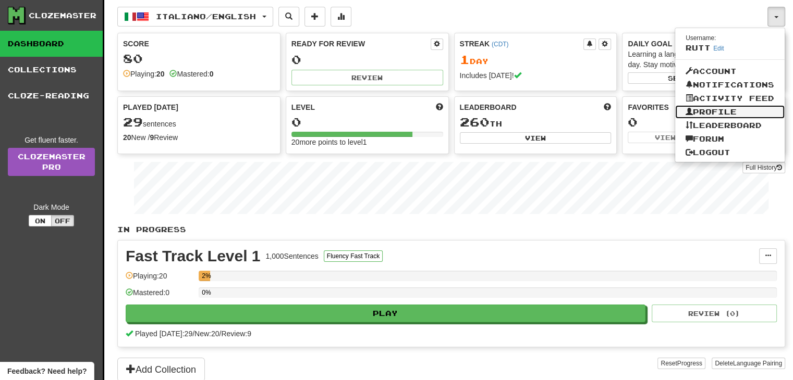
click at [705, 109] on link "Profile" at bounding box center [729, 112] width 109 height 14
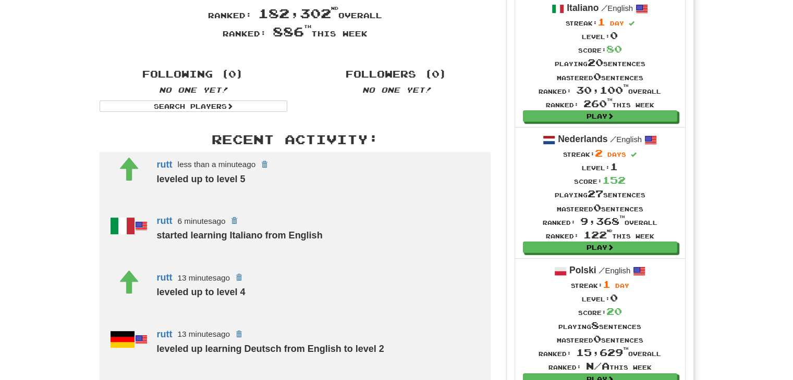
scroll to position [211, 0]
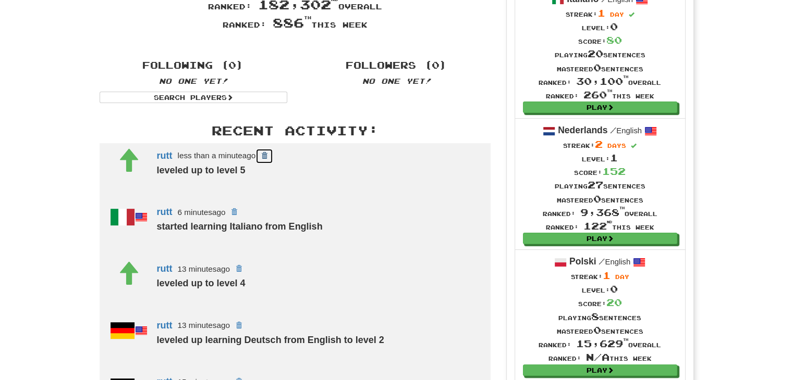
click at [265, 157] on span at bounding box center [264, 156] width 6 height 6
click at [346, 129] on h3 "Recent Activity:" at bounding box center [295, 131] width 391 height 14
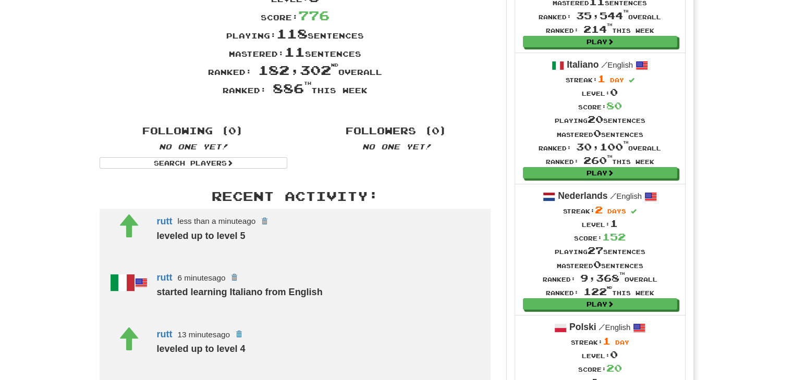
scroll to position [90, 0]
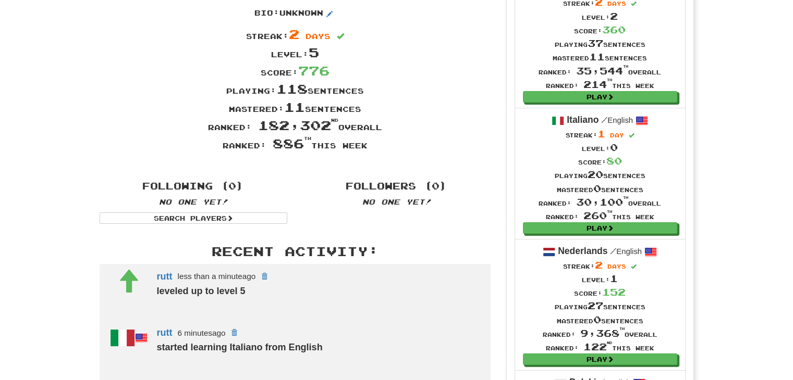
drag, startPoint x: 800, startPoint y: 106, endPoint x: 799, endPoint y: 185, distance: 78.7
click at [738, 182] on div "Dashboard Clozemaster [PERSON_NAME] / Toggle Dropdown Dashboard Leaderboard Act…" at bounding box center [396, 370] width 793 height 921
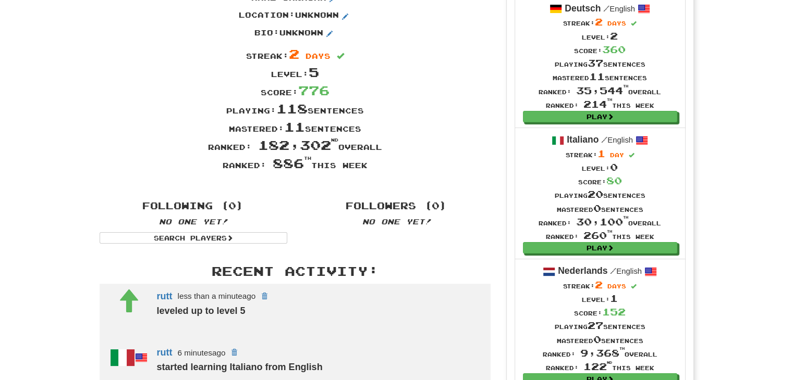
scroll to position [0, 0]
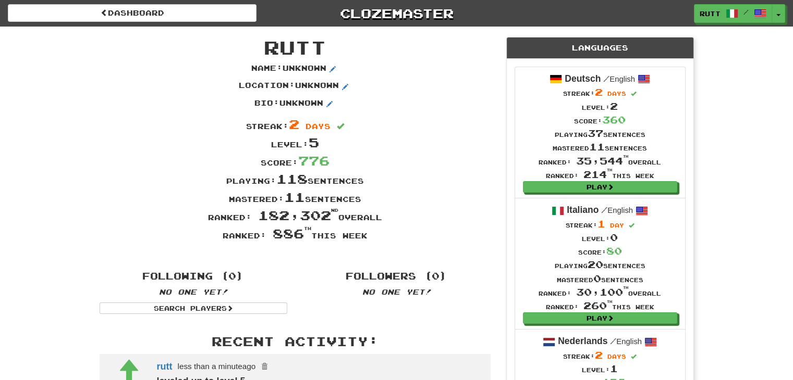
click at [436, 71] on div "Name : Unknown" at bounding box center [295, 72] width 406 height 18
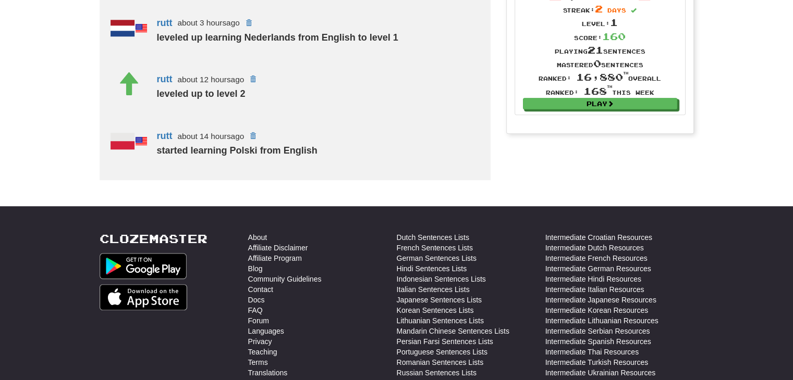
scroll to position [775, 0]
